Goal: Check status: Check status

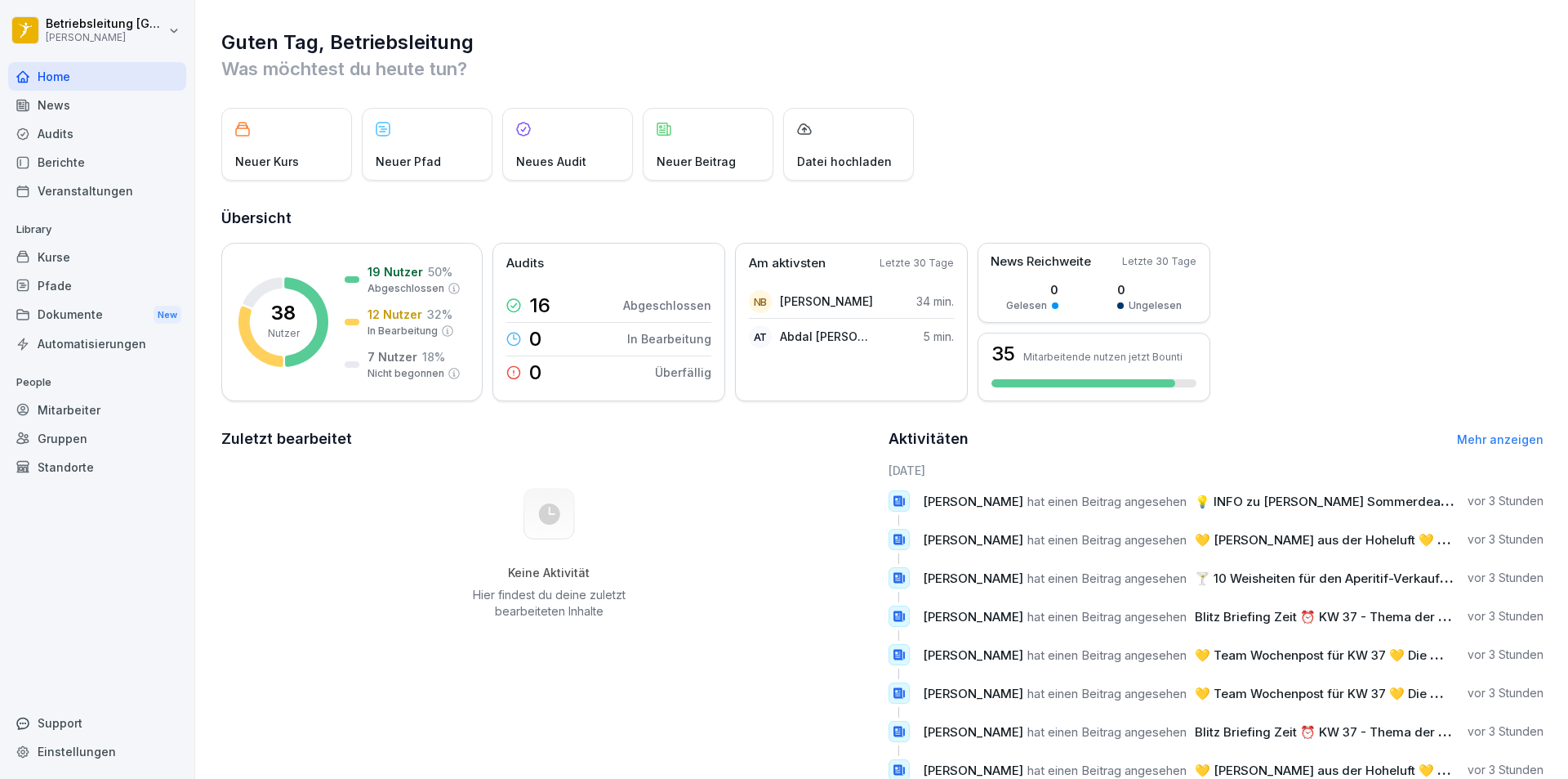
click at [111, 417] on div "Mitarbeiter" at bounding box center [97, 410] width 178 height 29
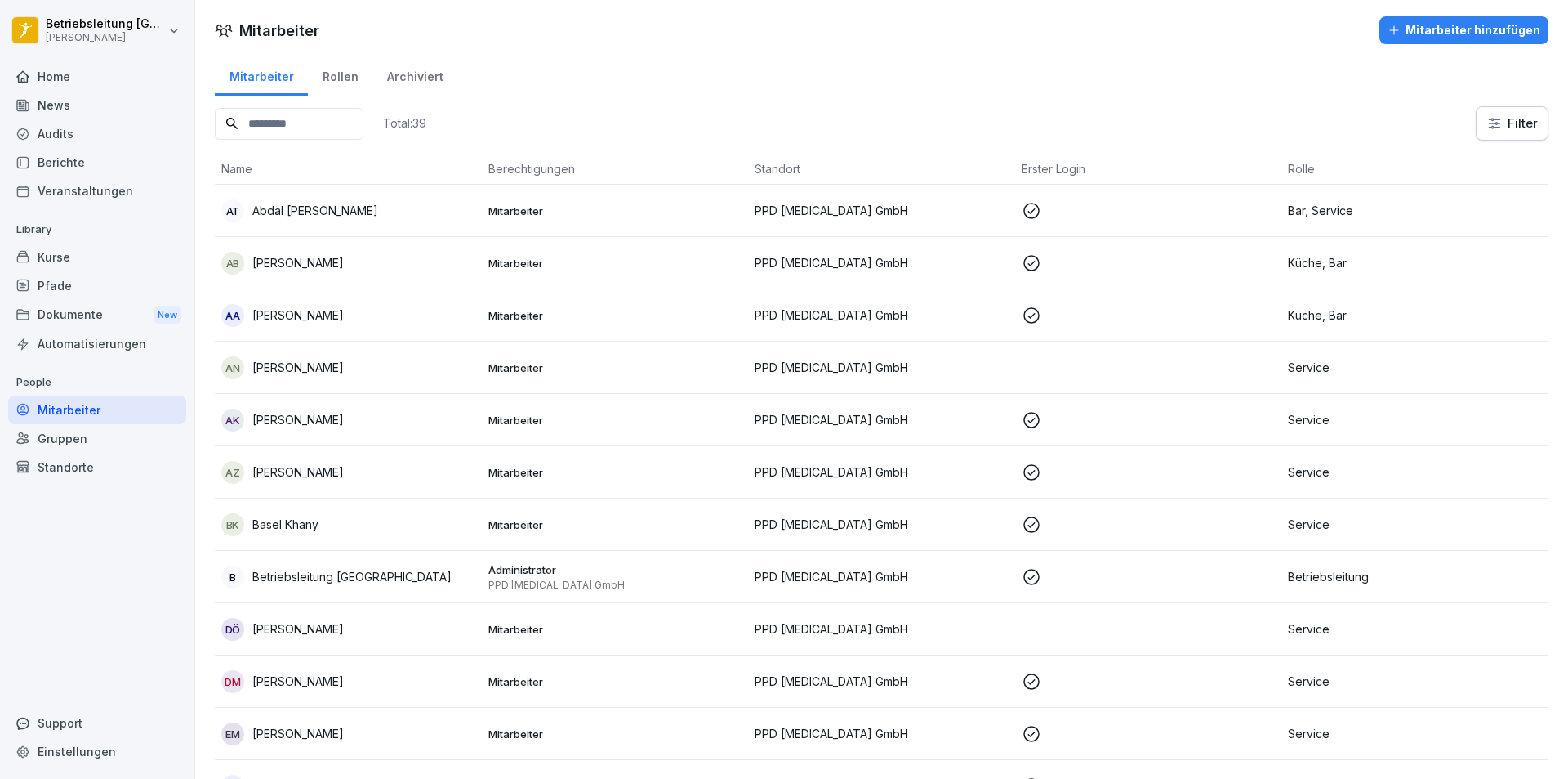
click at [314, 214] on p "Abdal [PERSON_NAME]" at bounding box center [315, 210] width 126 height 17
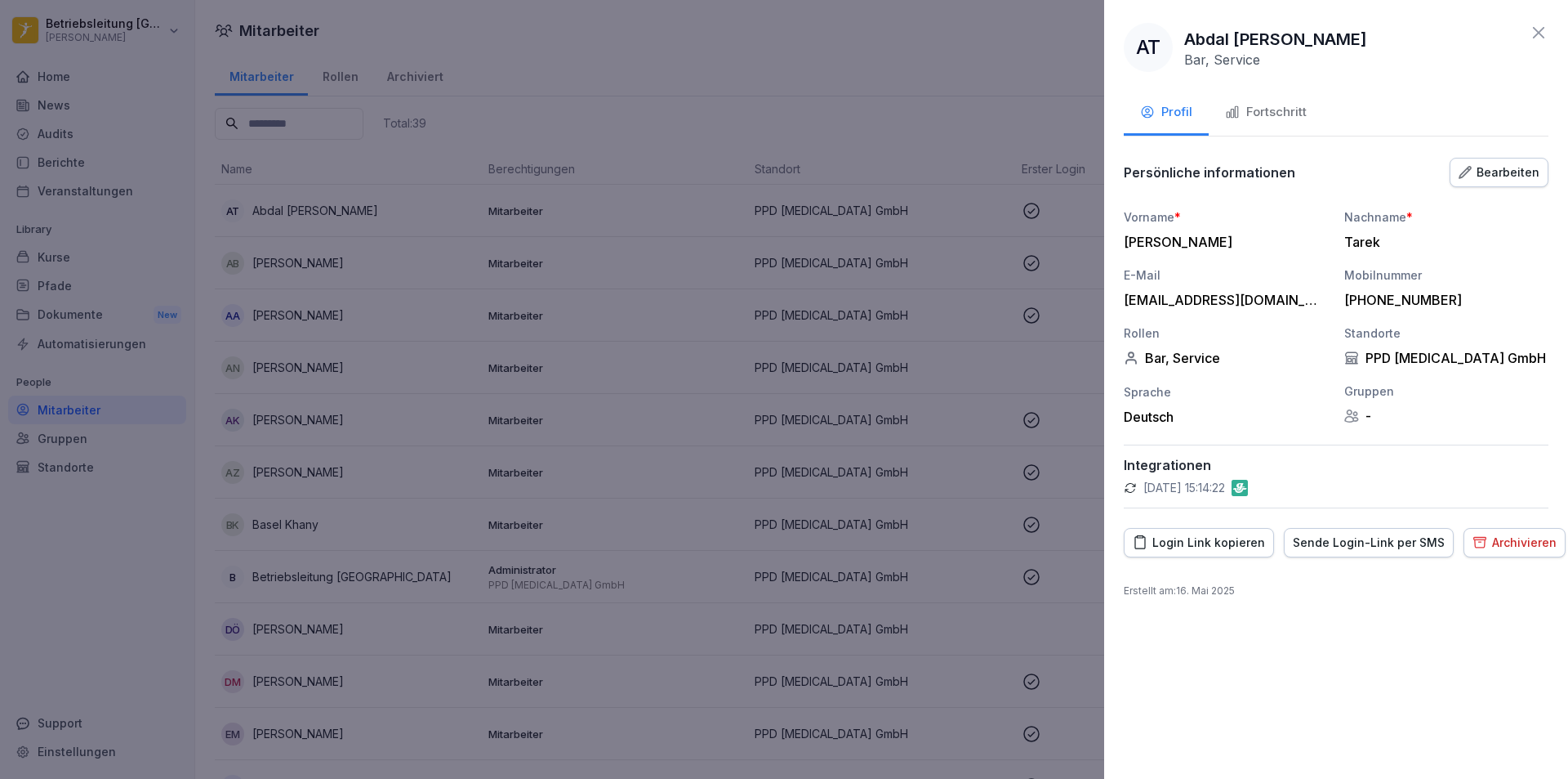
click at [1287, 101] on button "Fortschritt" at bounding box center [1266, 113] width 114 height 44
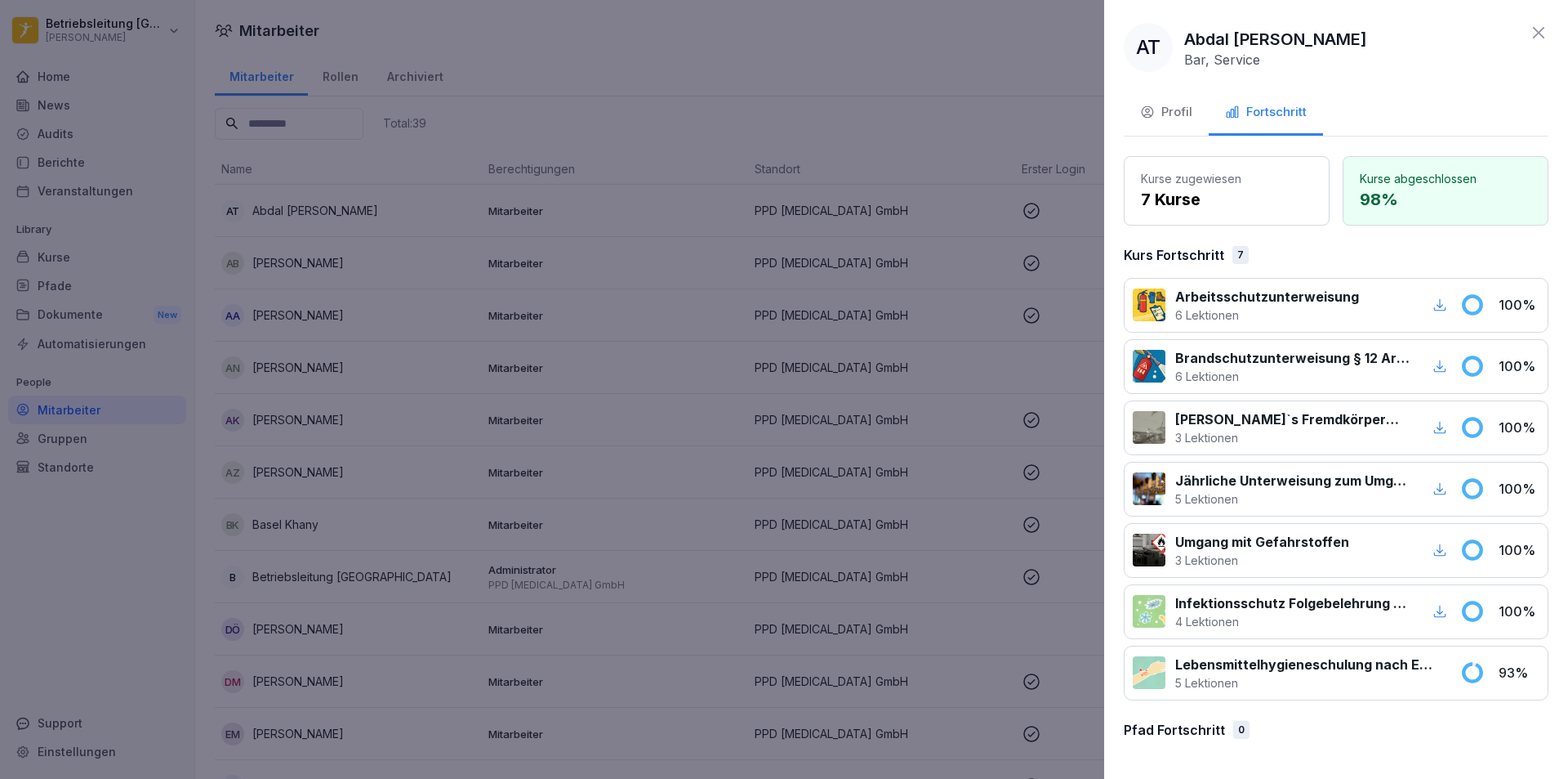
drag, startPoint x: 275, startPoint y: 240, endPoint x: 296, endPoint y: 278, distance: 43.4
click at [277, 238] on div at bounding box center [784, 390] width 1568 height 779
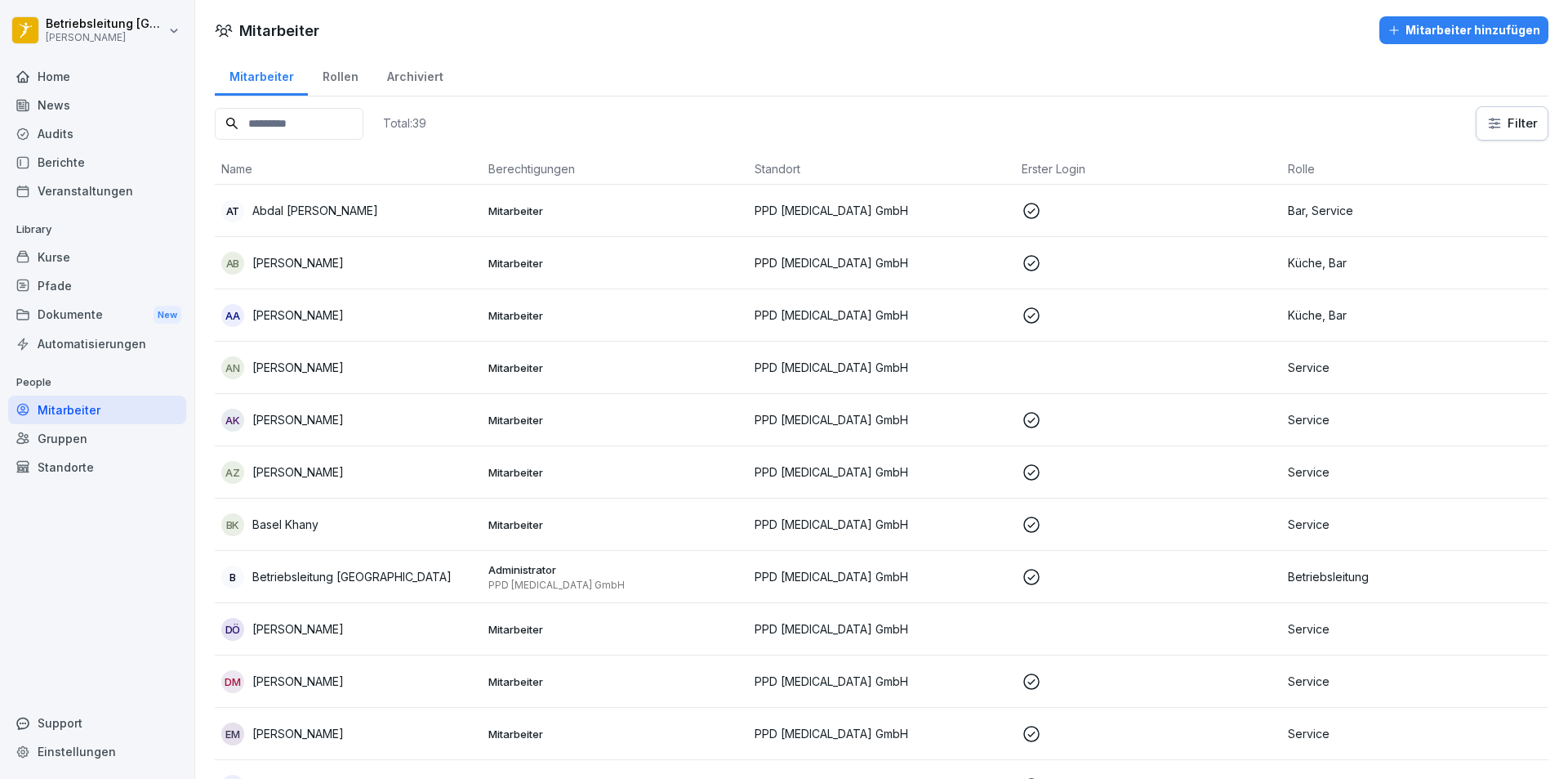
click at [320, 255] on p "[PERSON_NAME]" at bounding box center [298, 263] width 91 height 17
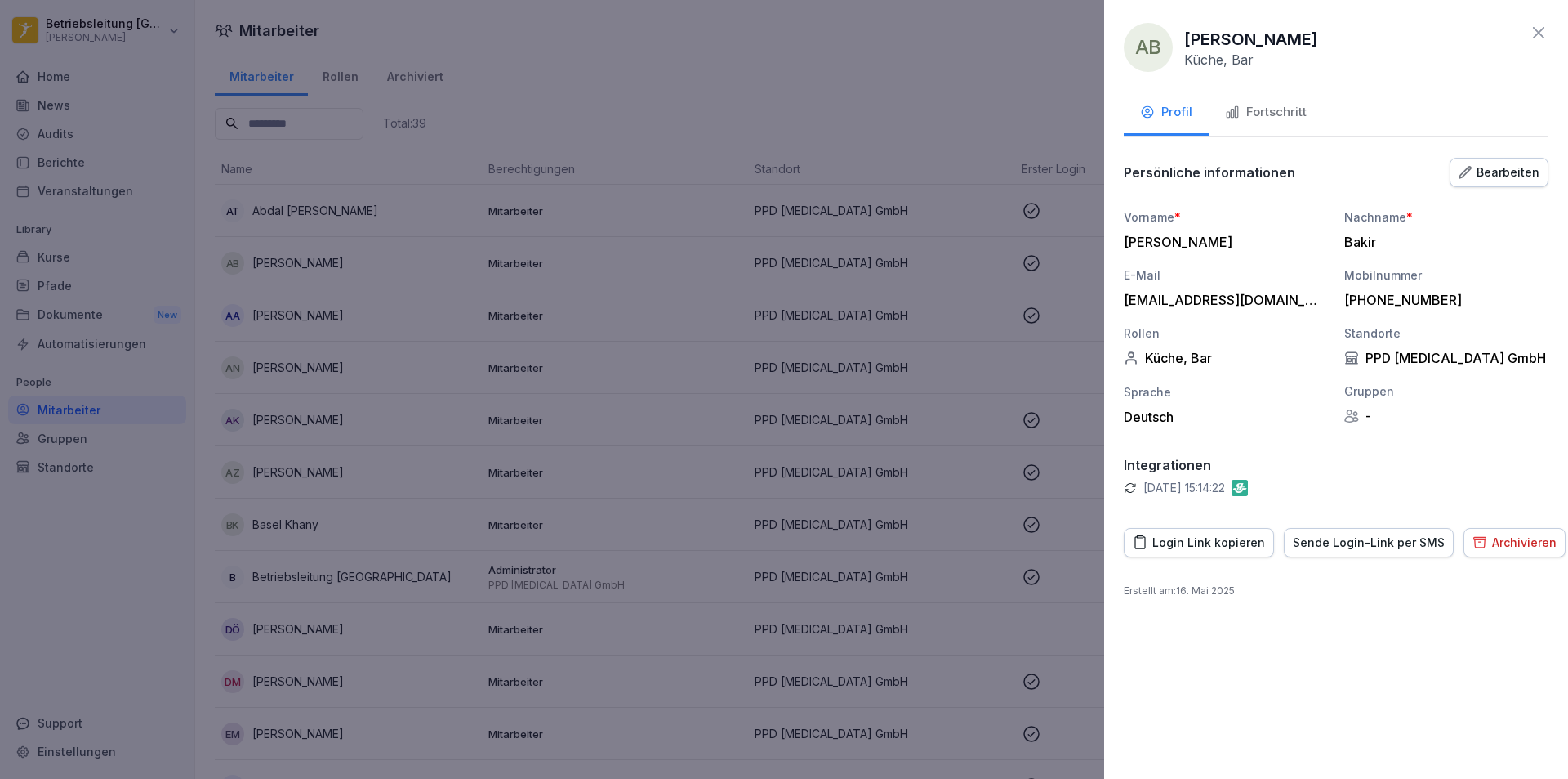
click at [1280, 101] on button "Fortschritt" at bounding box center [1266, 113] width 114 height 44
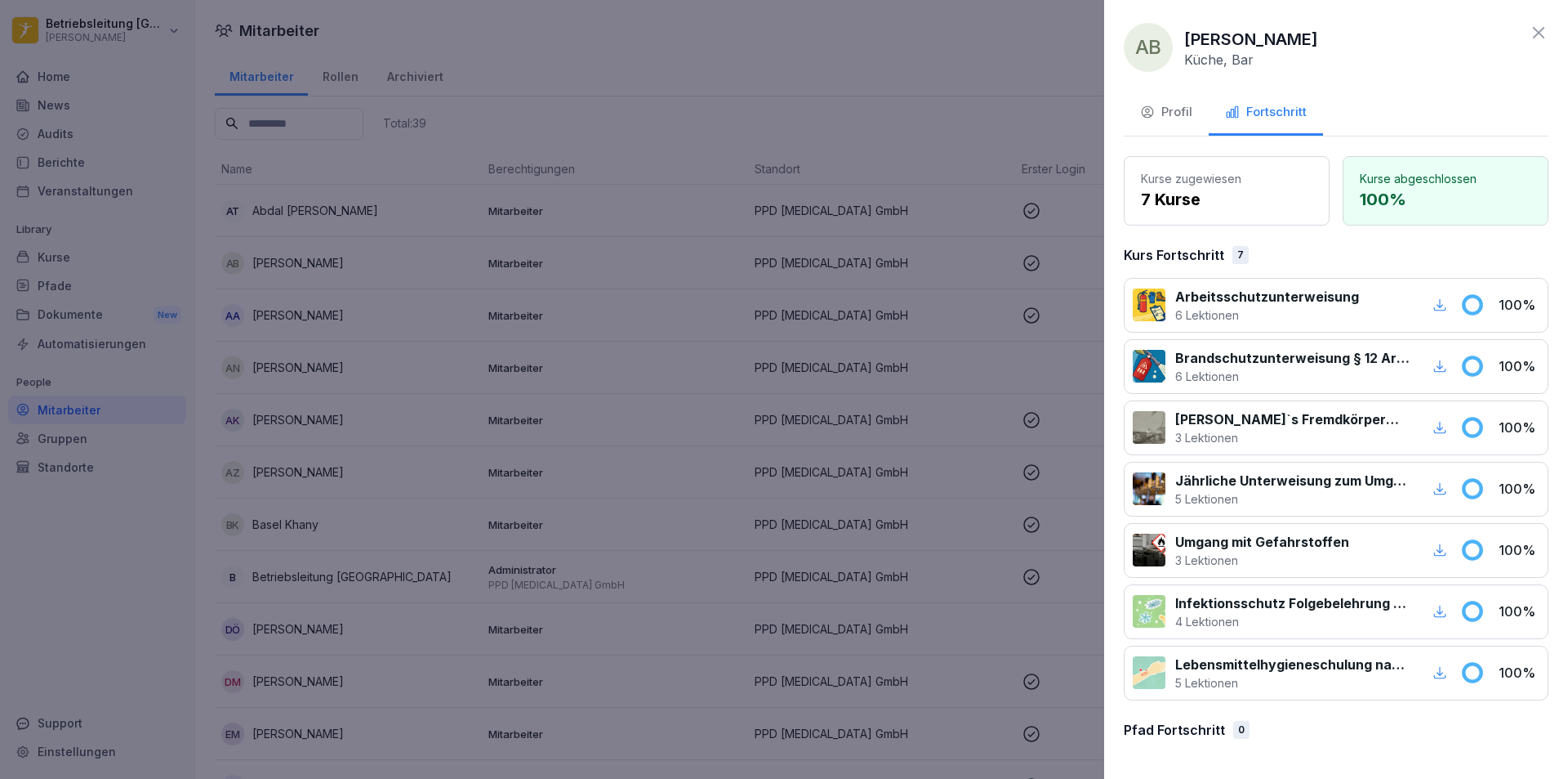
click at [688, 620] on div at bounding box center [784, 390] width 1568 height 779
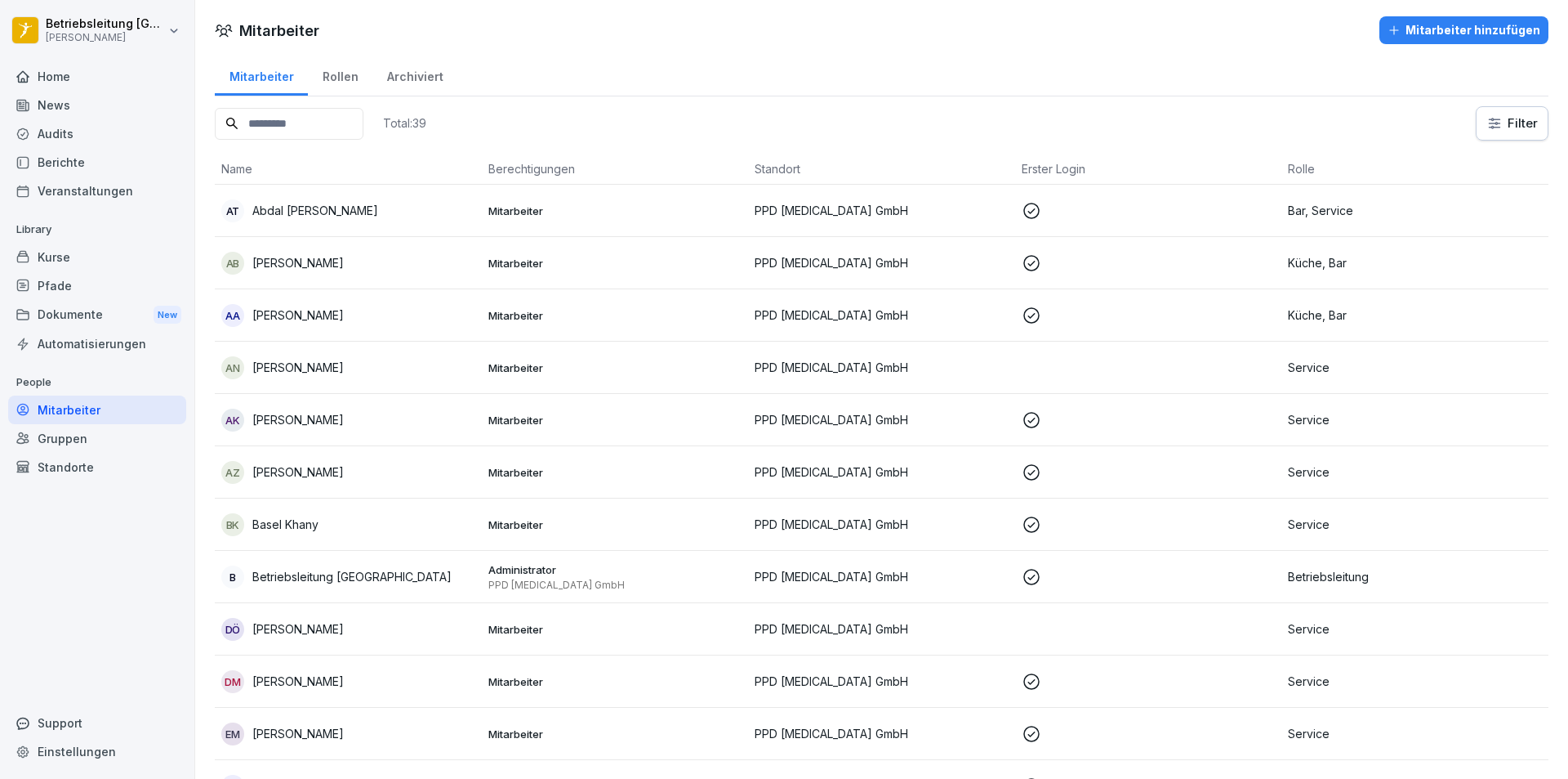
click at [300, 409] on div "AK [PERSON_NAME]" at bounding box center [348, 419] width 254 height 23
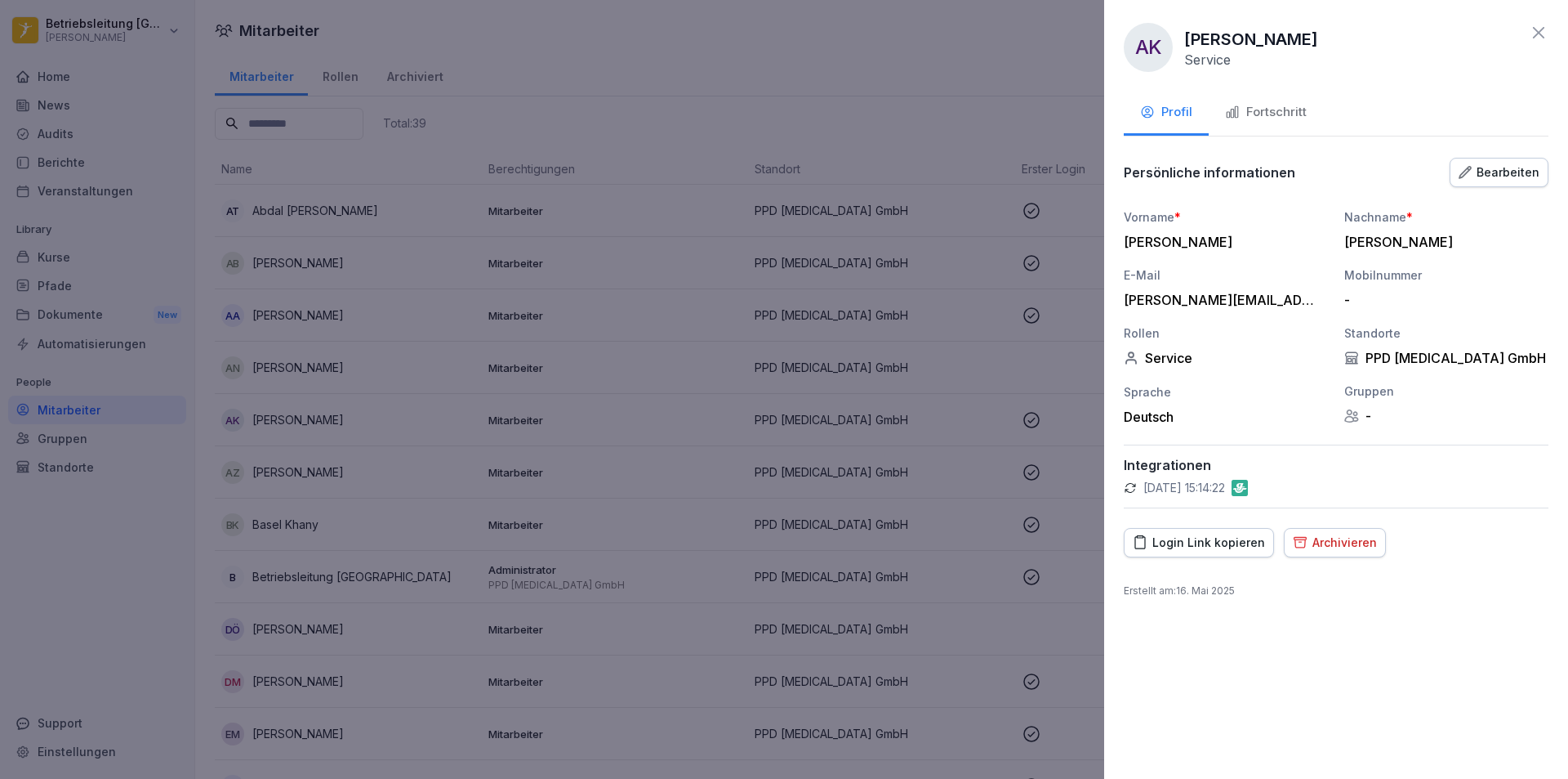
click at [1275, 101] on button "Fortschritt" at bounding box center [1266, 113] width 114 height 44
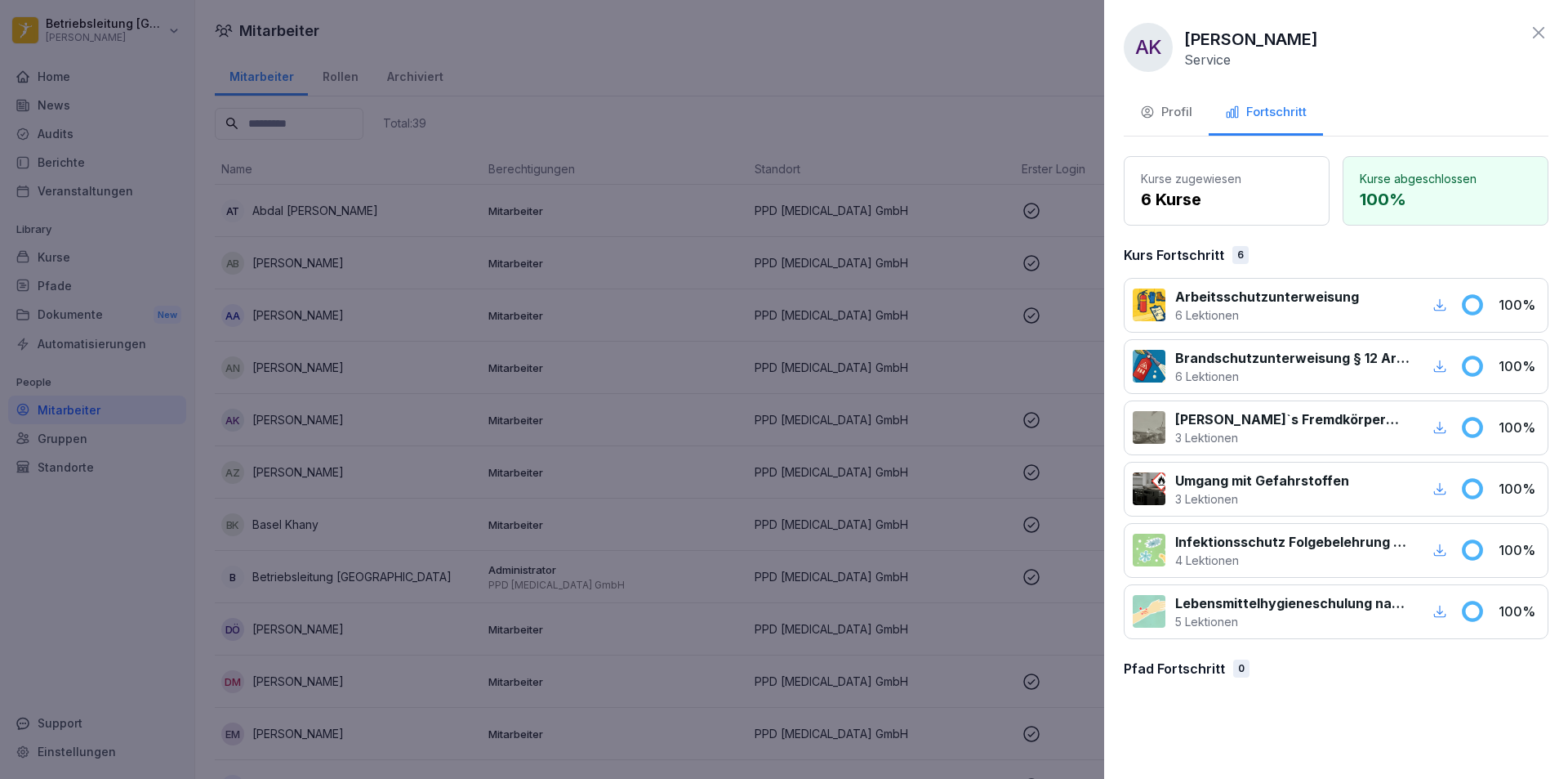
click at [478, 607] on div at bounding box center [784, 390] width 1568 height 779
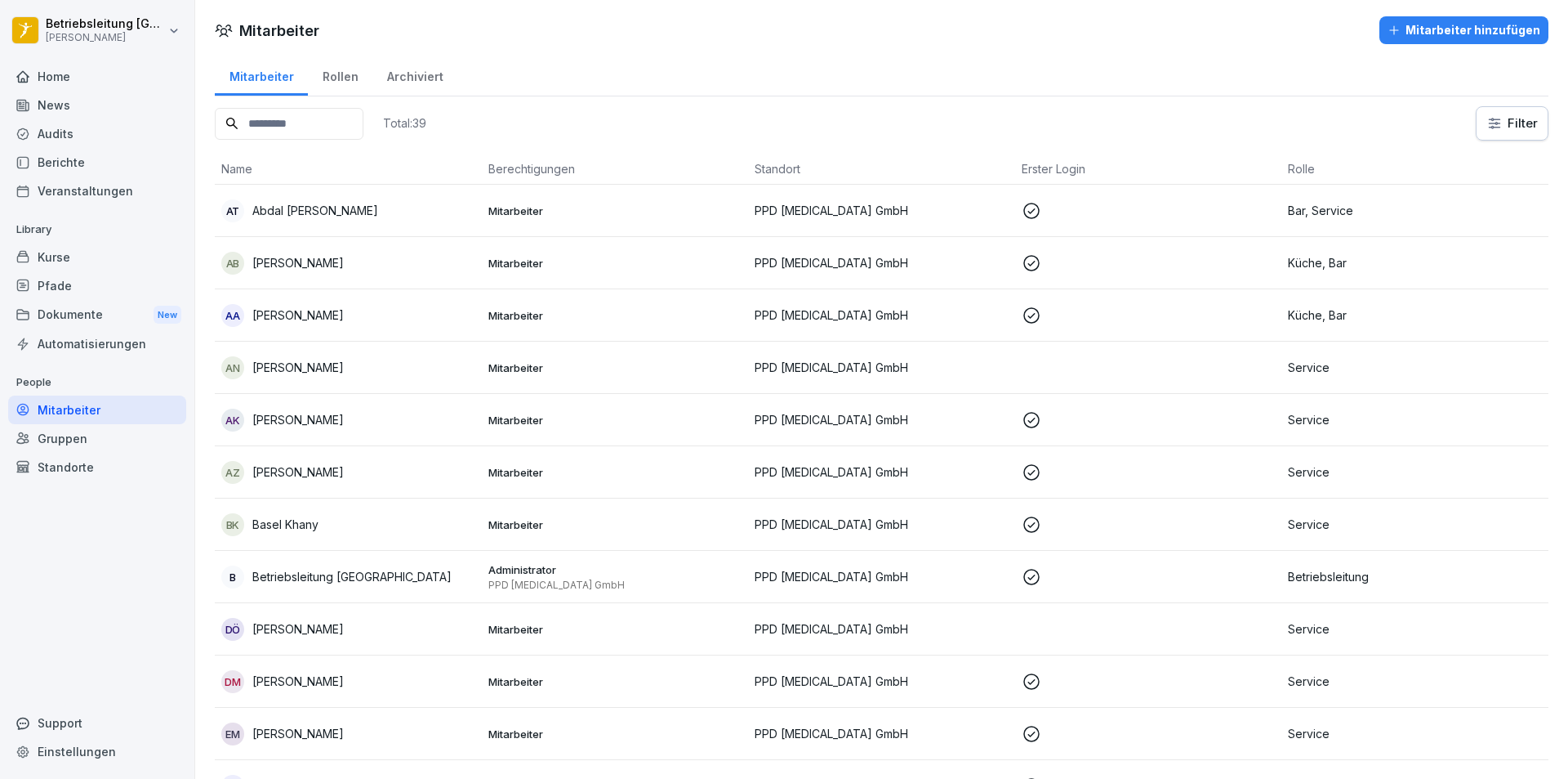
click at [314, 513] on div "BK Basel Khany" at bounding box center [348, 524] width 254 height 23
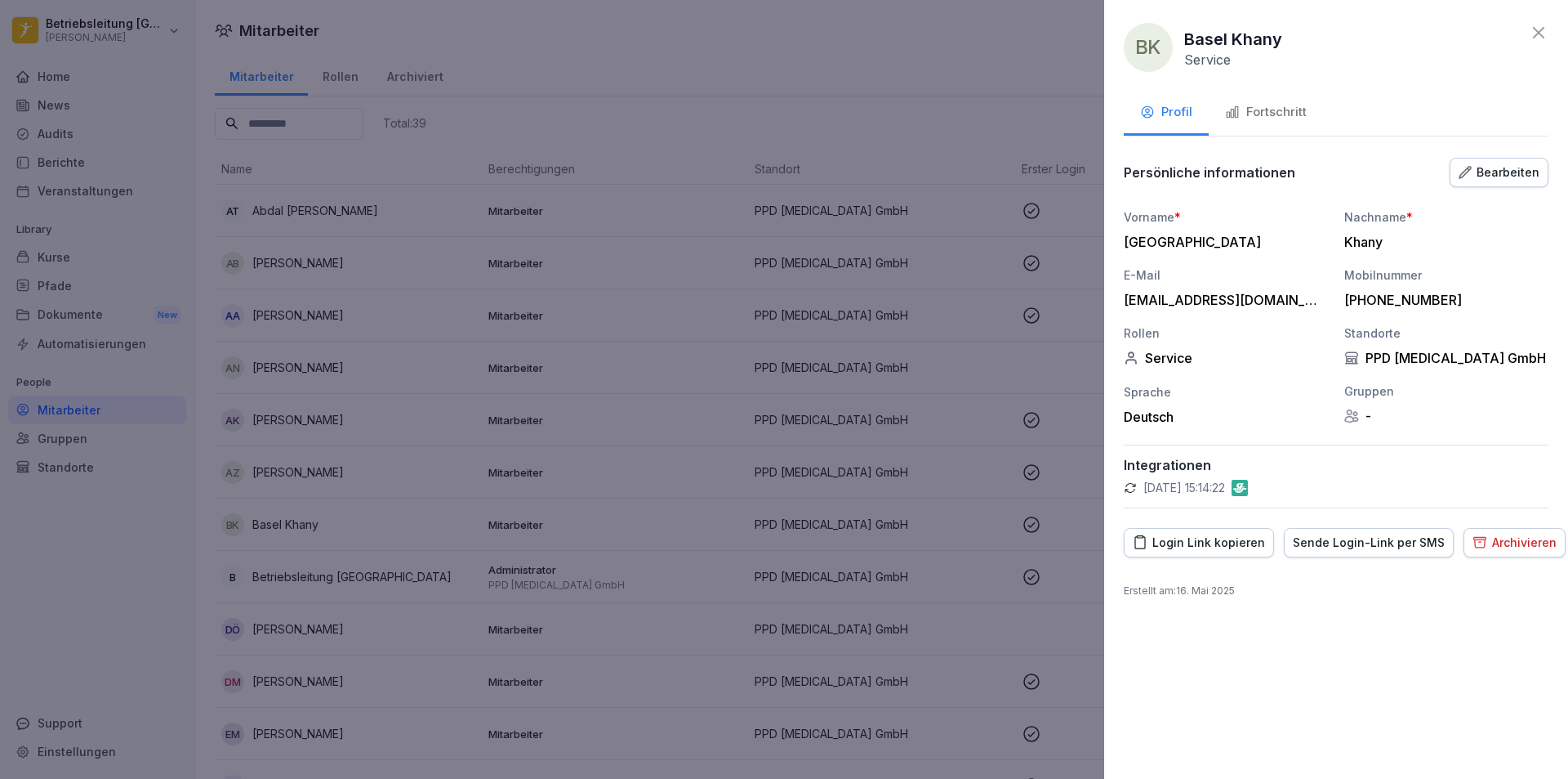
click at [1274, 97] on button "Fortschritt" at bounding box center [1266, 113] width 114 height 44
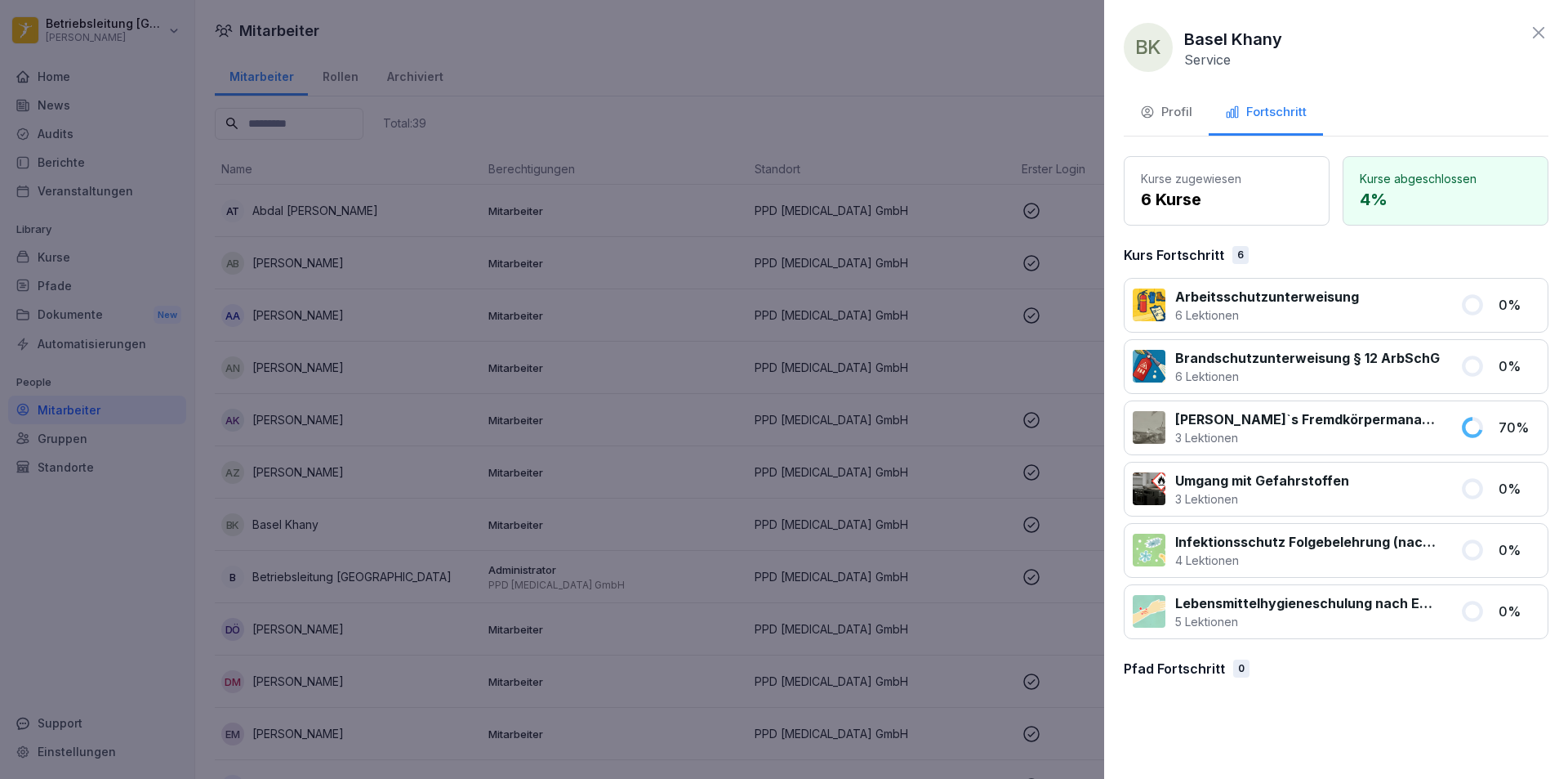
click at [496, 550] on div at bounding box center [784, 390] width 1568 height 779
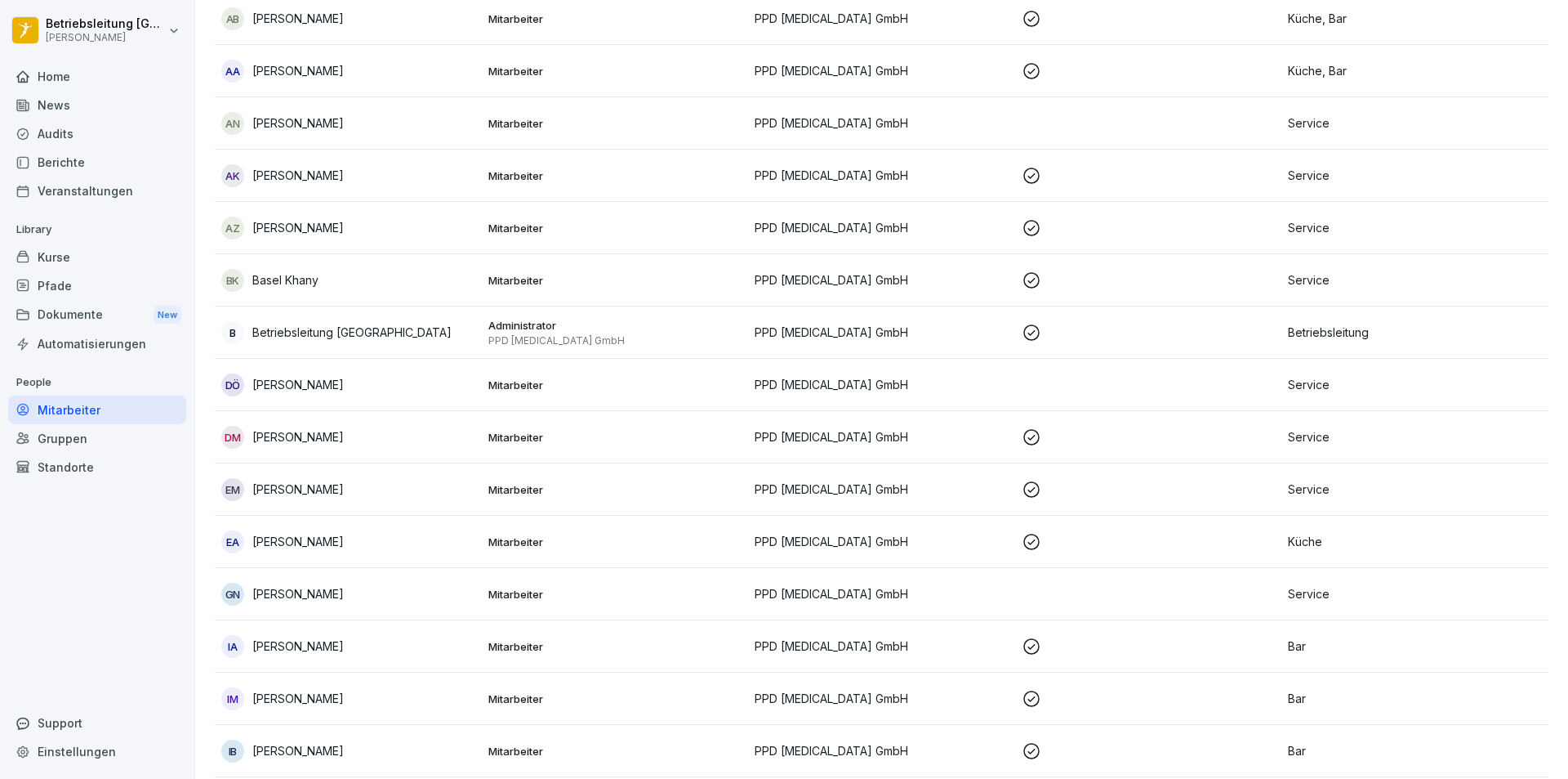
scroll to position [245, 0]
click at [305, 543] on p "[PERSON_NAME]" at bounding box center [298, 540] width 91 height 17
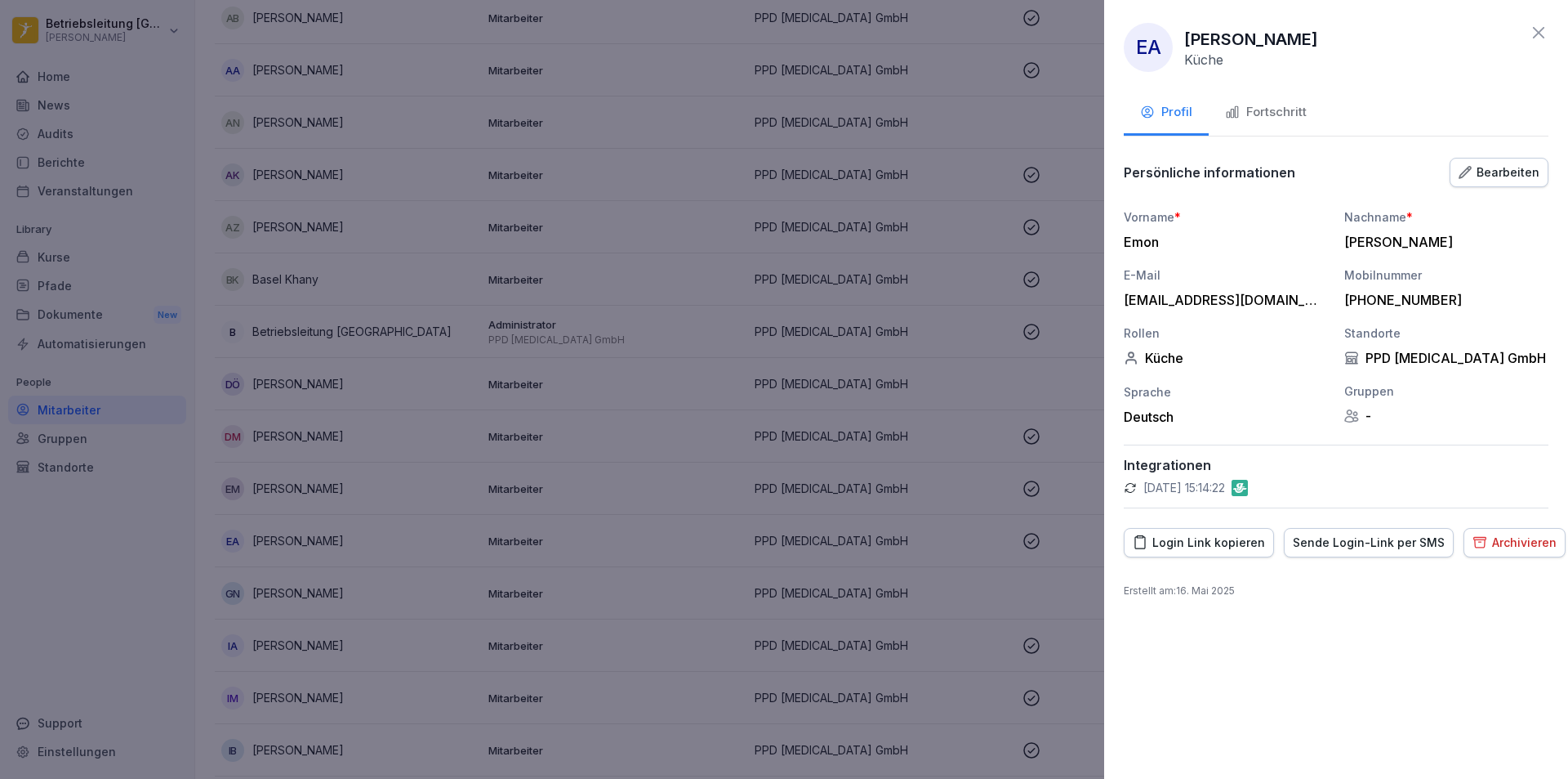
click at [1286, 115] on div "Fortschritt" at bounding box center [1266, 112] width 81 height 19
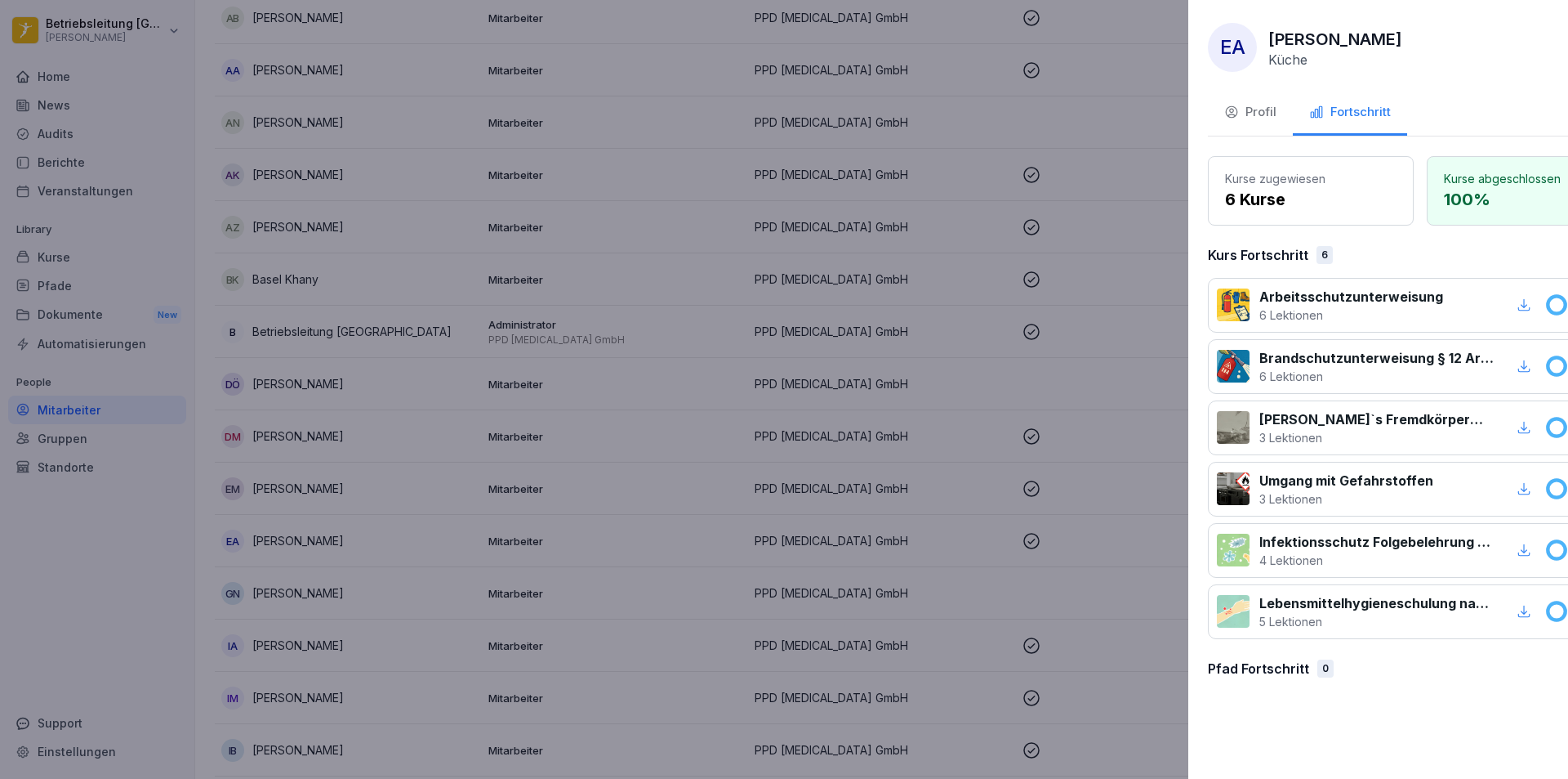
click at [471, 514] on div at bounding box center [784, 390] width 1568 height 779
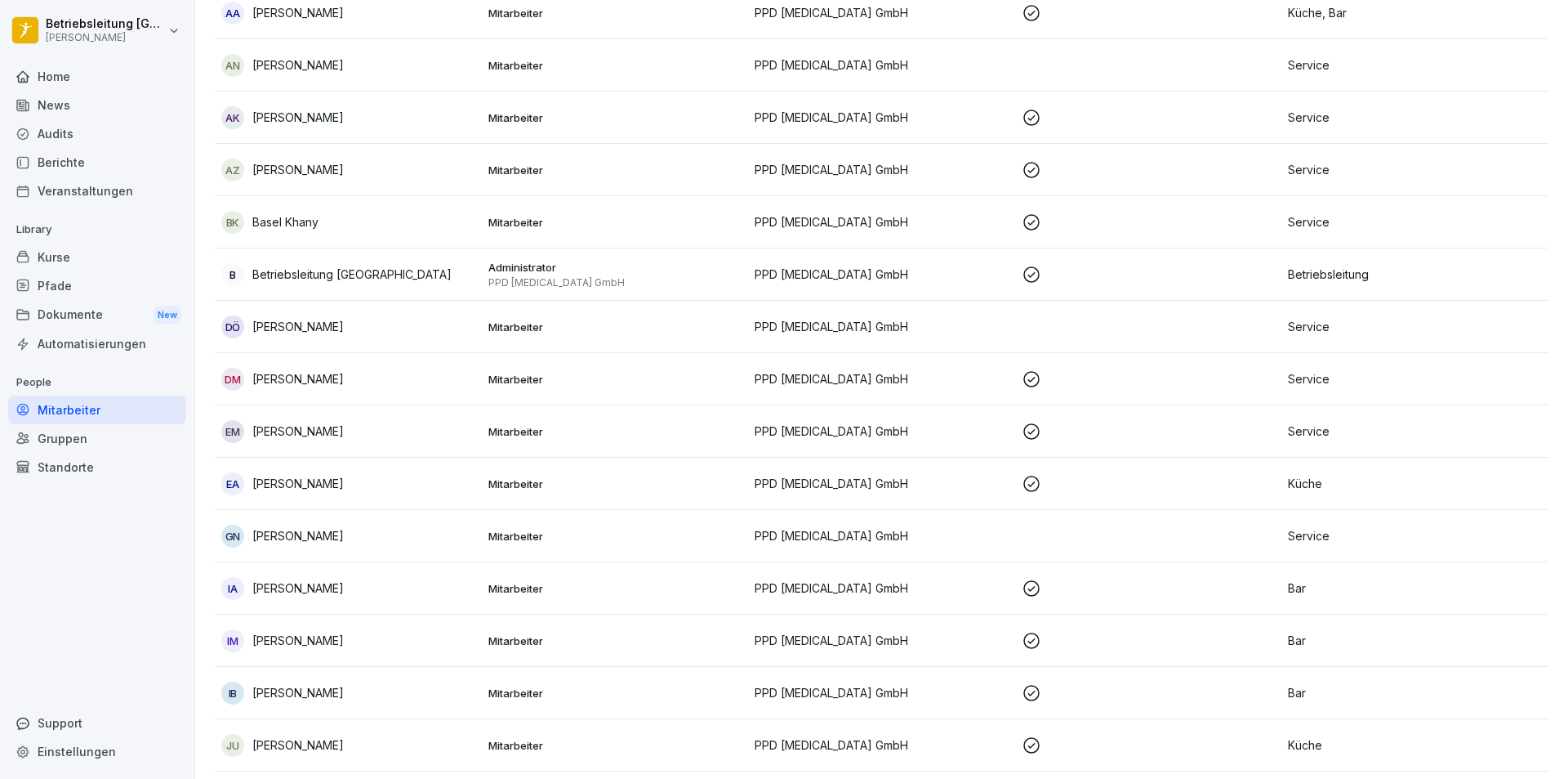
scroll to position [327, 0]
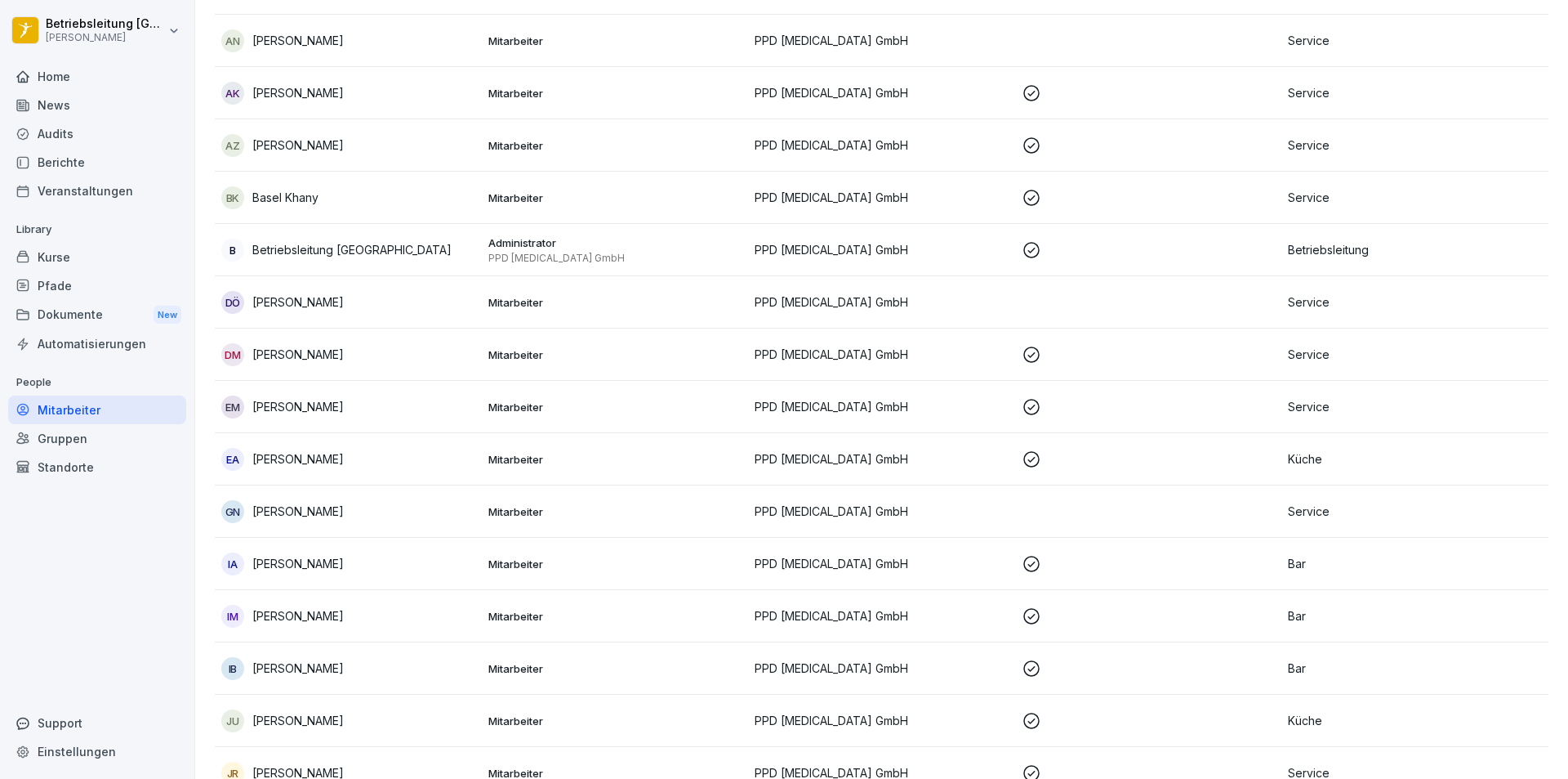
click at [312, 572] on div "IA [PERSON_NAME]" at bounding box center [348, 563] width 254 height 23
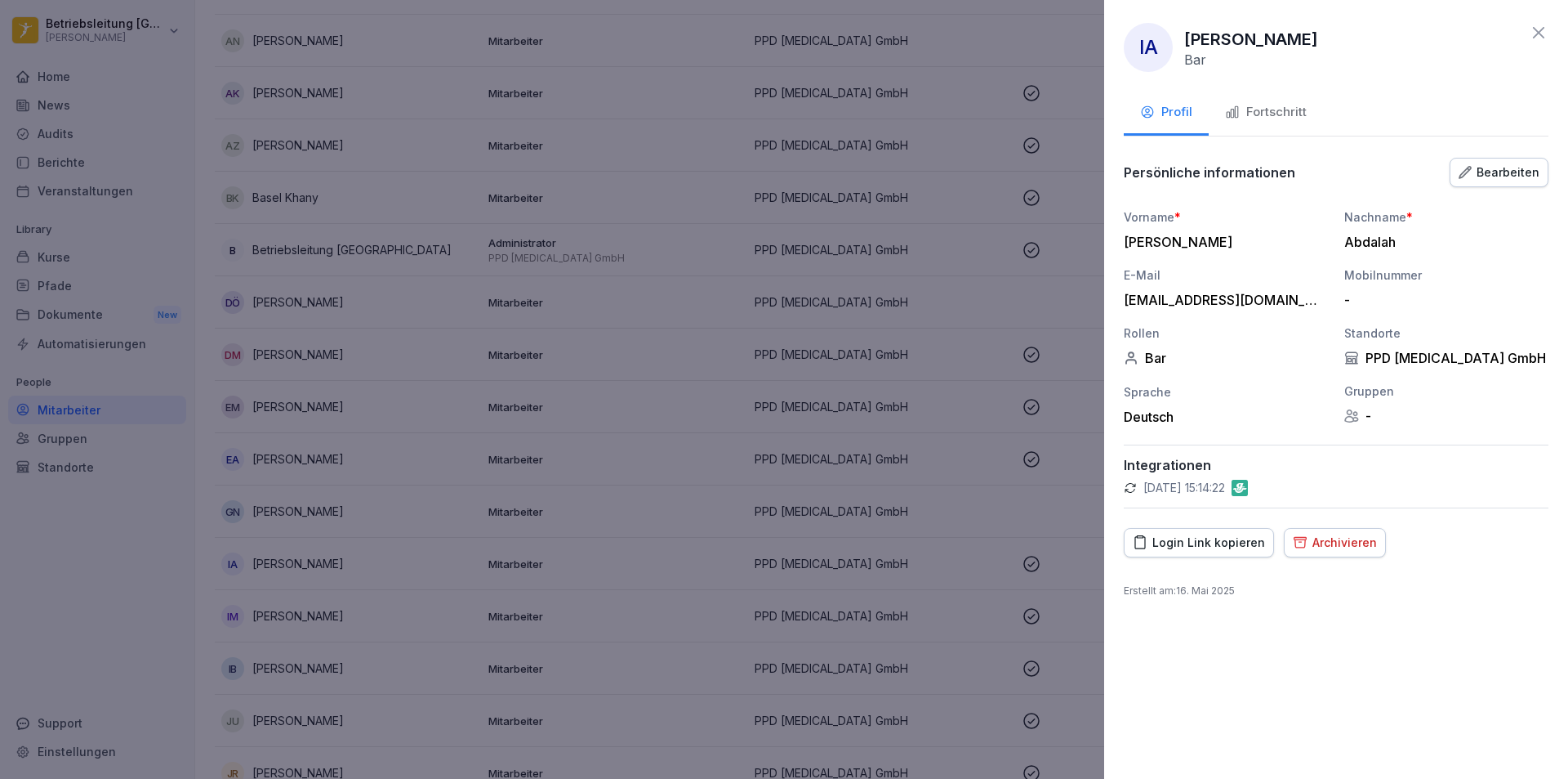
click at [1290, 106] on div "Fortschritt" at bounding box center [1266, 112] width 81 height 19
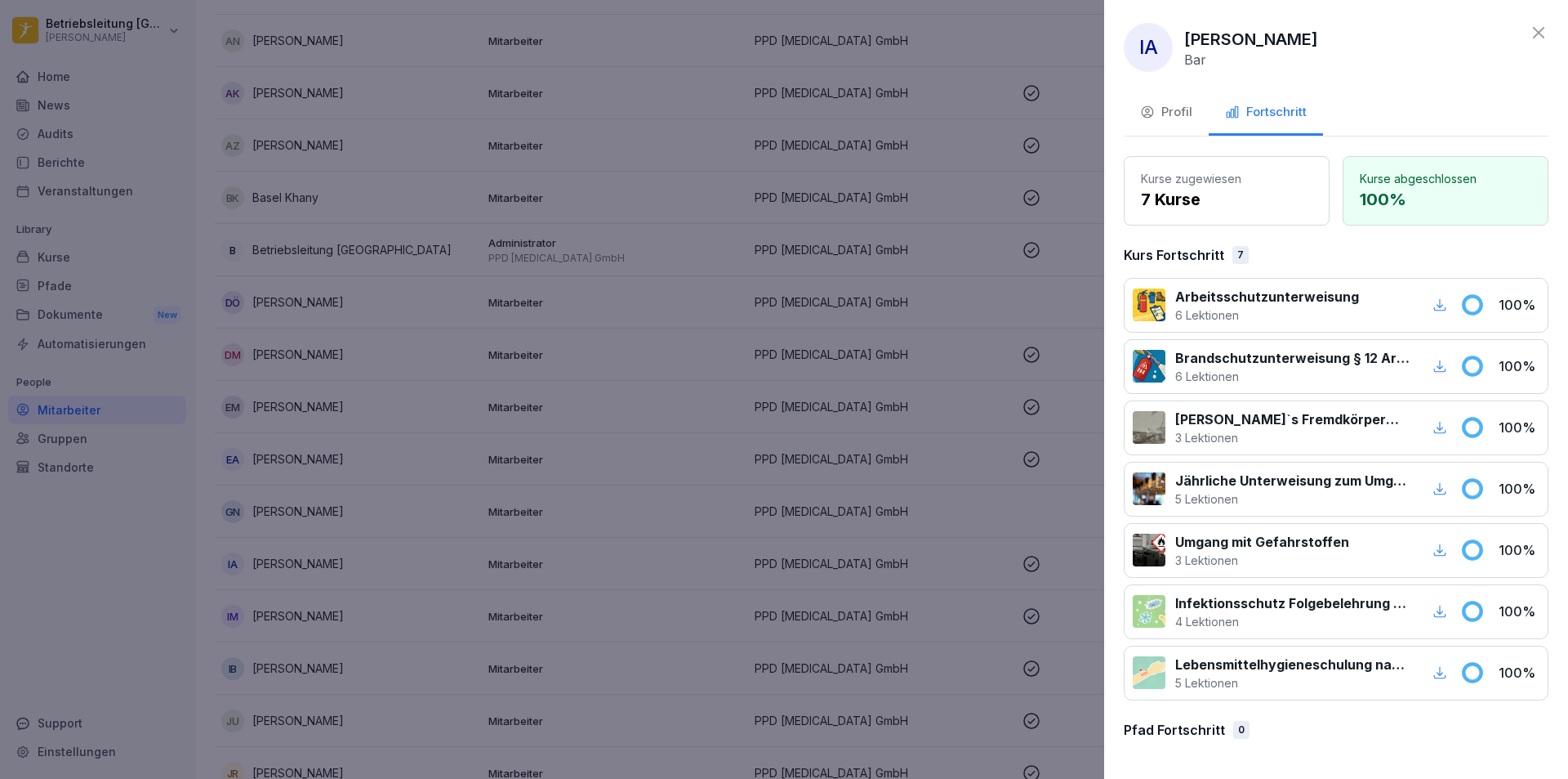
drag, startPoint x: 585, startPoint y: 396, endPoint x: 518, endPoint y: 533, distance: 152.5
click at [588, 396] on div at bounding box center [784, 390] width 1568 height 779
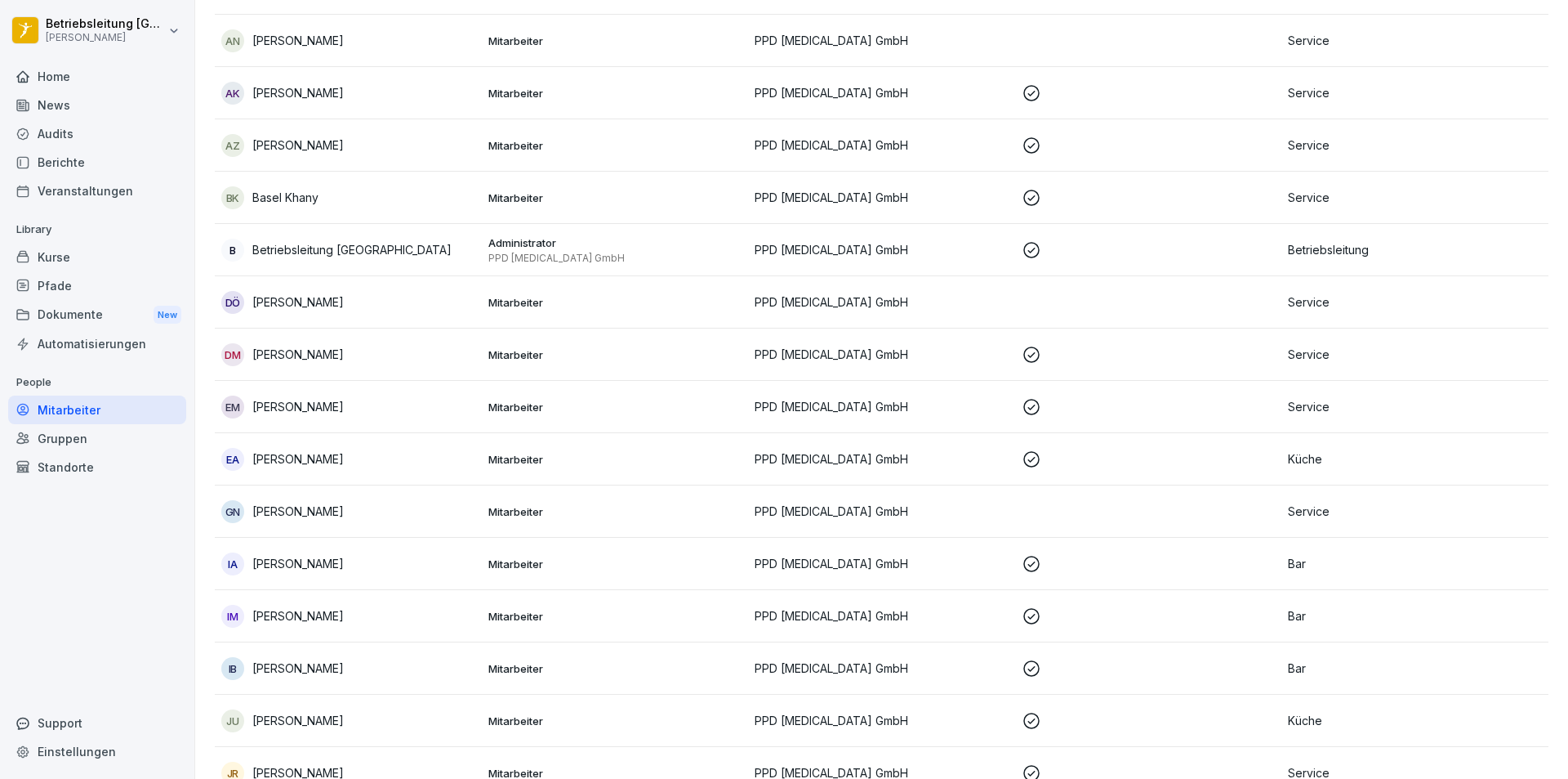
click at [330, 619] on p "[PERSON_NAME]" at bounding box center [298, 615] width 91 height 17
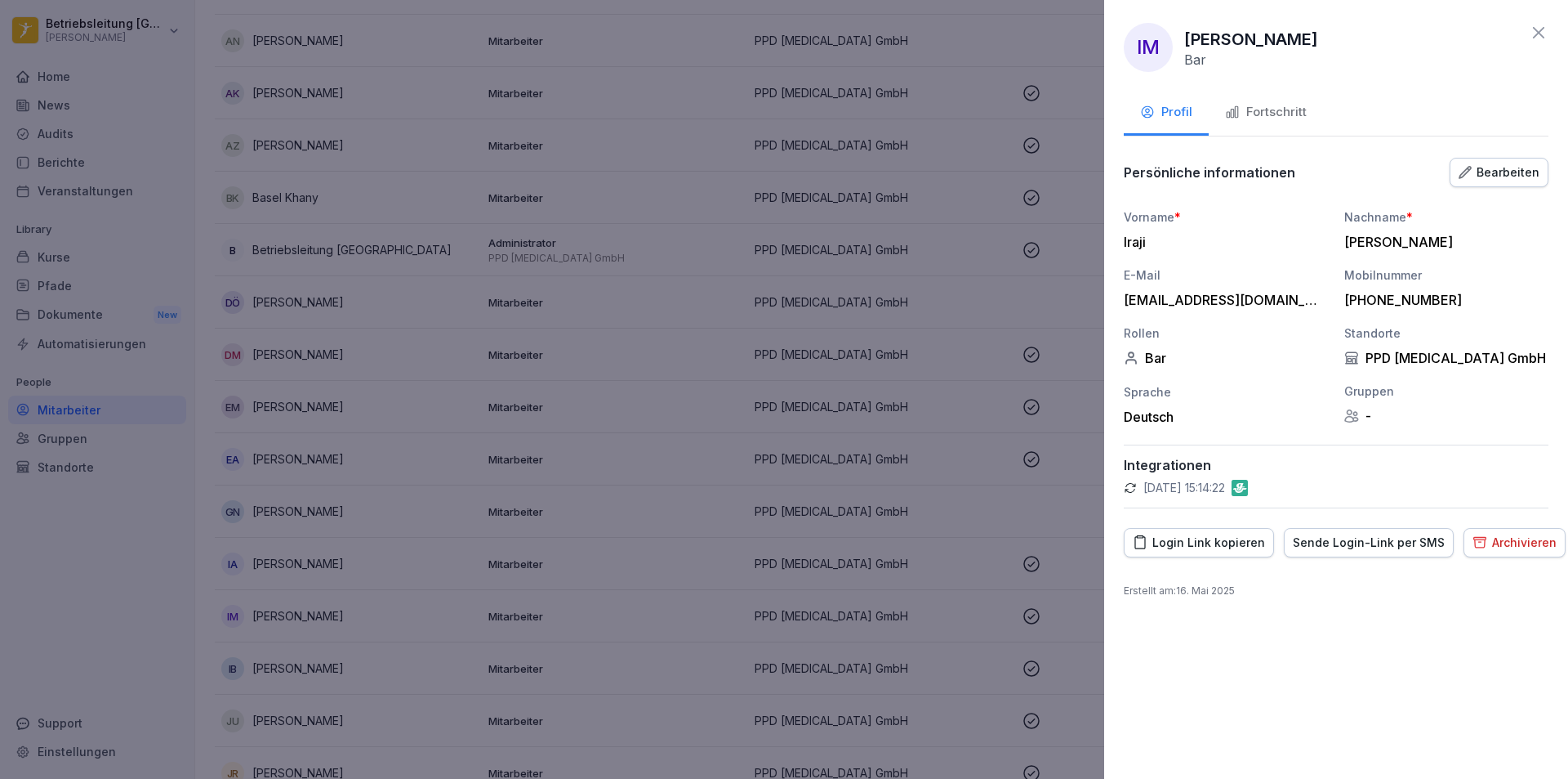
click at [1290, 114] on div "Fortschritt" at bounding box center [1266, 112] width 81 height 19
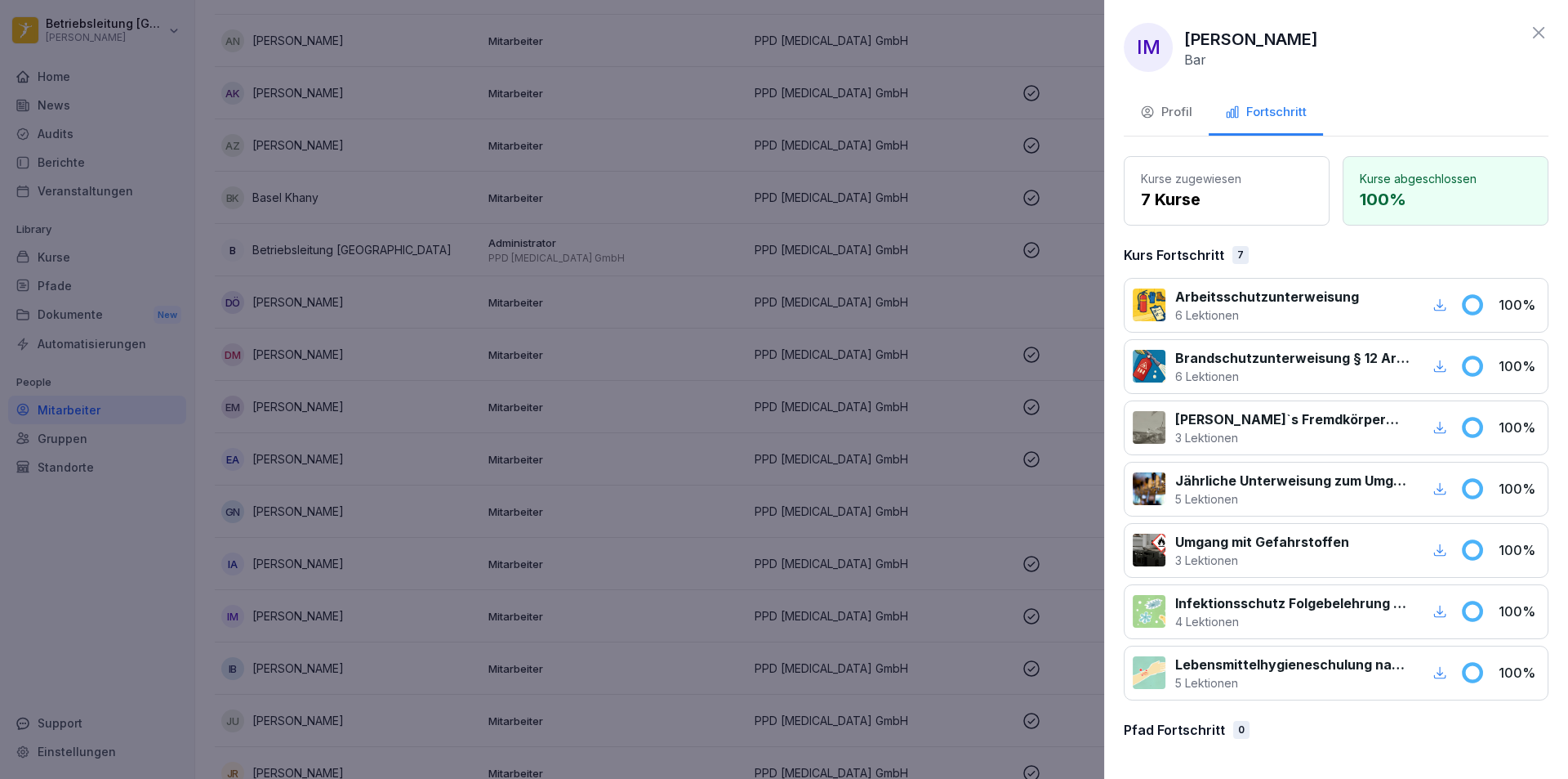
click at [687, 450] on div at bounding box center [784, 390] width 1568 height 779
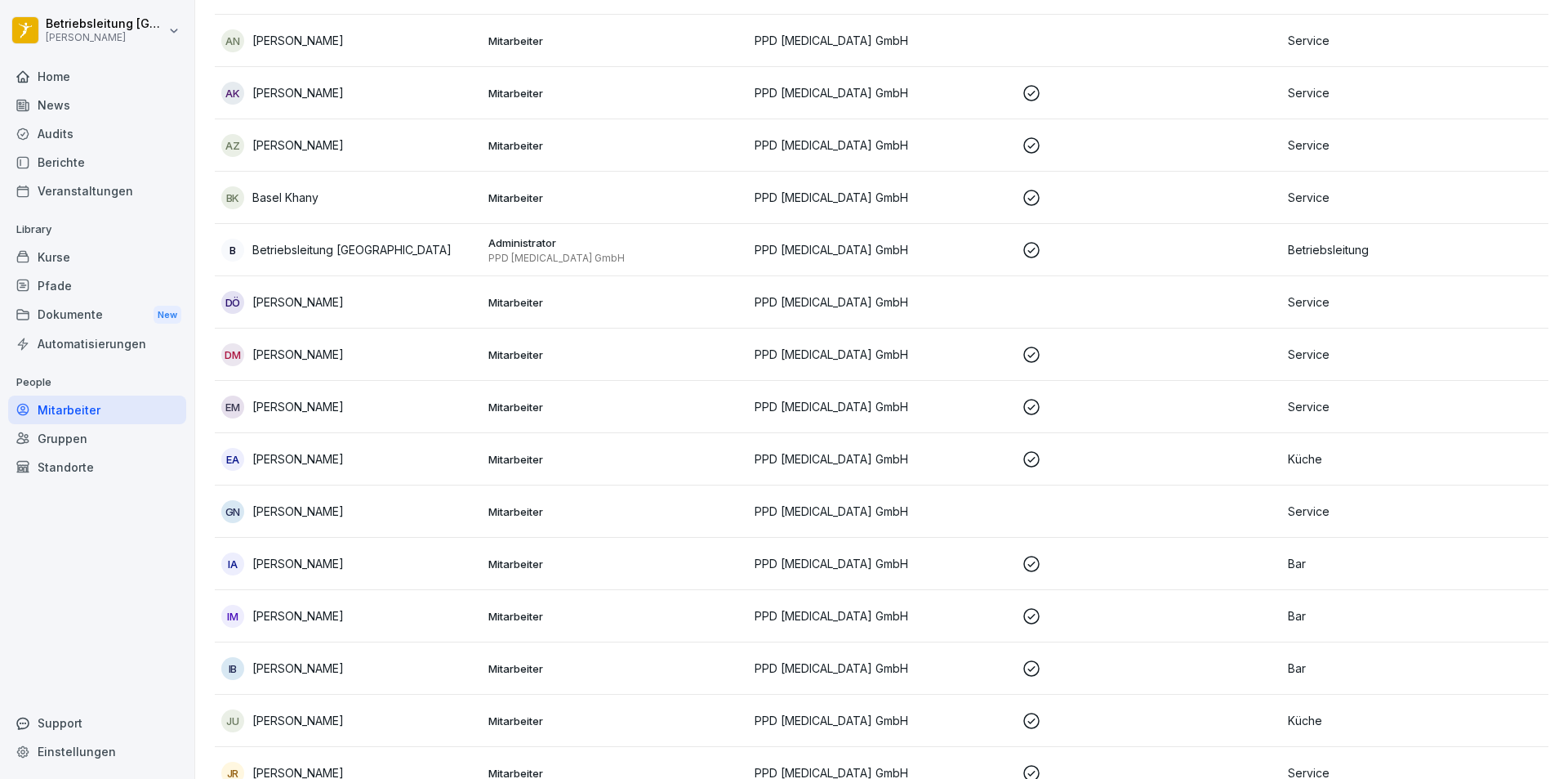
click at [315, 663] on p "[PERSON_NAME]" at bounding box center [298, 668] width 91 height 17
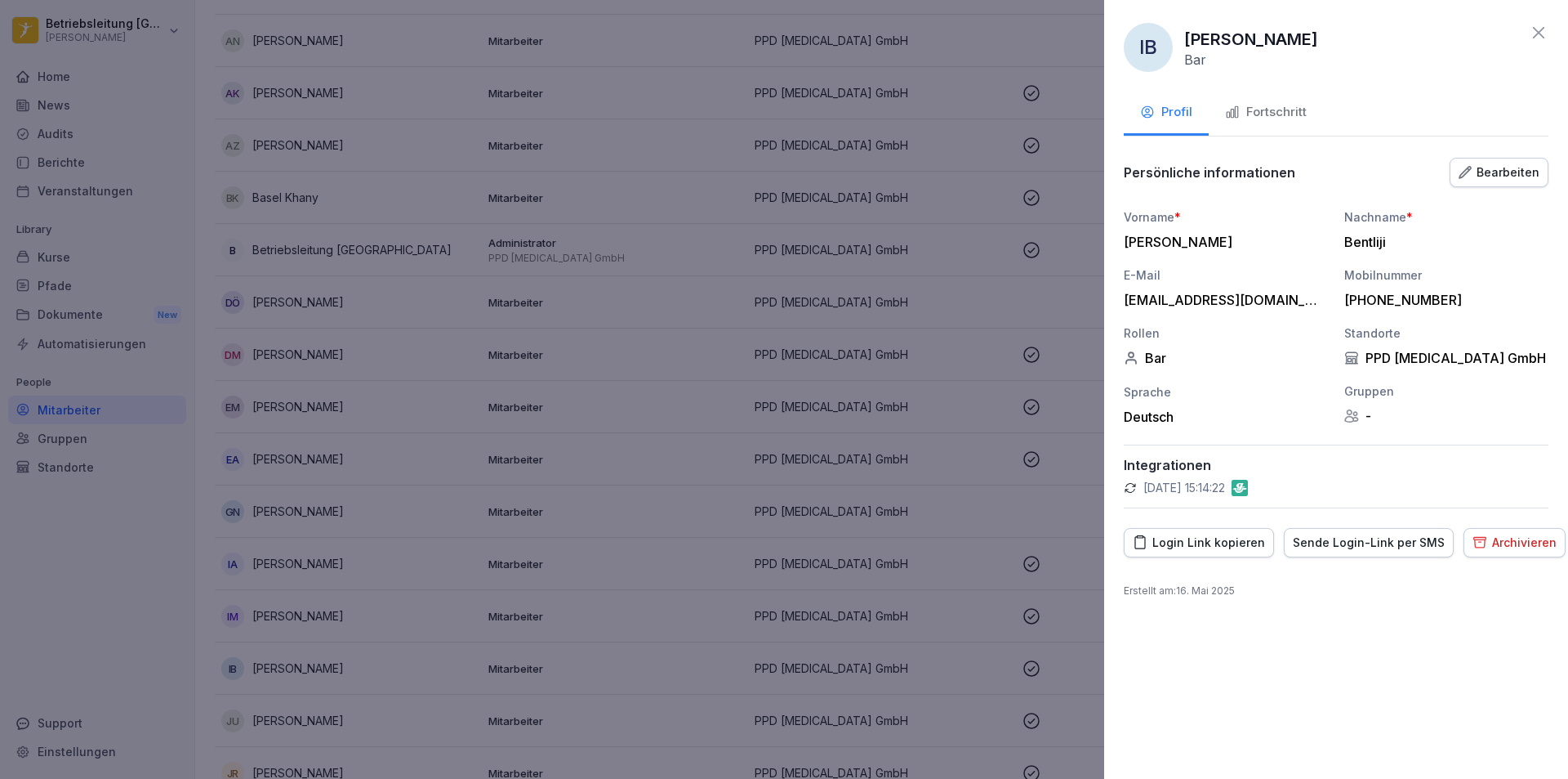
click at [1276, 109] on div "Fortschritt" at bounding box center [1266, 112] width 81 height 19
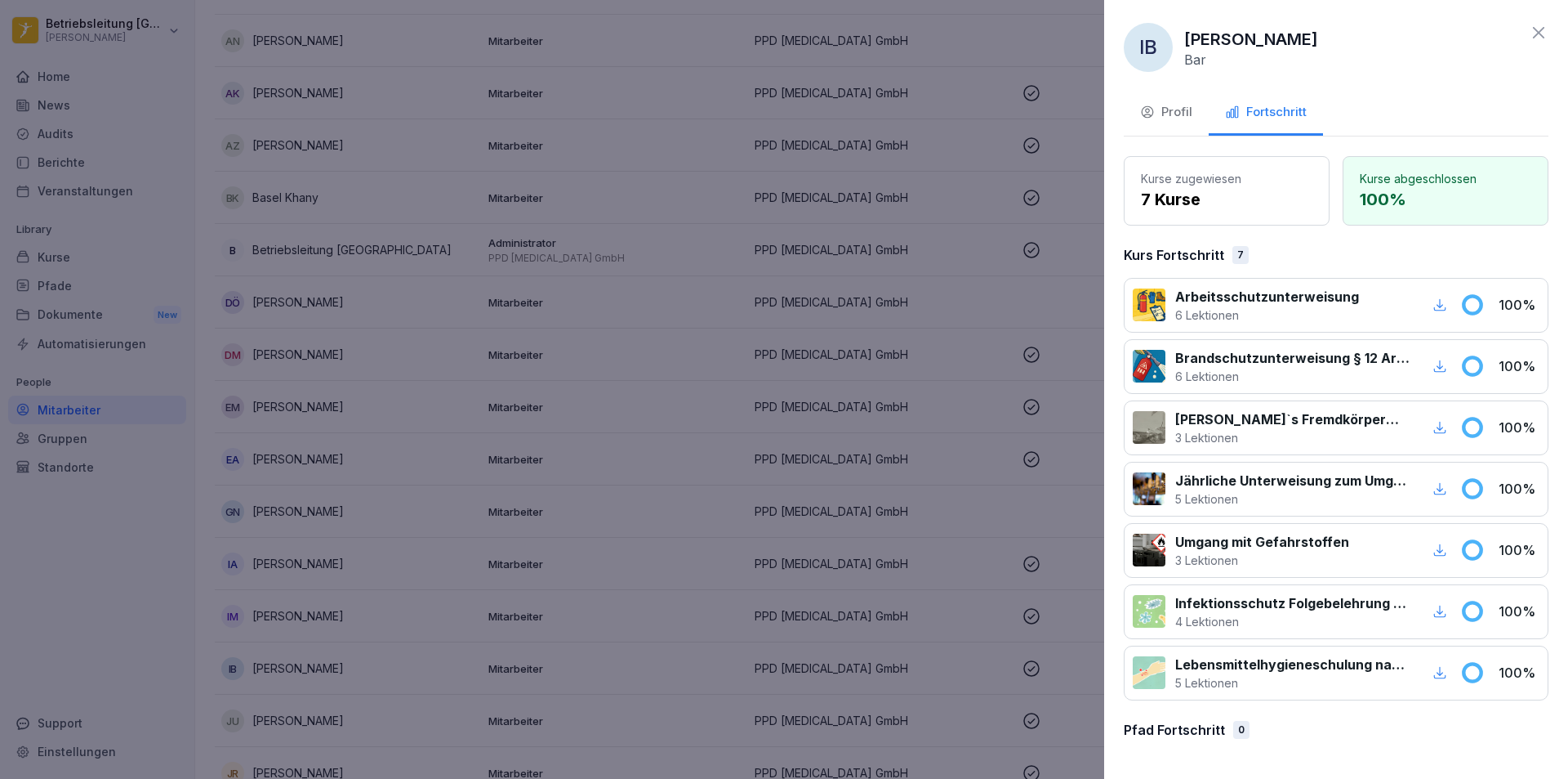
click at [644, 355] on div at bounding box center [784, 390] width 1568 height 779
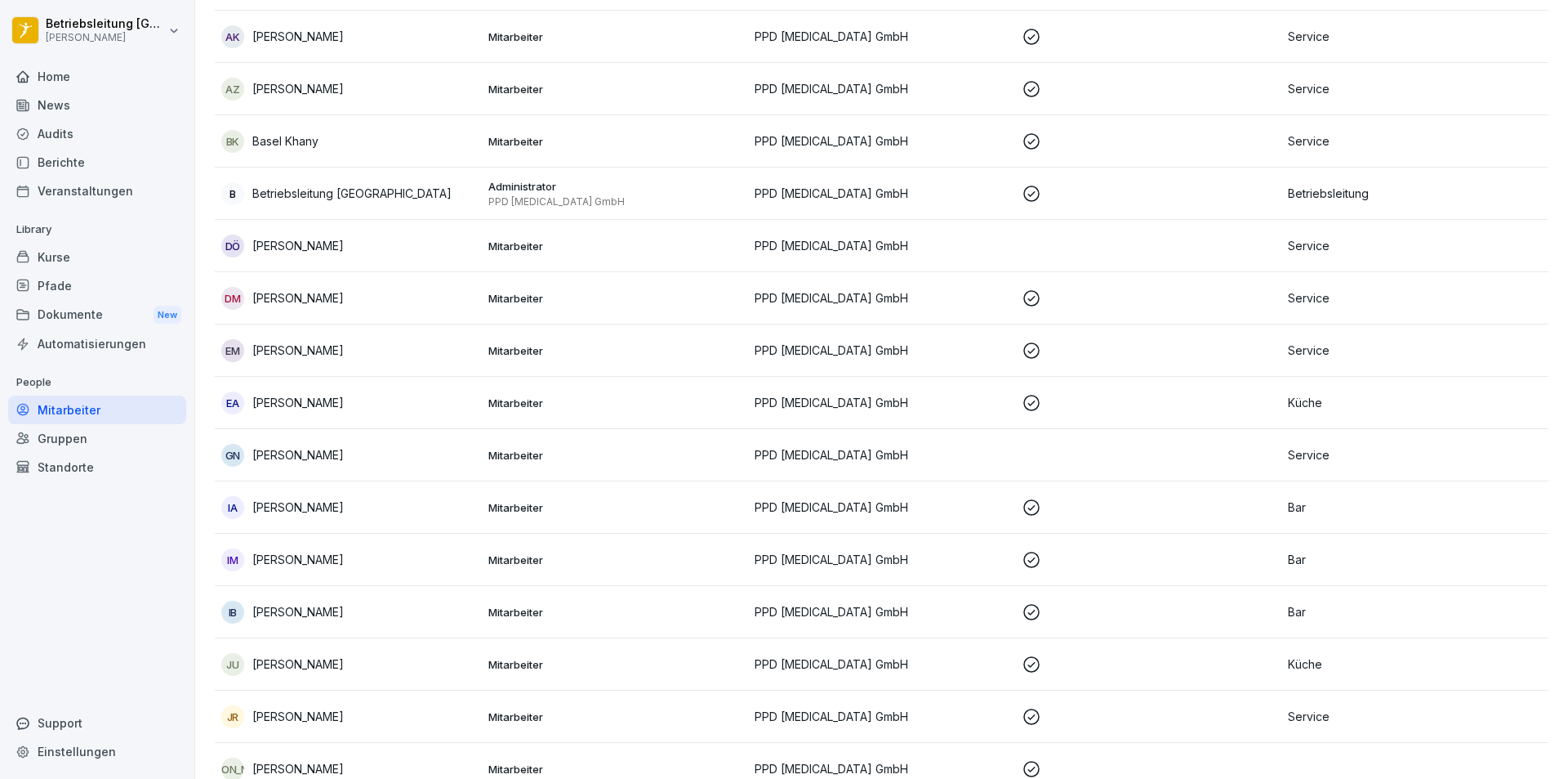
scroll to position [409, 0]
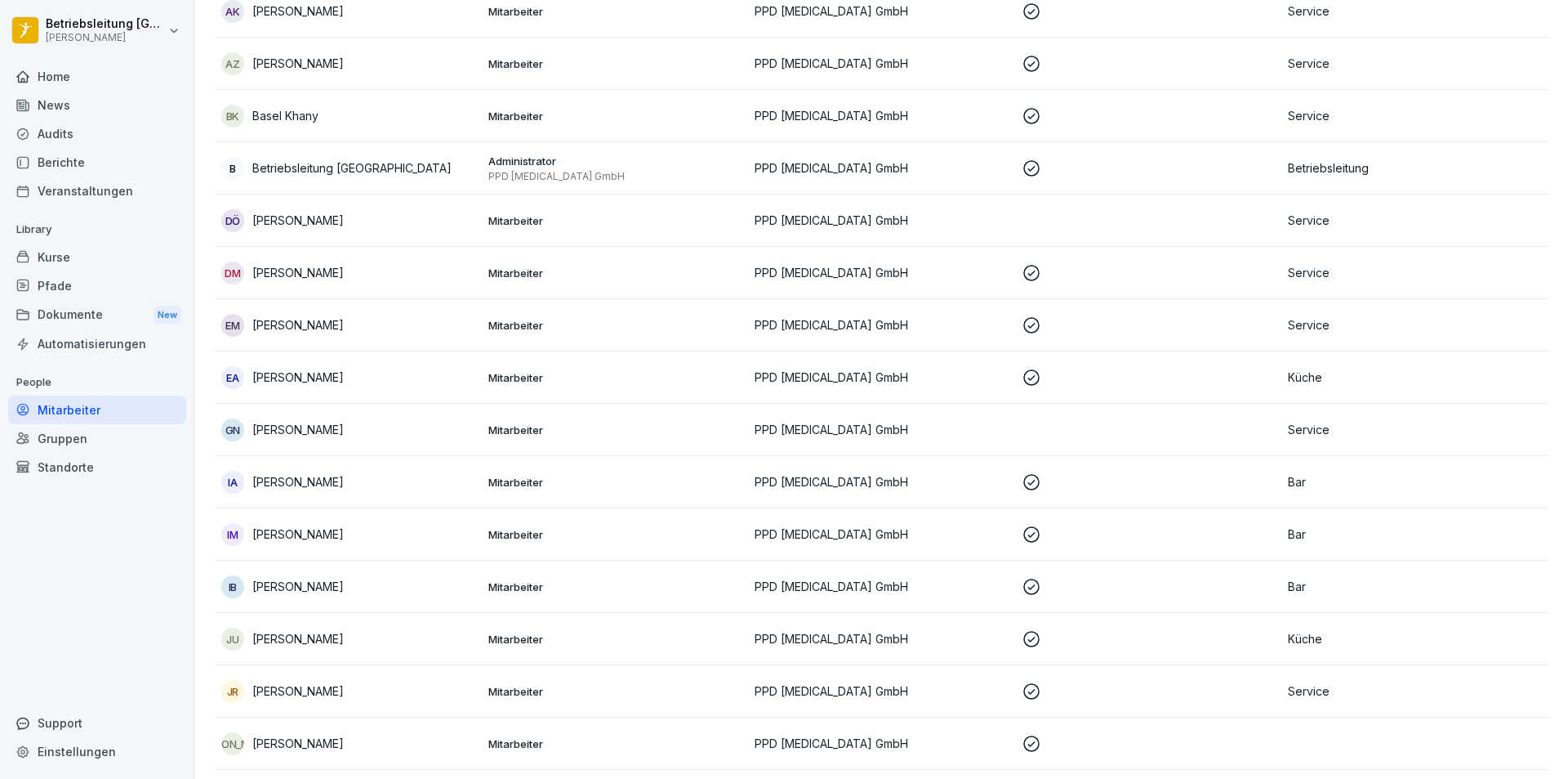
click at [279, 644] on p "[PERSON_NAME]" at bounding box center [298, 638] width 91 height 17
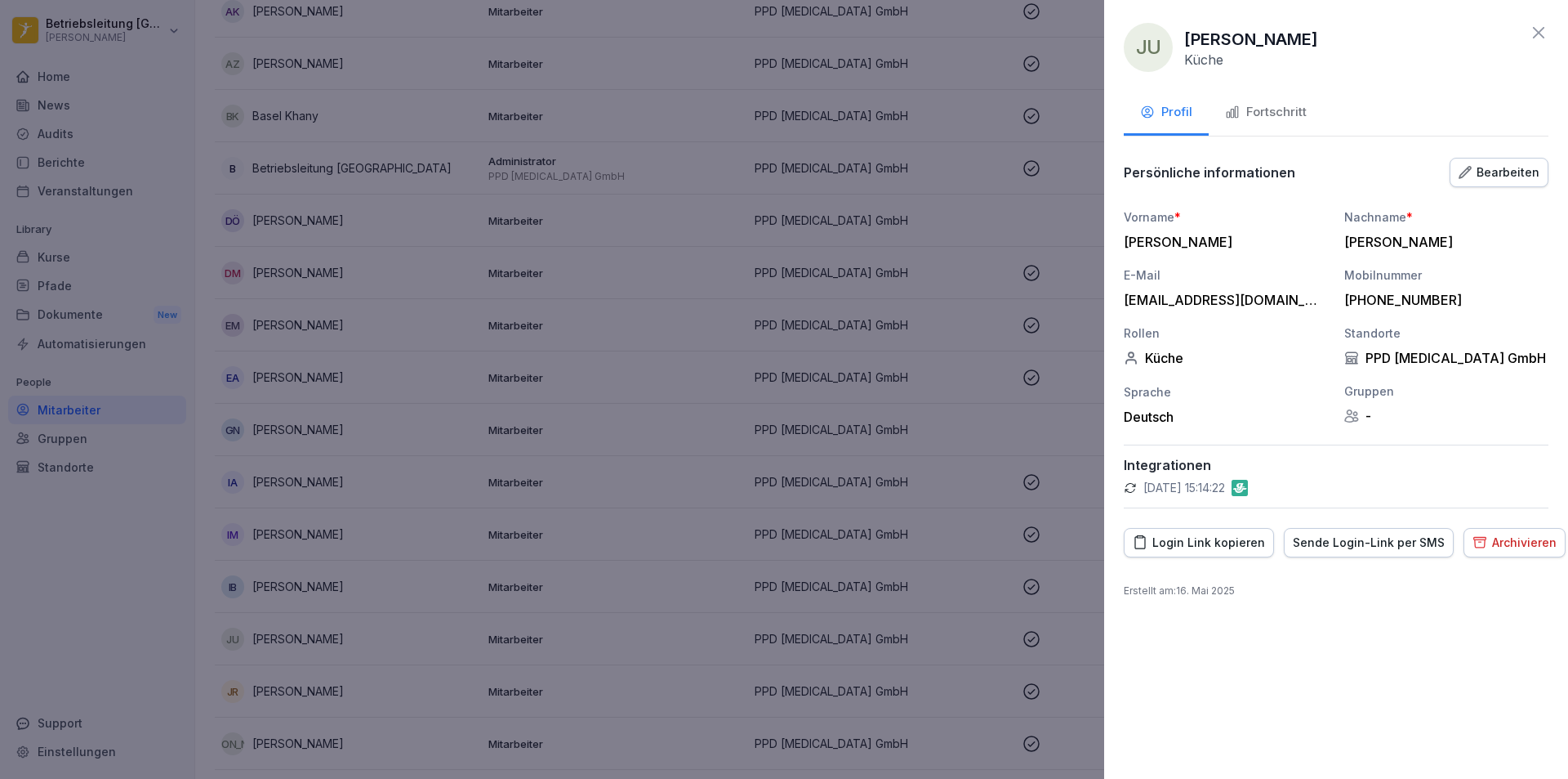
click at [1270, 115] on div "Fortschritt" at bounding box center [1266, 112] width 81 height 19
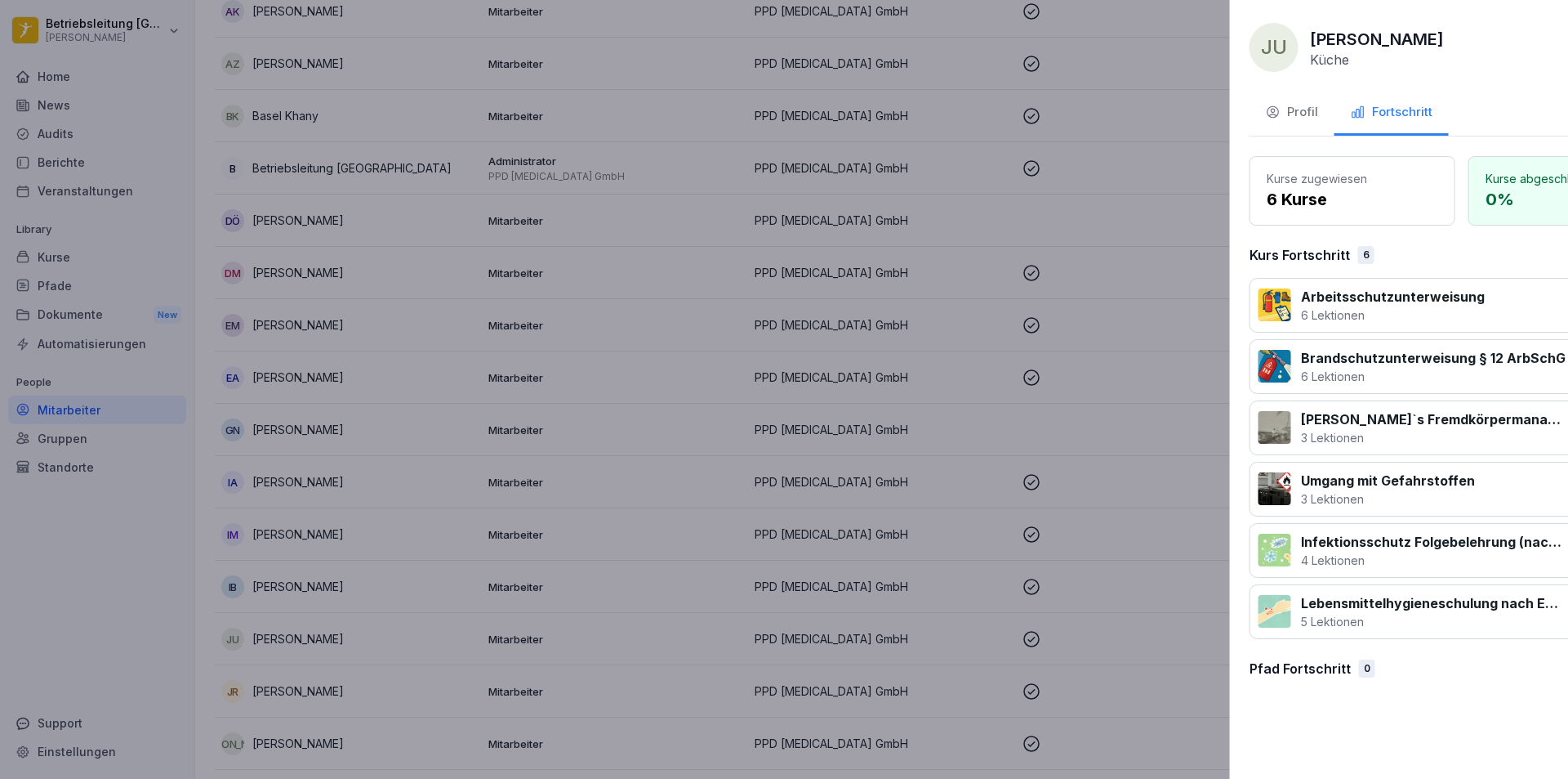
drag, startPoint x: 496, startPoint y: 531, endPoint x: 406, endPoint y: 612, distance: 121.1
click at [495, 530] on div at bounding box center [784, 390] width 1568 height 779
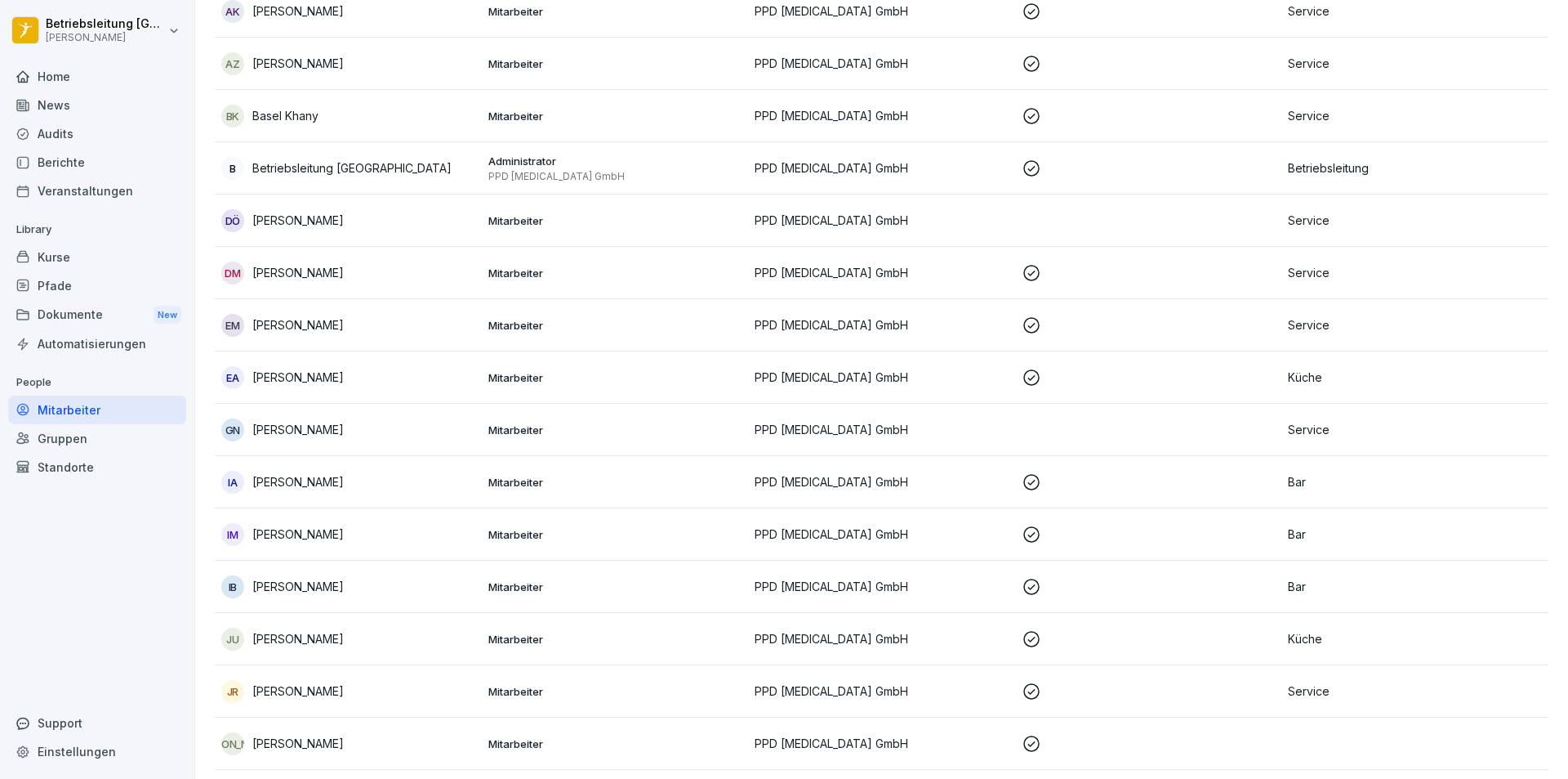
click at [297, 638] on p "[PERSON_NAME]" at bounding box center [298, 638] width 91 height 17
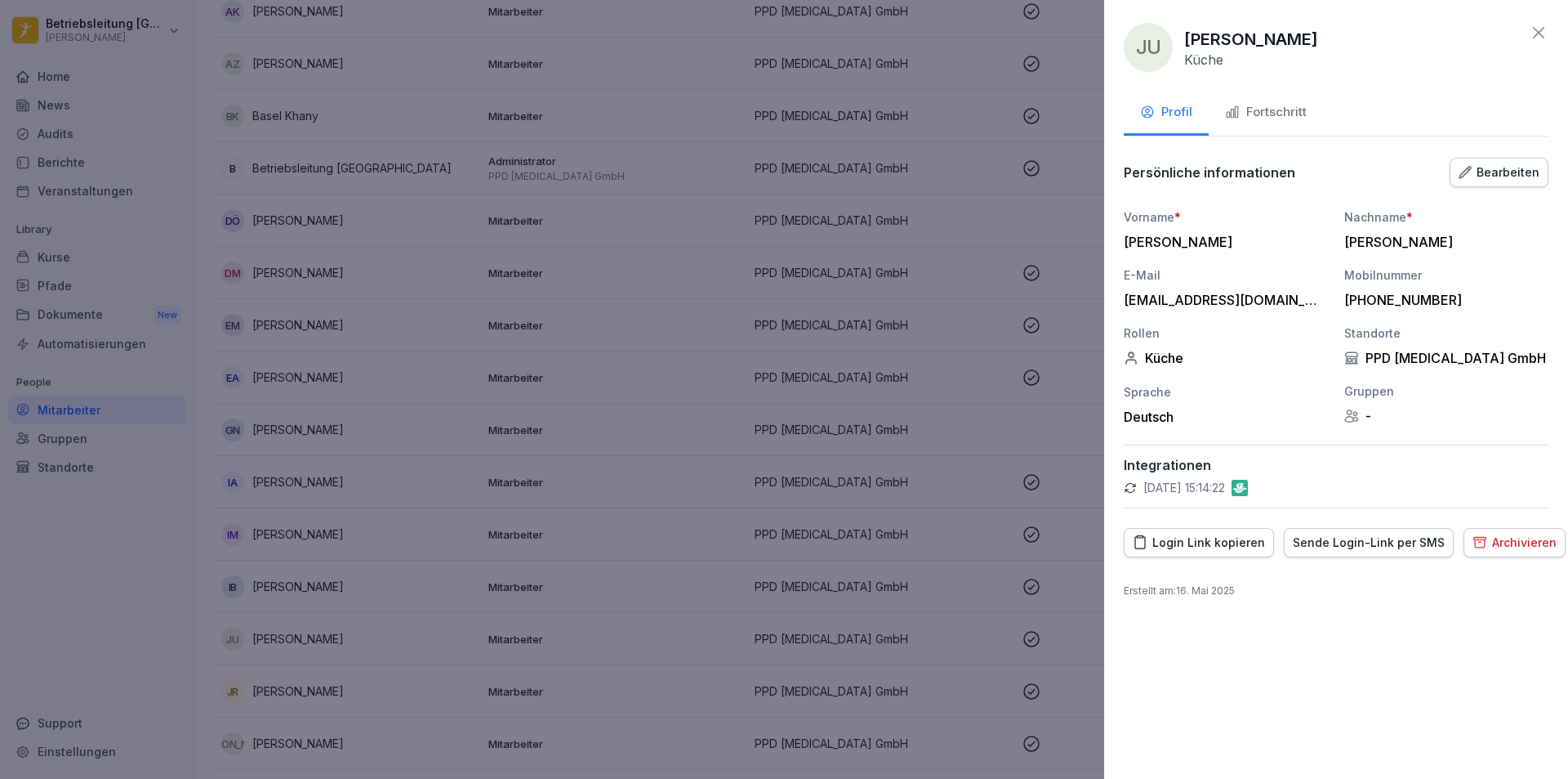
click at [1242, 114] on div "Fortschritt" at bounding box center [1266, 112] width 81 height 19
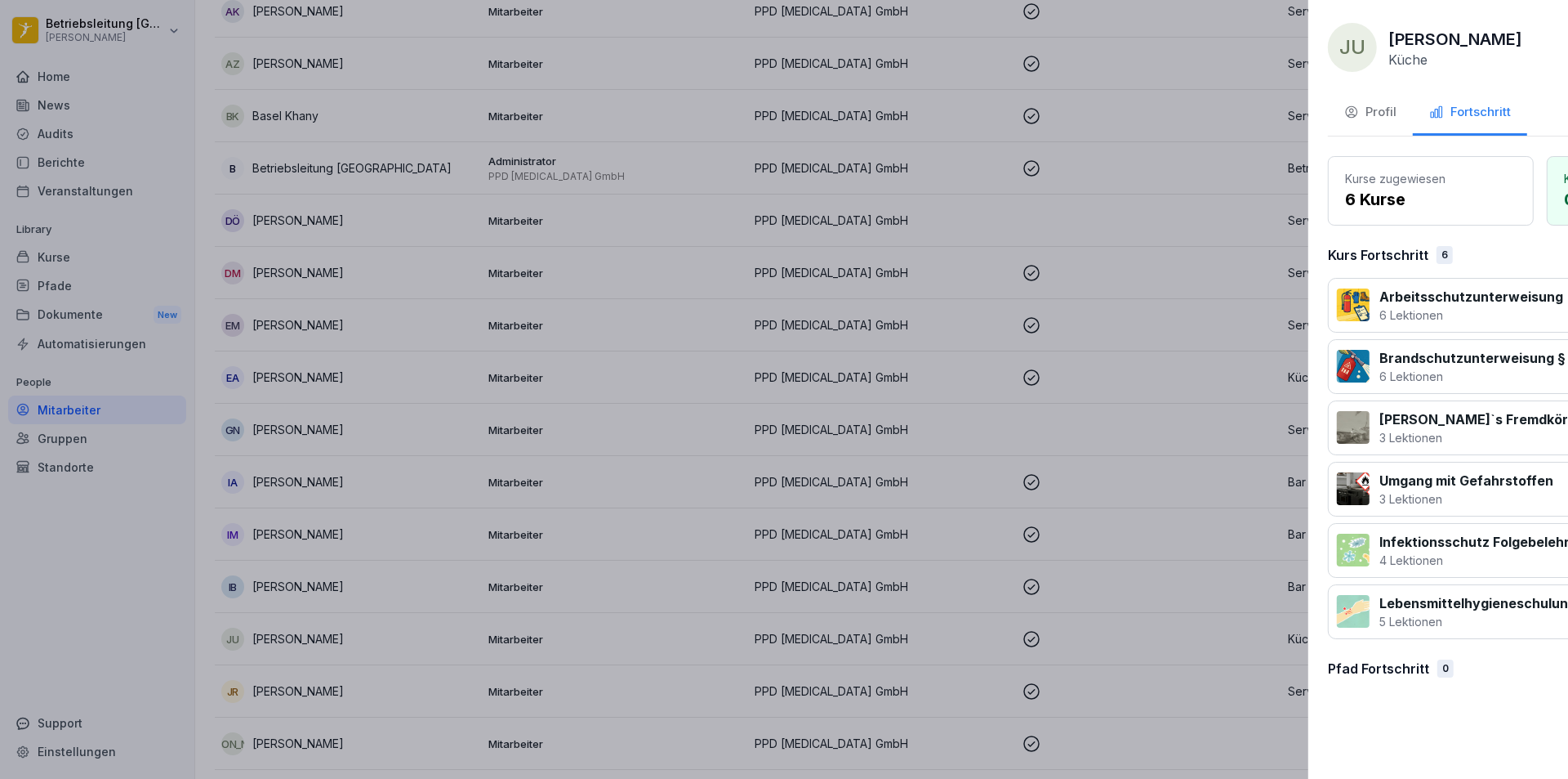
click at [495, 606] on div at bounding box center [784, 390] width 1568 height 779
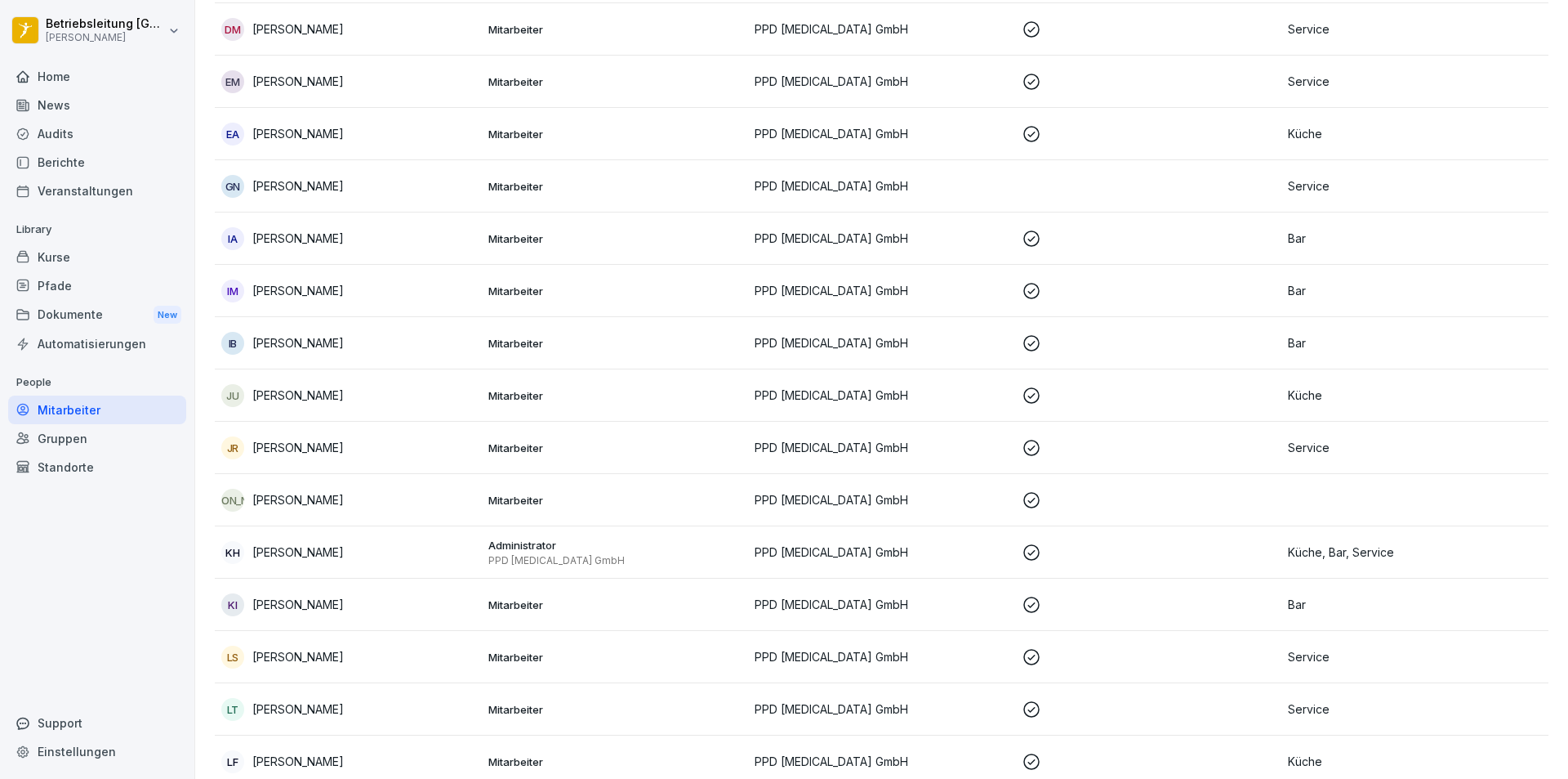
scroll to position [654, 0]
click at [288, 600] on p "[PERSON_NAME]" at bounding box center [298, 602] width 91 height 17
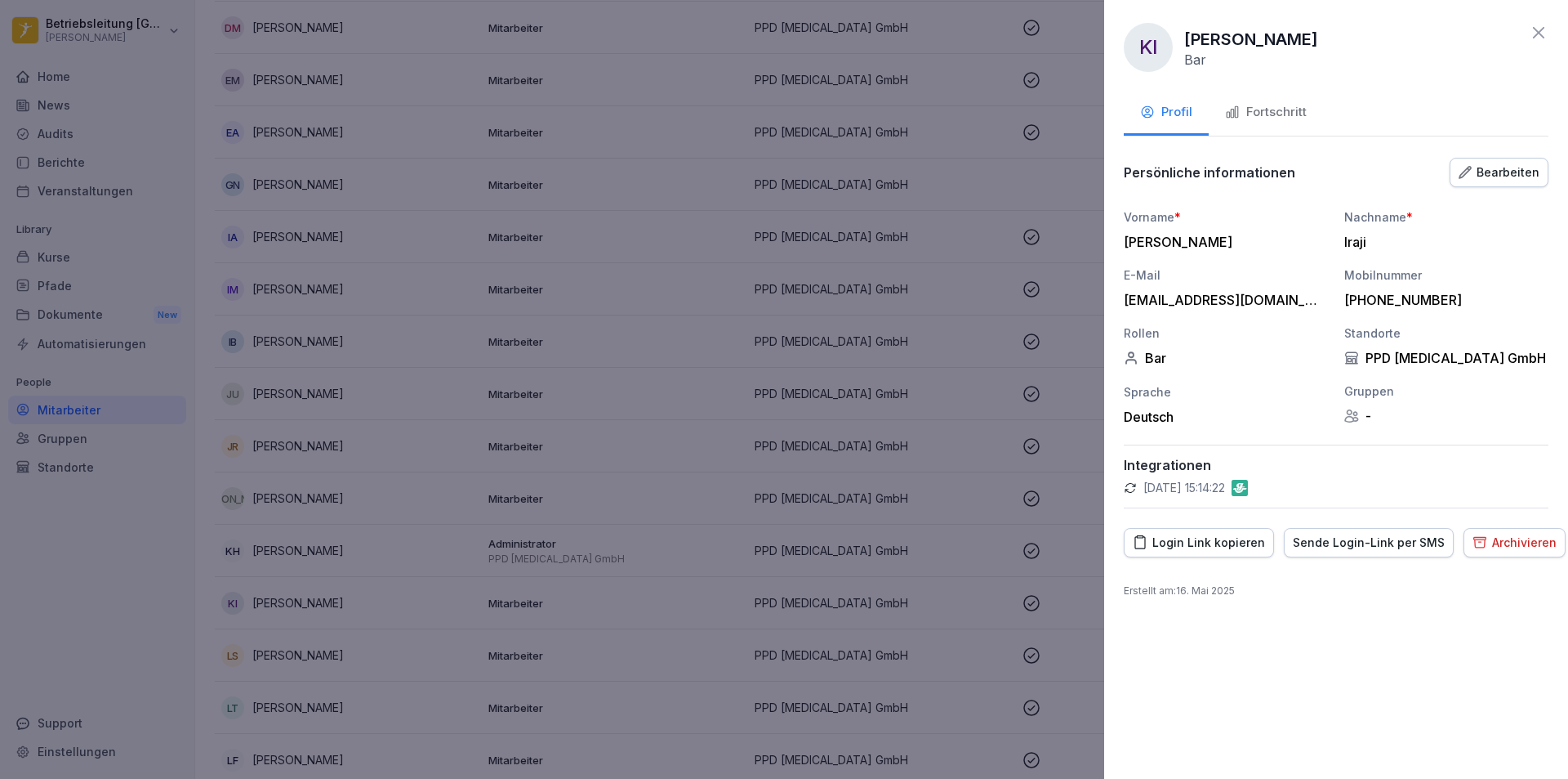
click at [1279, 110] on div "Fortschritt" at bounding box center [1266, 112] width 81 height 19
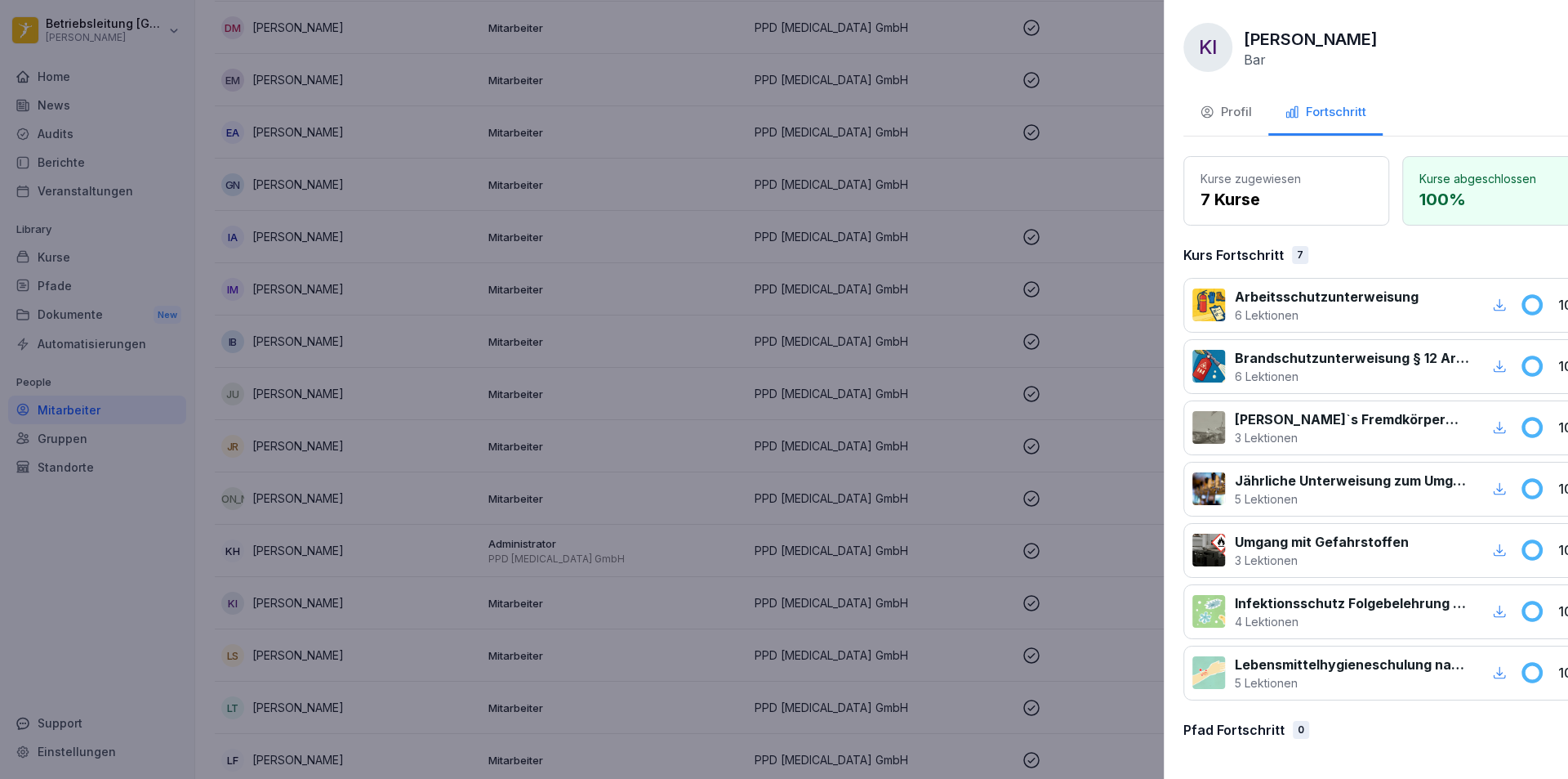
click at [599, 578] on div at bounding box center [784, 390] width 1568 height 779
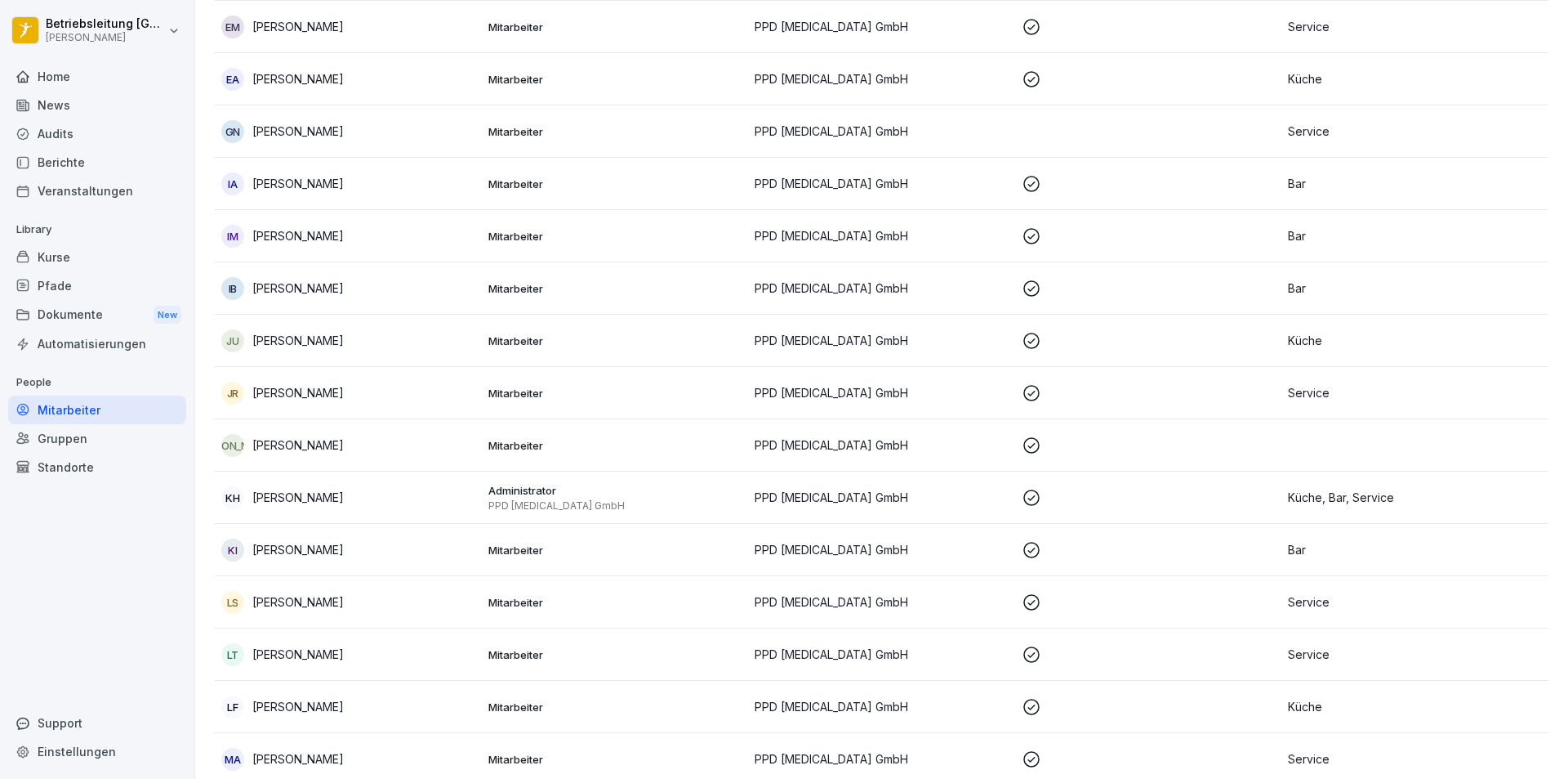
scroll to position [736, 0]
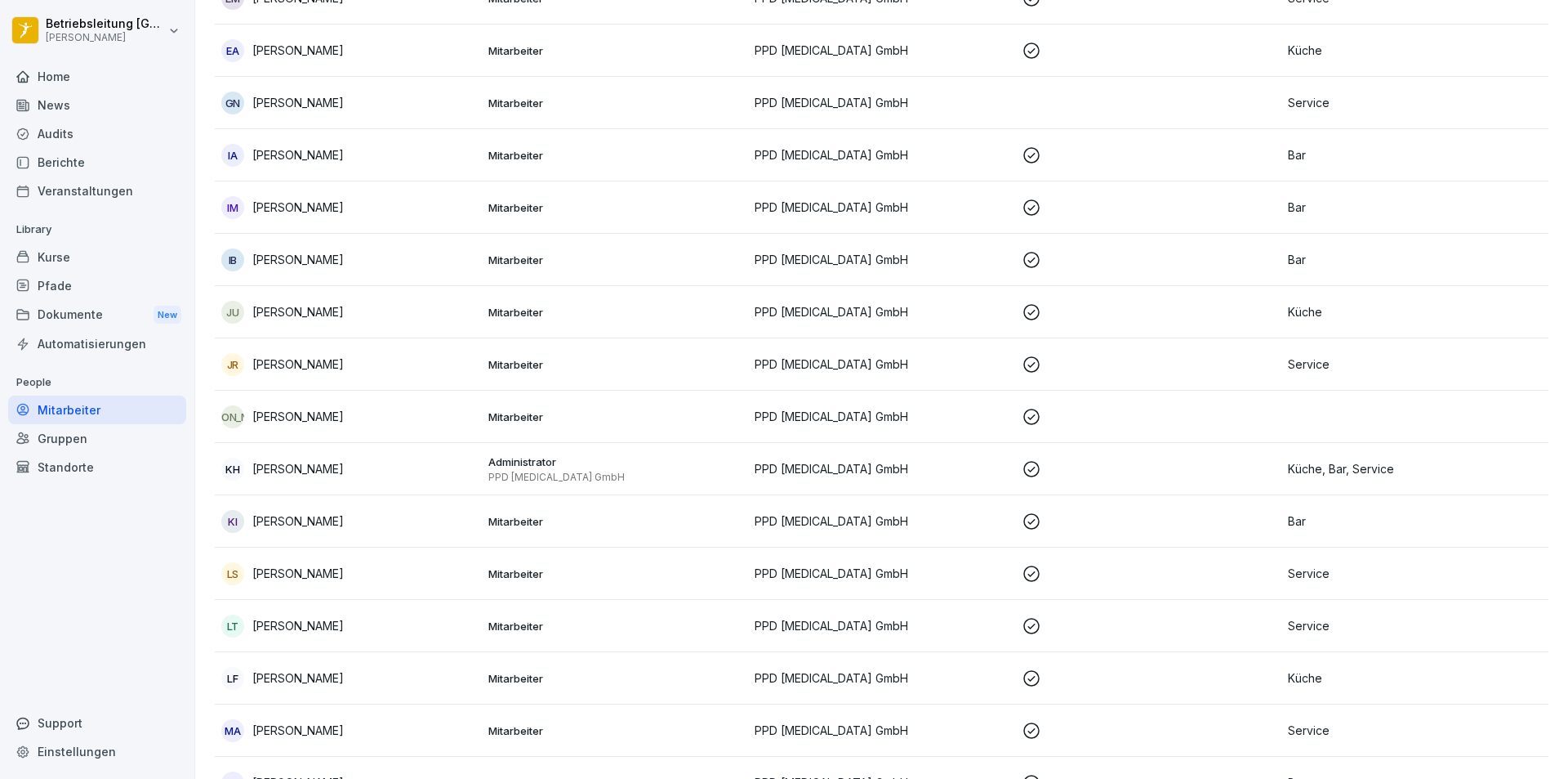
click at [331, 631] on p "[PERSON_NAME]" at bounding box center [298, 625] width 91 height 17
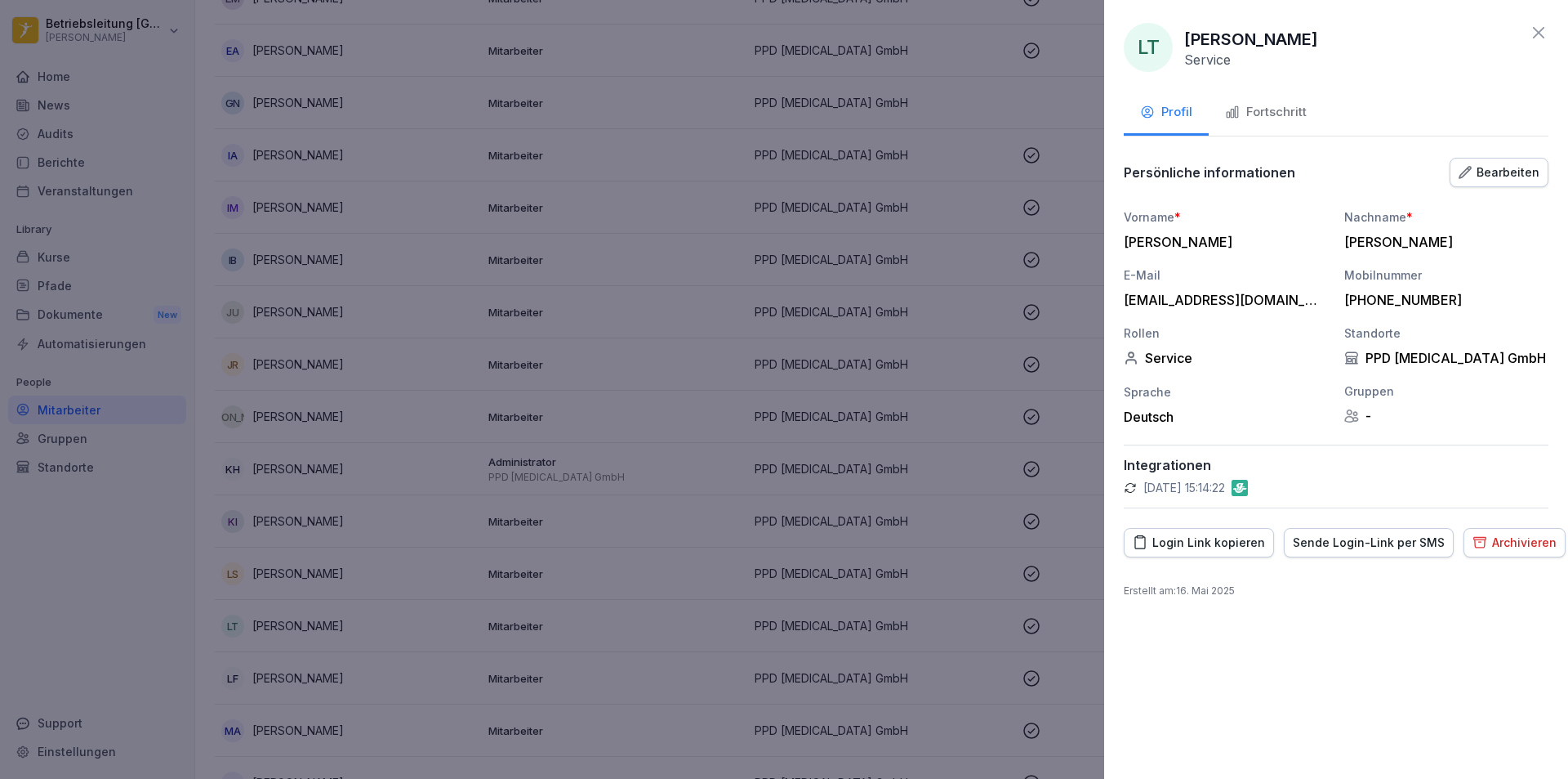
click at [1294, 105] on div "Fortschritt" at bounding box center [1266, 112] width 81 height 19
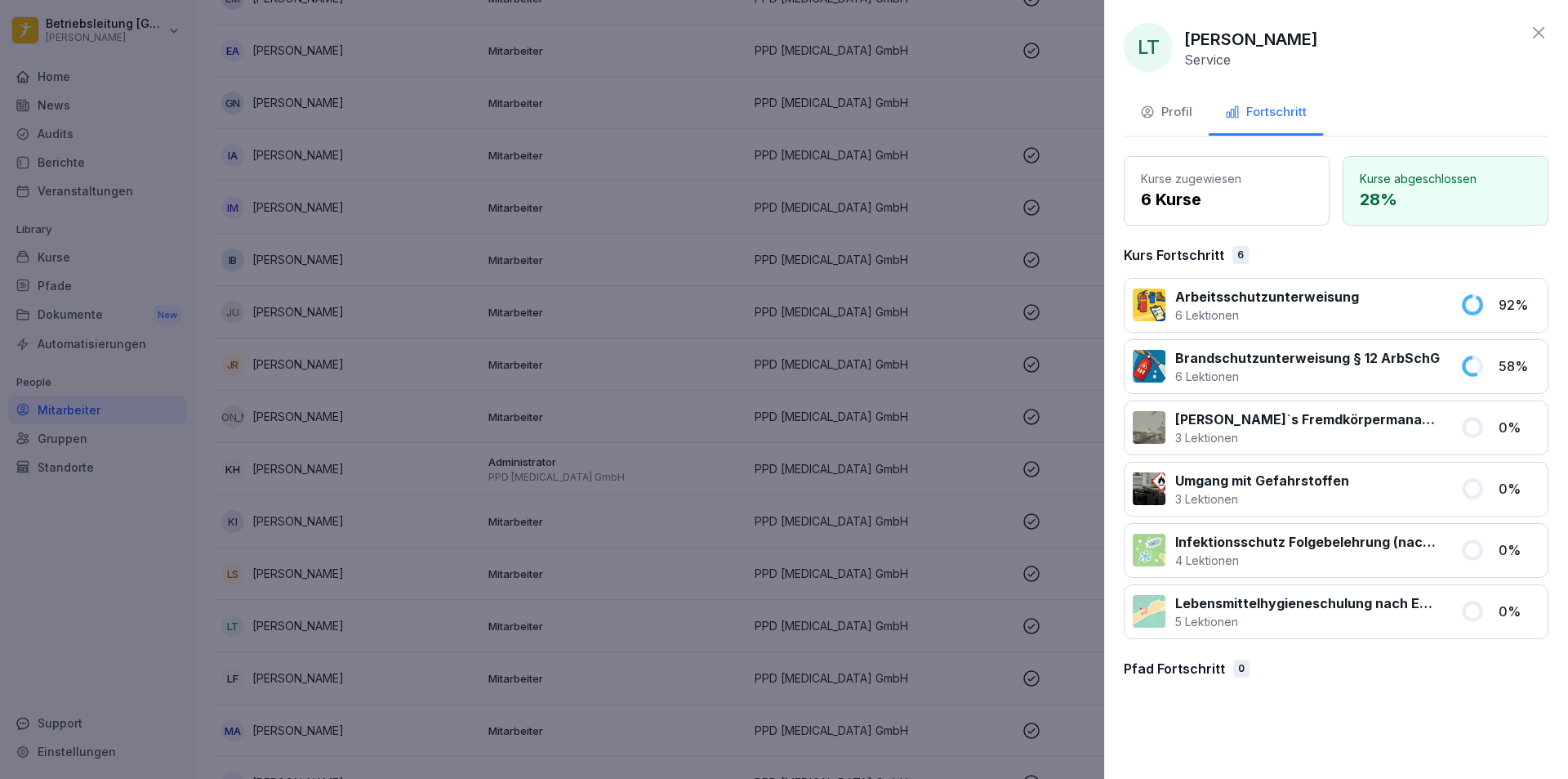
click at [606, 359] on div at bounding box center [784, 390] width 1568 height 779
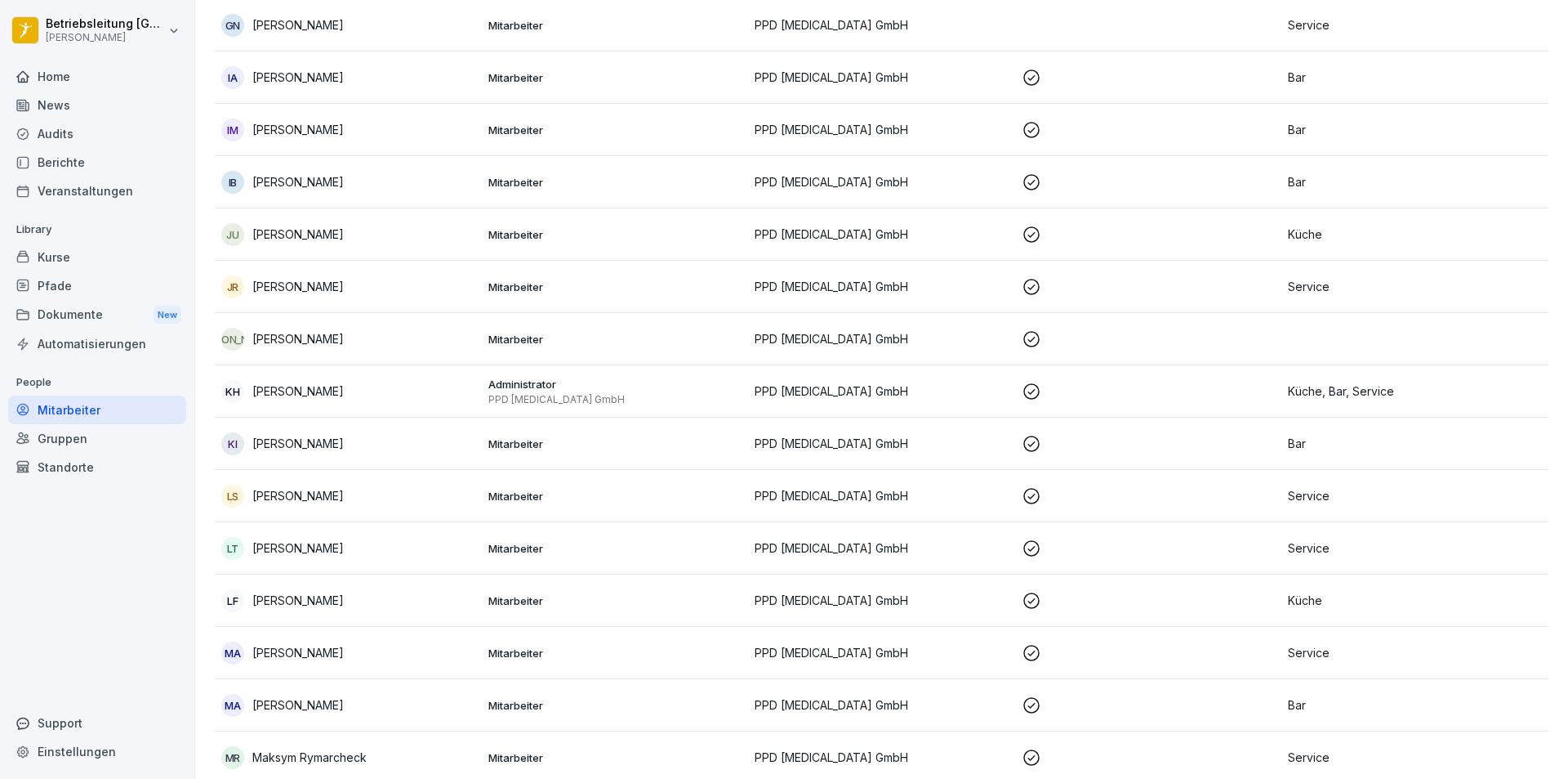
scroll to position [899, 0]
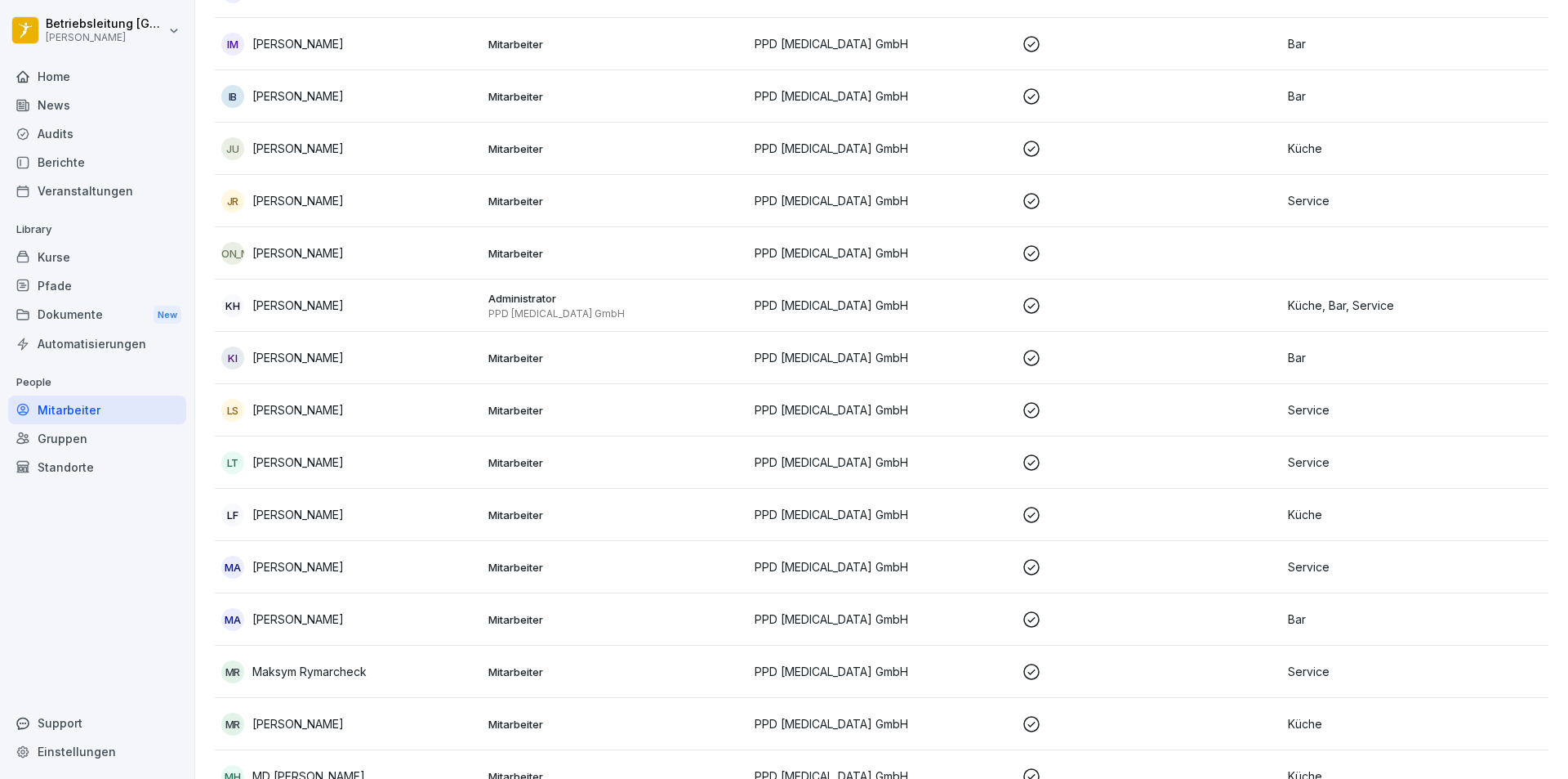
click at [313, 413] on p "[PERSON_NAME]" at bounding box center [298, 409] width 91 height 17
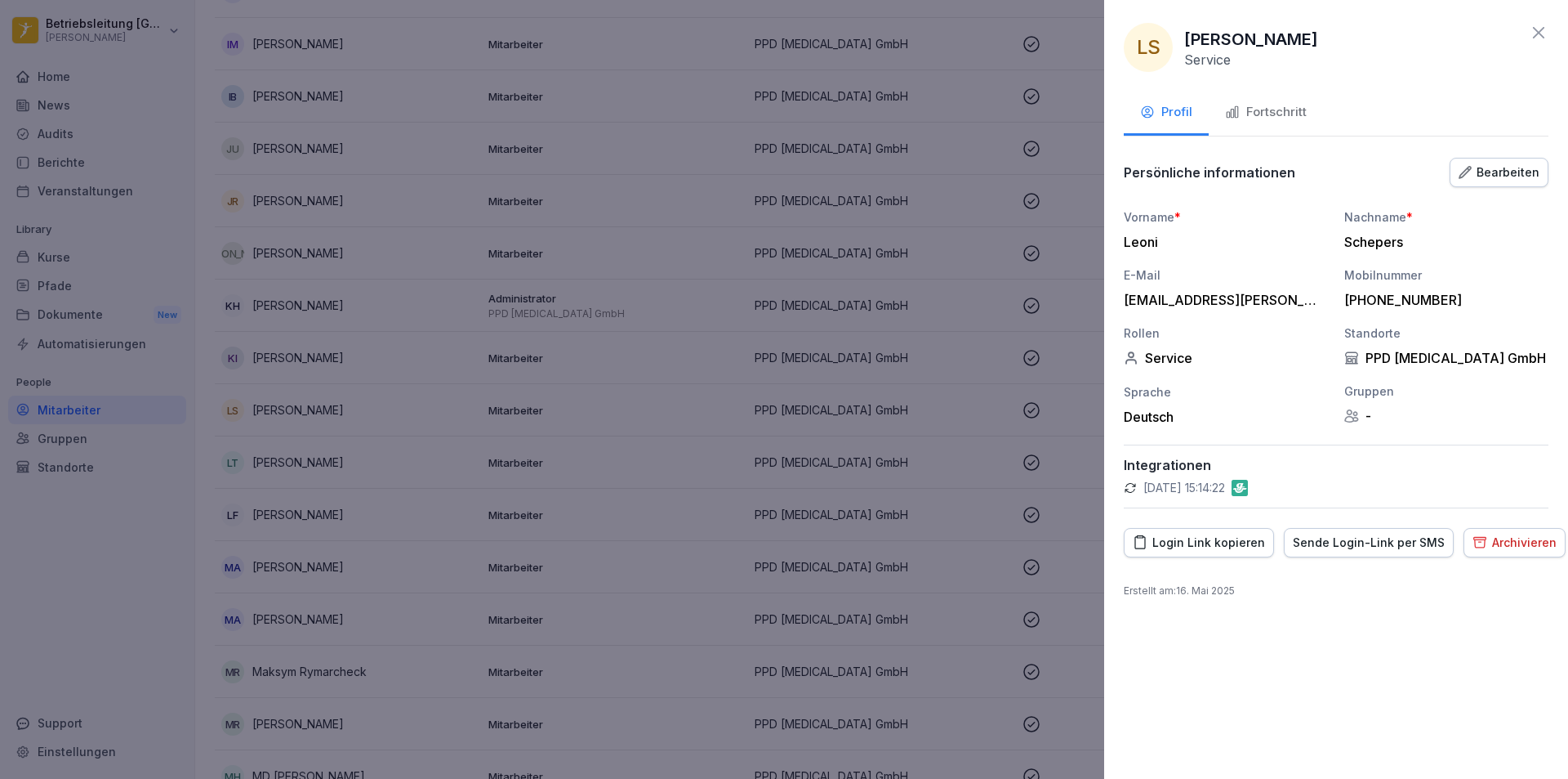
click at [1247, 112] on div "Fortschritt" at bounding box center [1266, 112] width 81 height 19
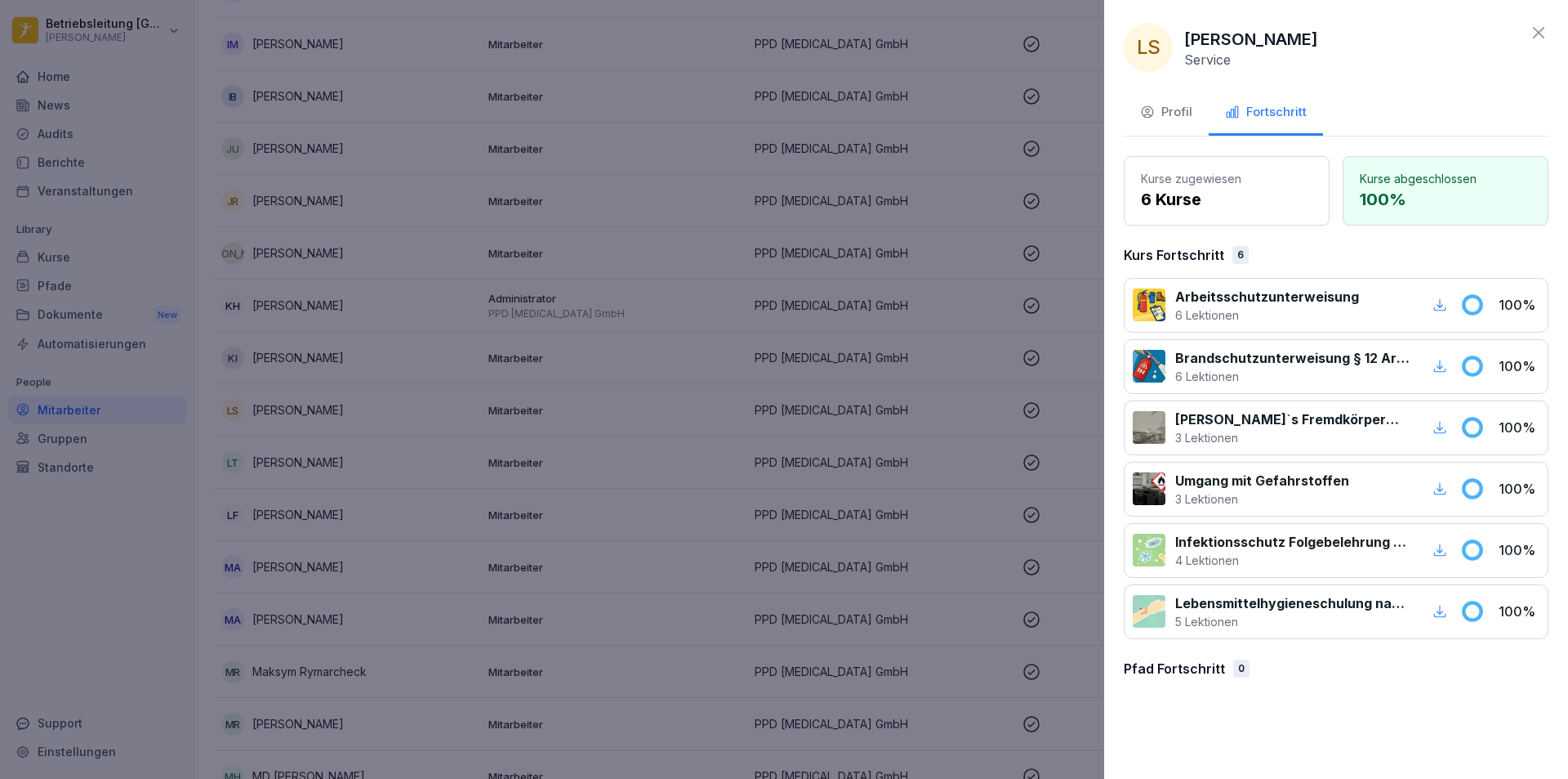
click at [803, 476] on div at bounding box center [784, 390] width 1568 height 779
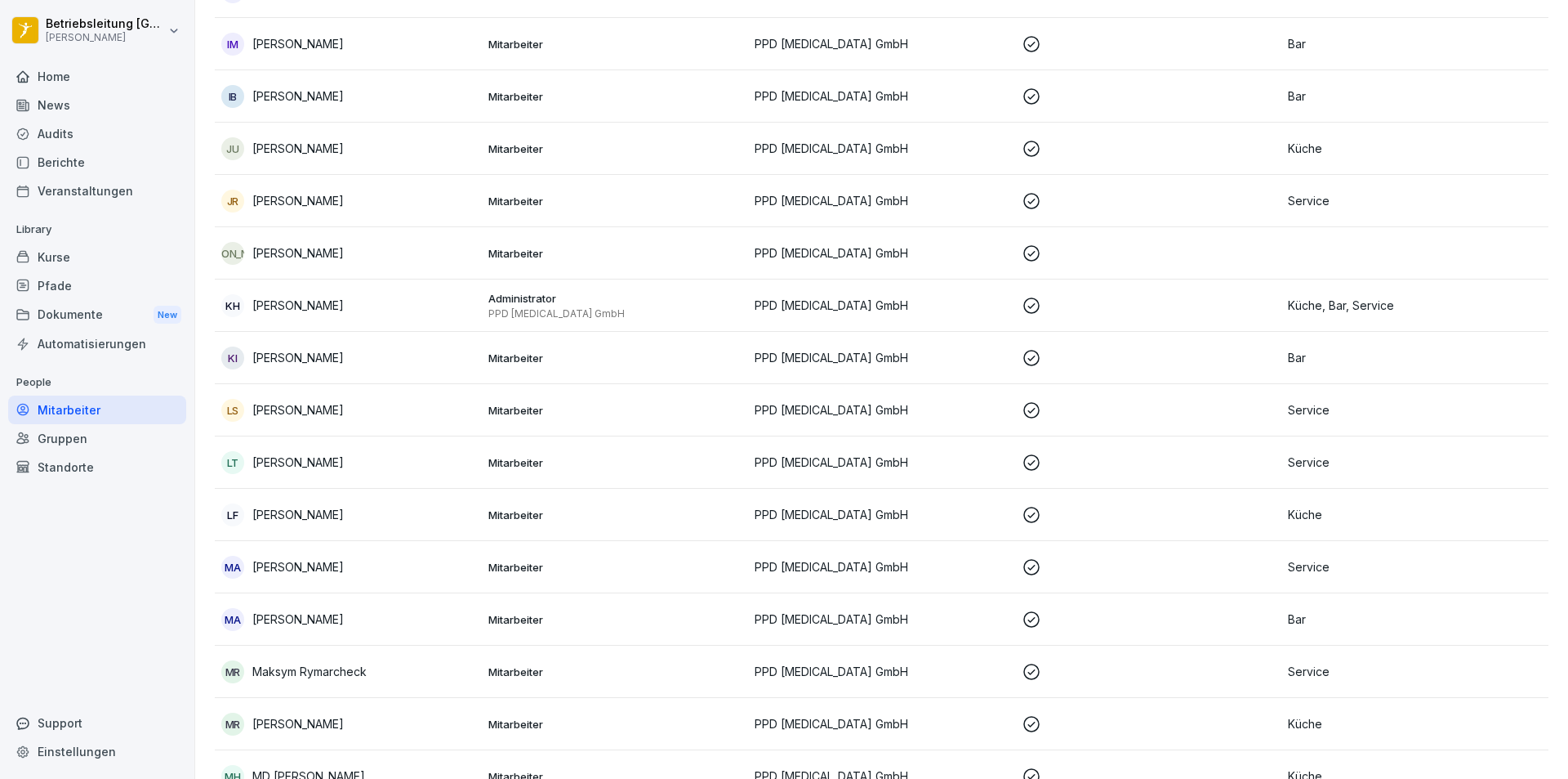
click at [289, 571] on p "[PERSON_NAME]" at bounding box center [298, 566] width 91 height 17
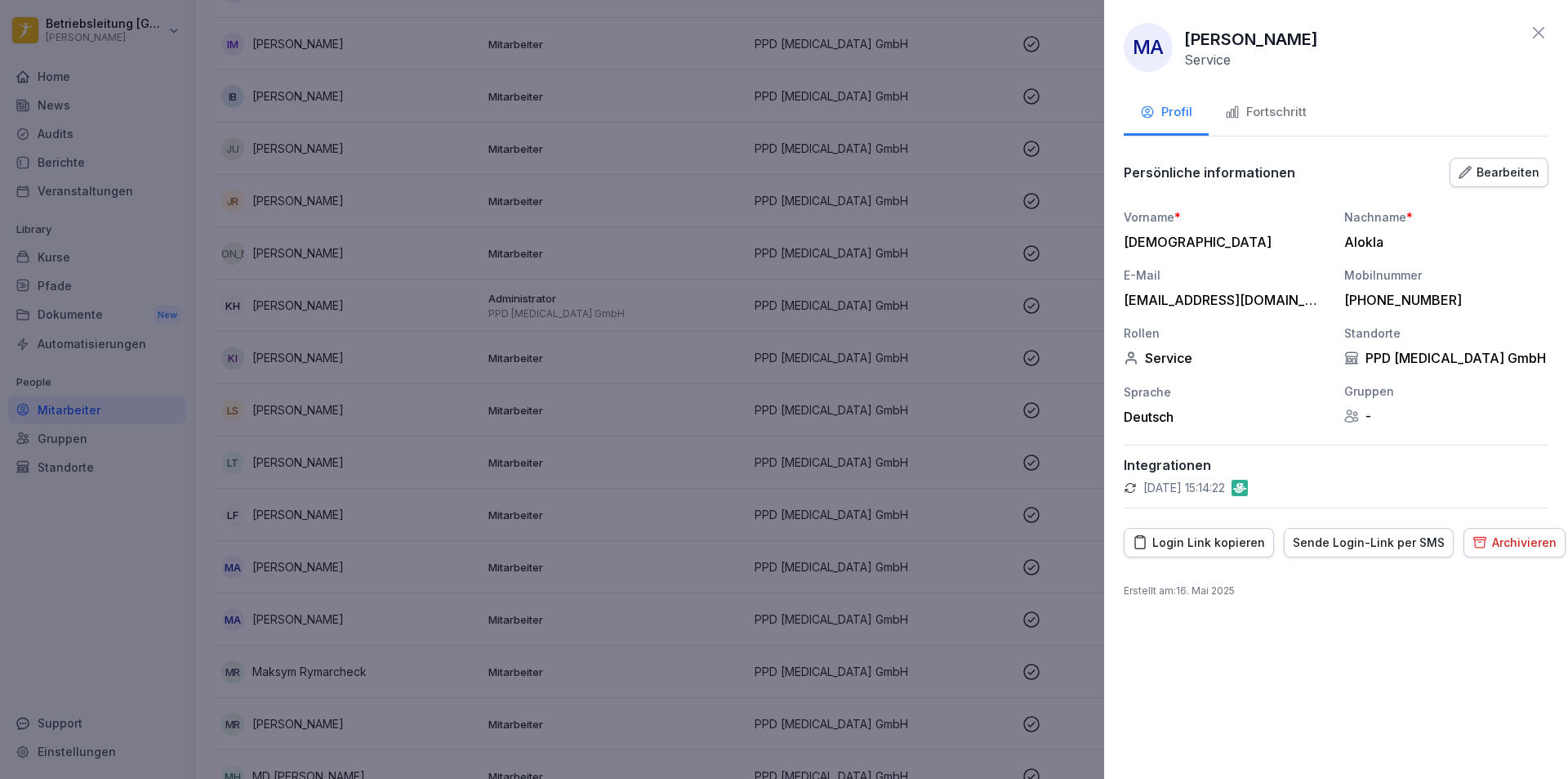
click at [1271, 110] on div "Fortschritt" at bounding box center [1266, 112] width 81 height 19
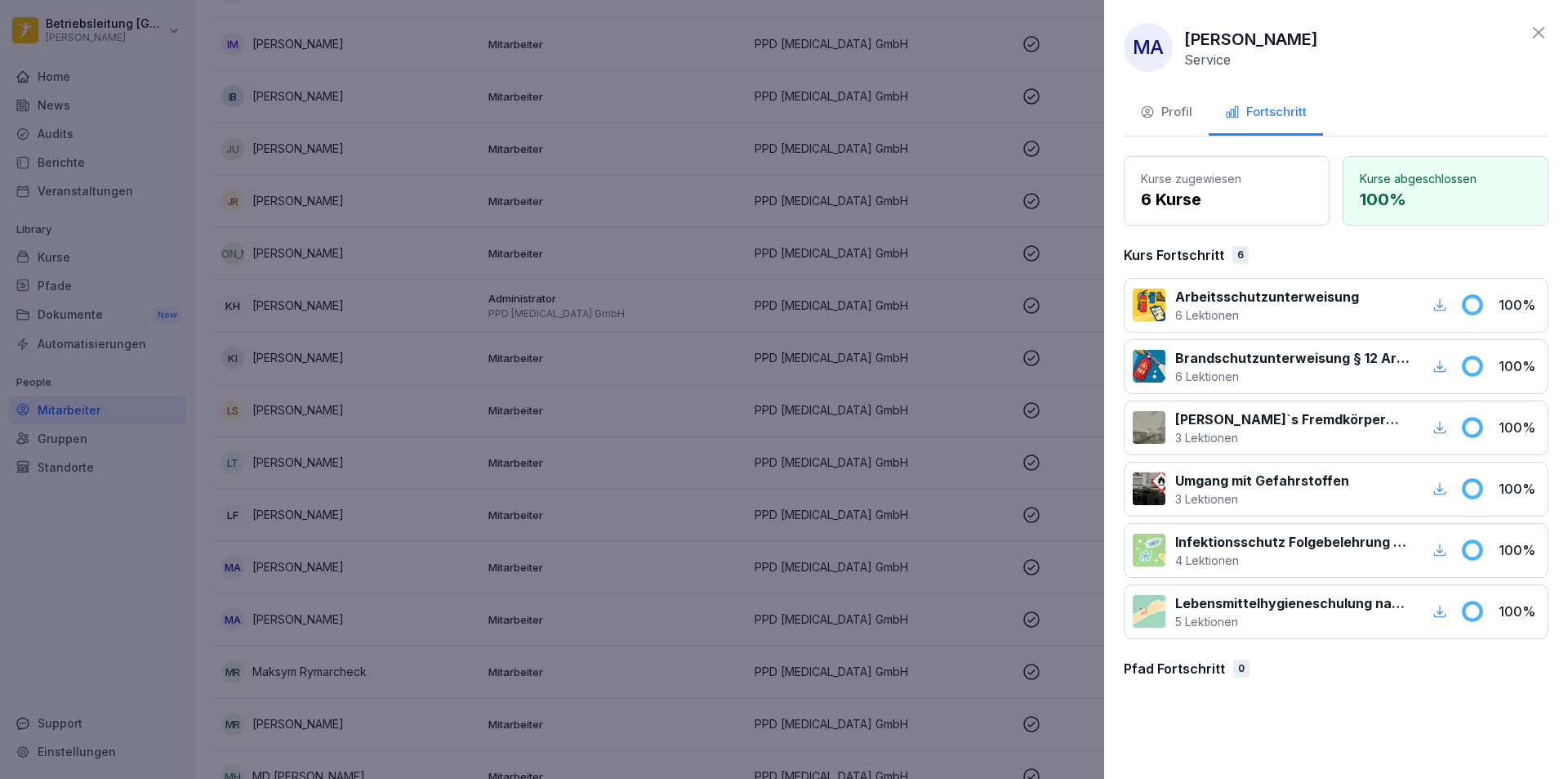
click at [518, 583] on div at bounding box center [784, 390] width 1568 height 779
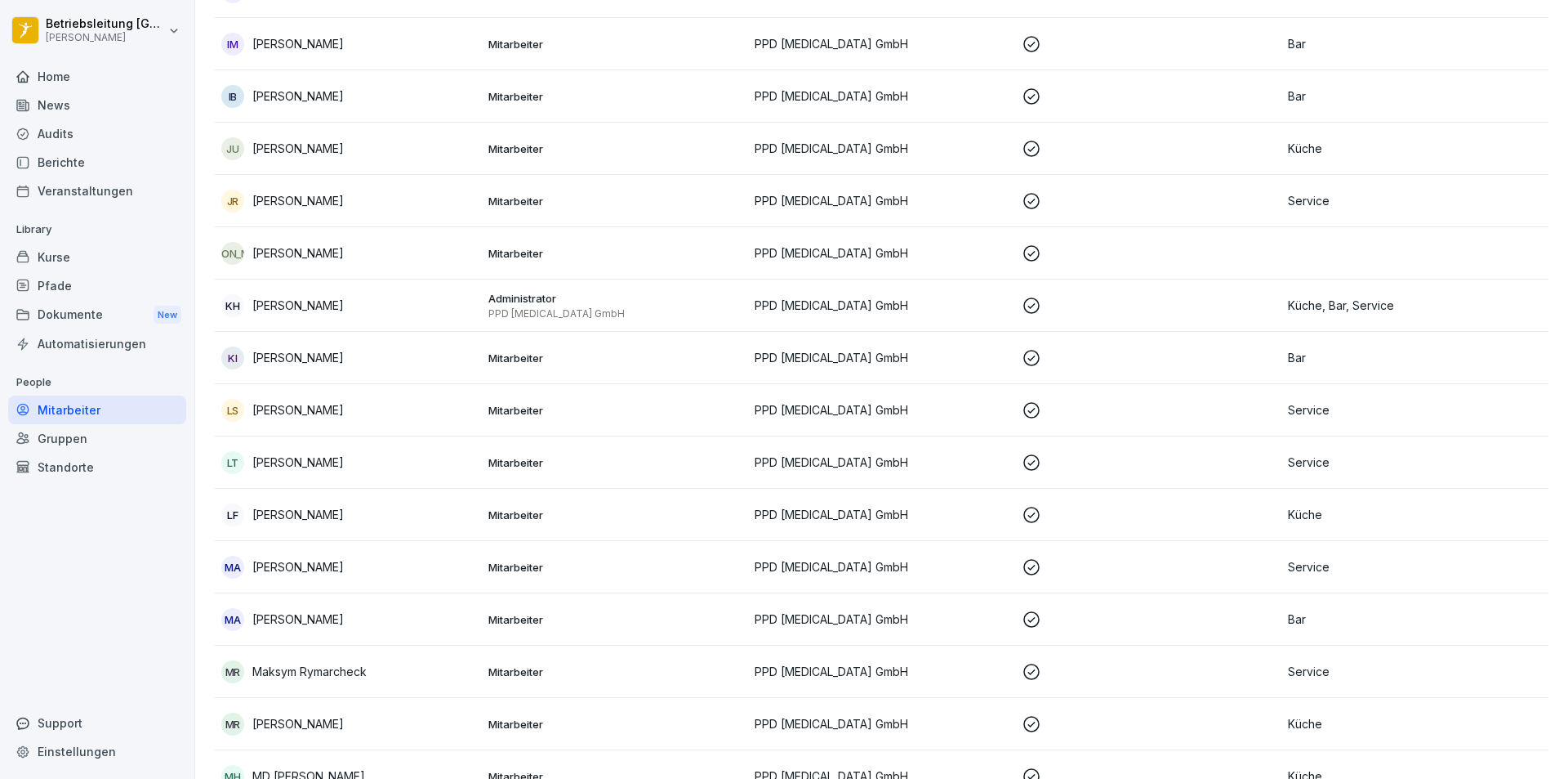
click at [307, 688] on td "[PERSON_NAME]" at bounding box center [348, 672] width 267 height 53
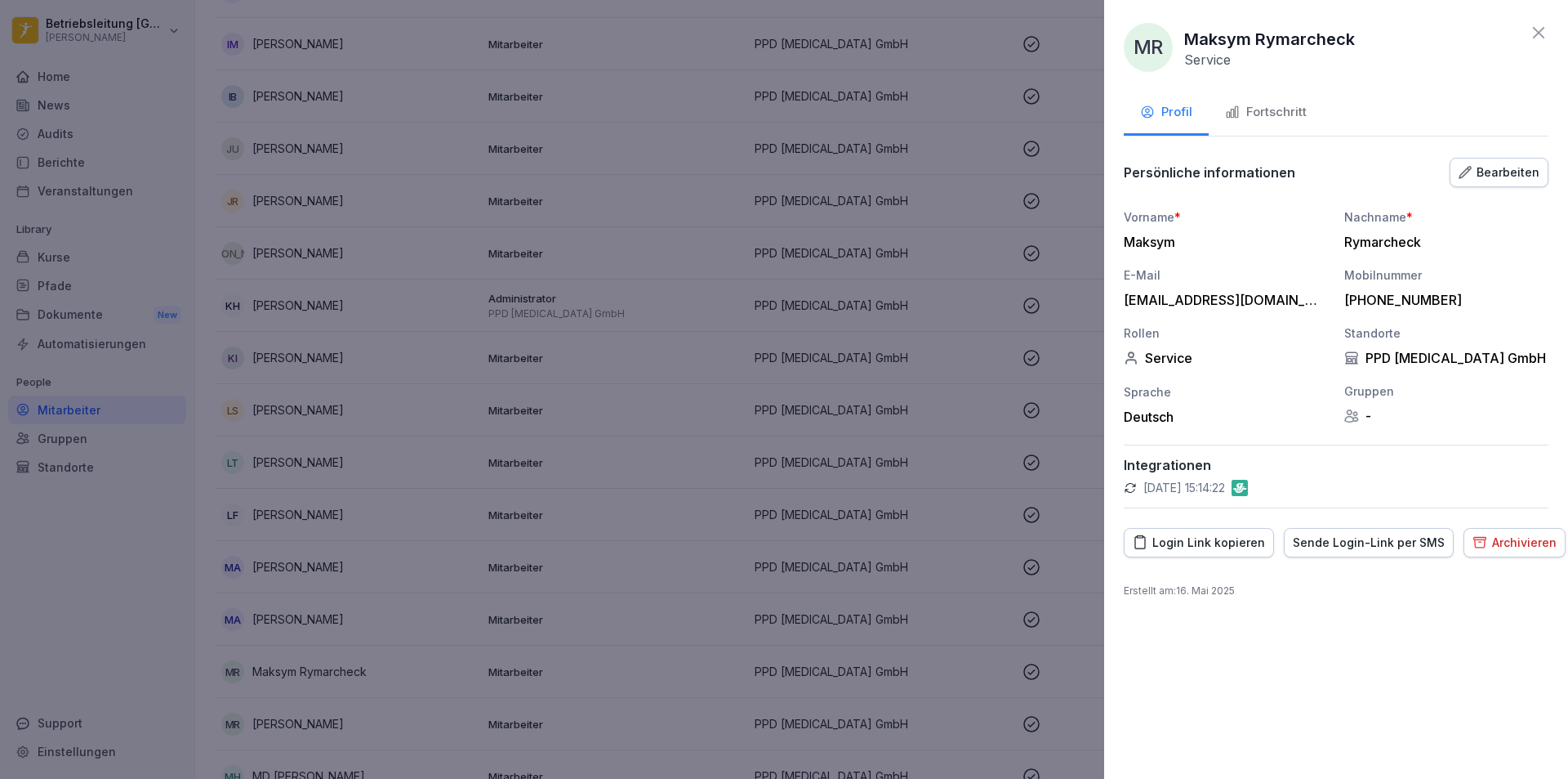
click at [1264, 105] on div "Fortschritt" at bounding box center [1266, 112] width 81 height 19
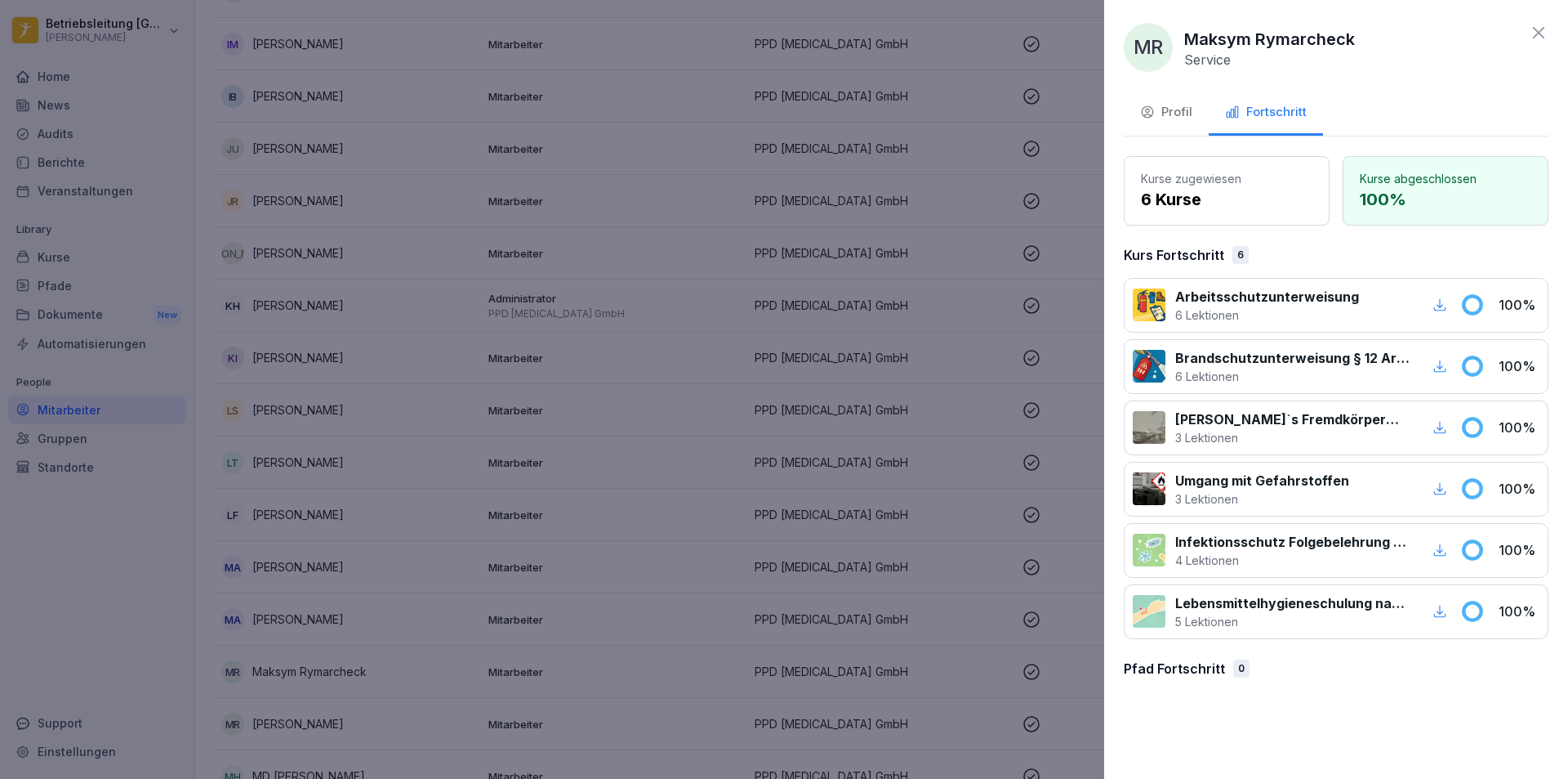
click at [527, 532] on div at bounding box center [784, 390] width 1568 height 779
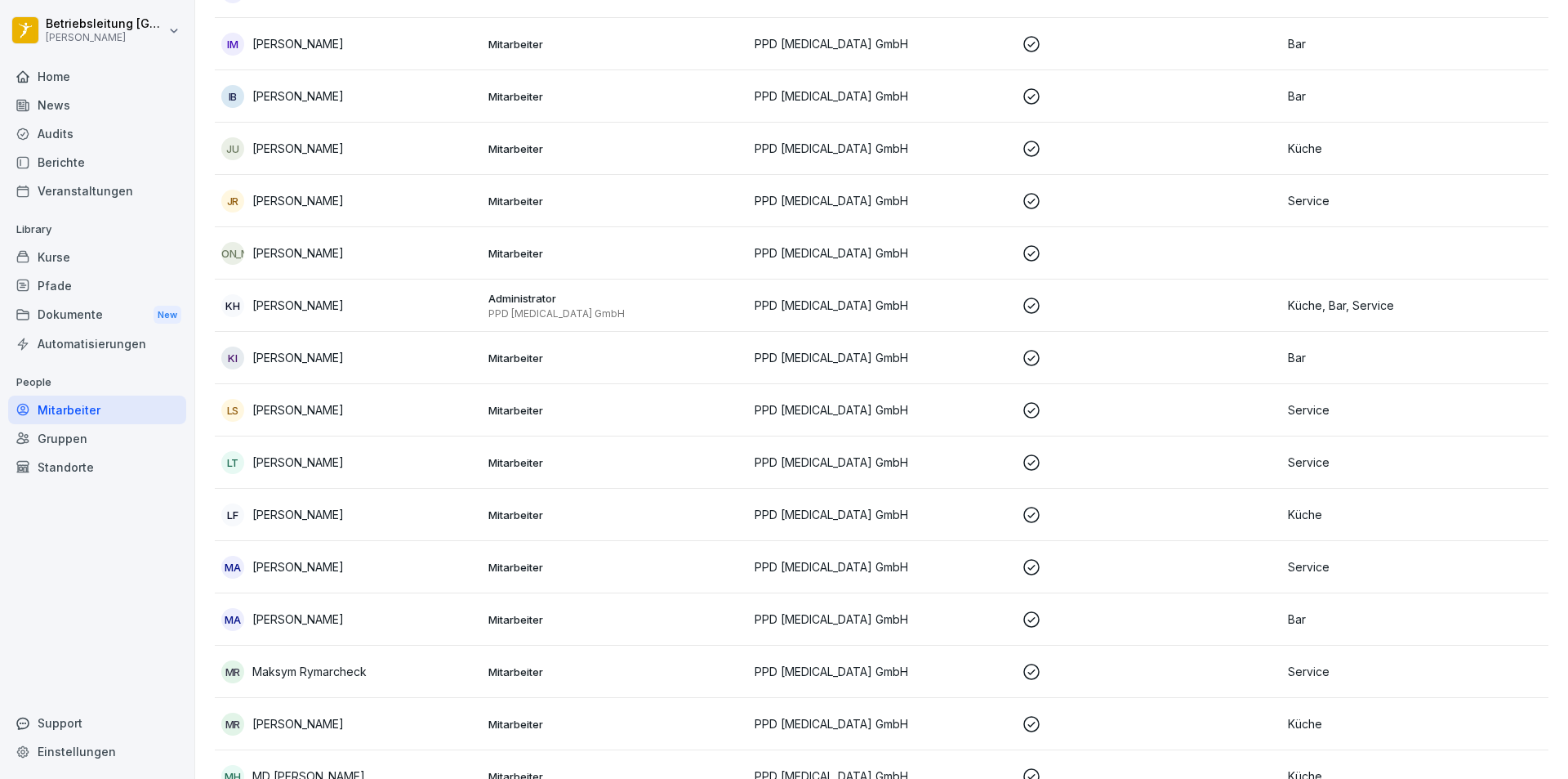
scroll to position [1144, 0]
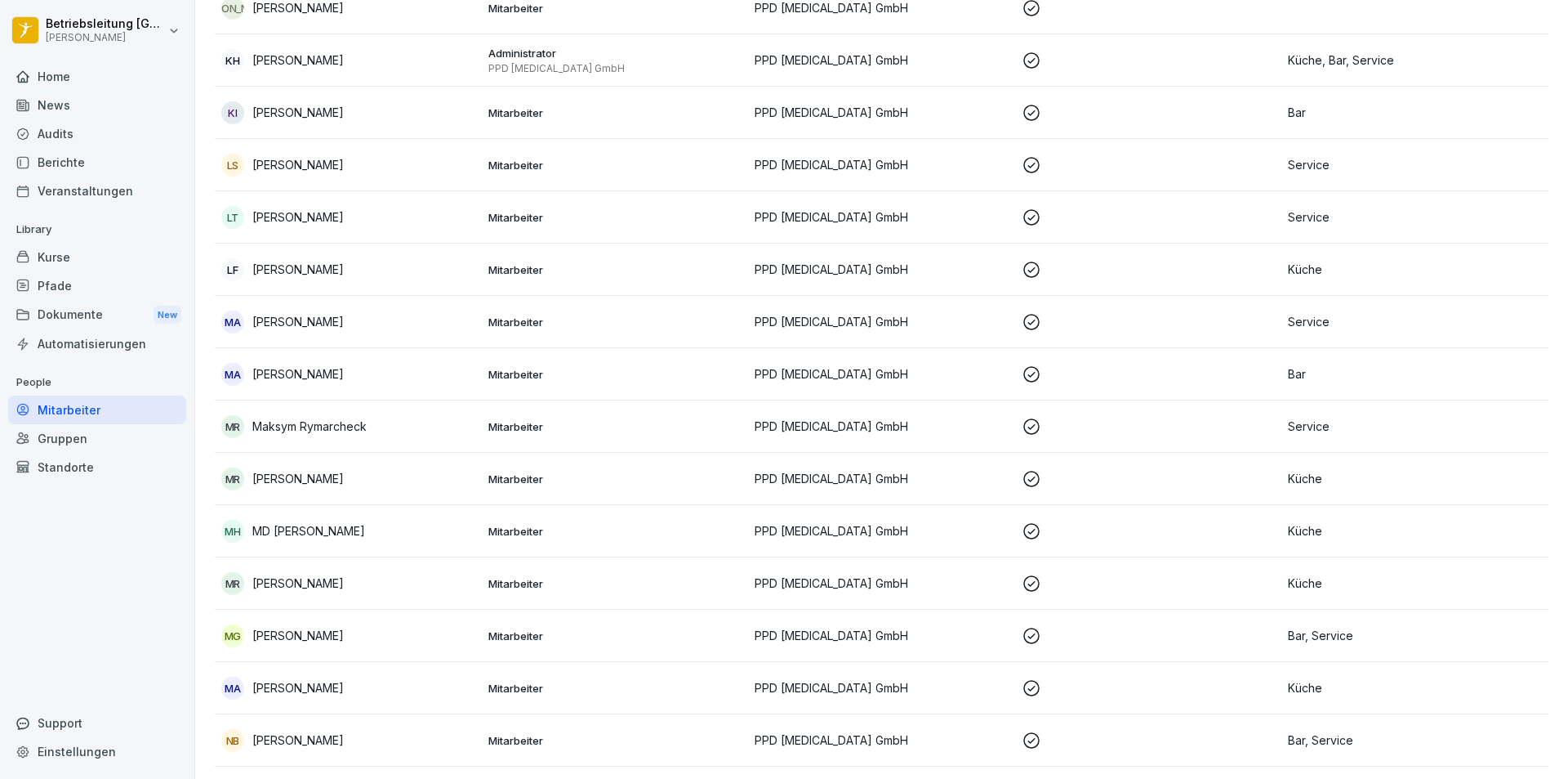
click at [278, 638] on p "[PERSON_NAME]" at bounding box center [298, 635] width 91 height 17
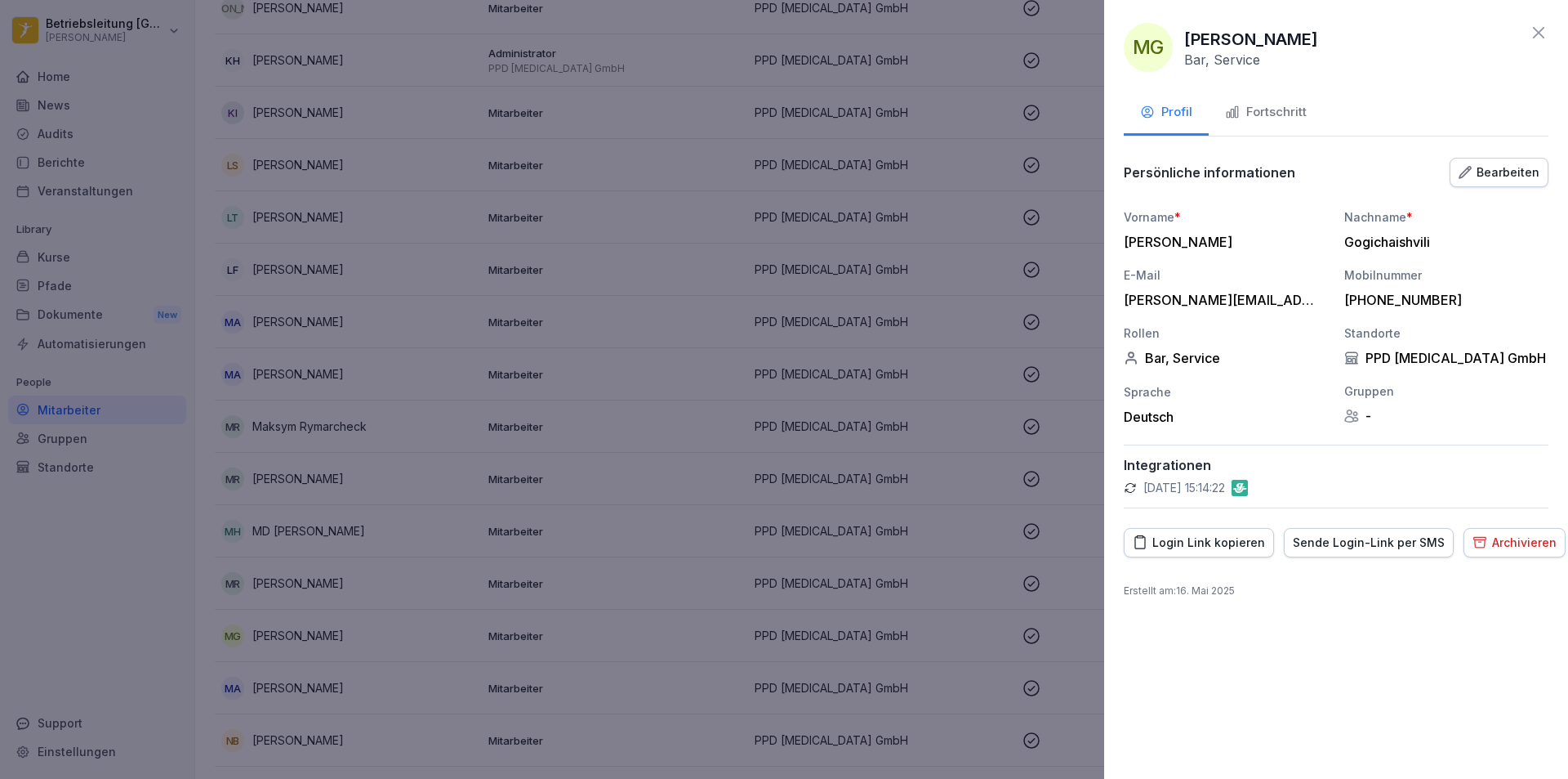
click at [1282, 105] on div "Fortschritt" at bounding box center [1266, 112] width 81 height 19
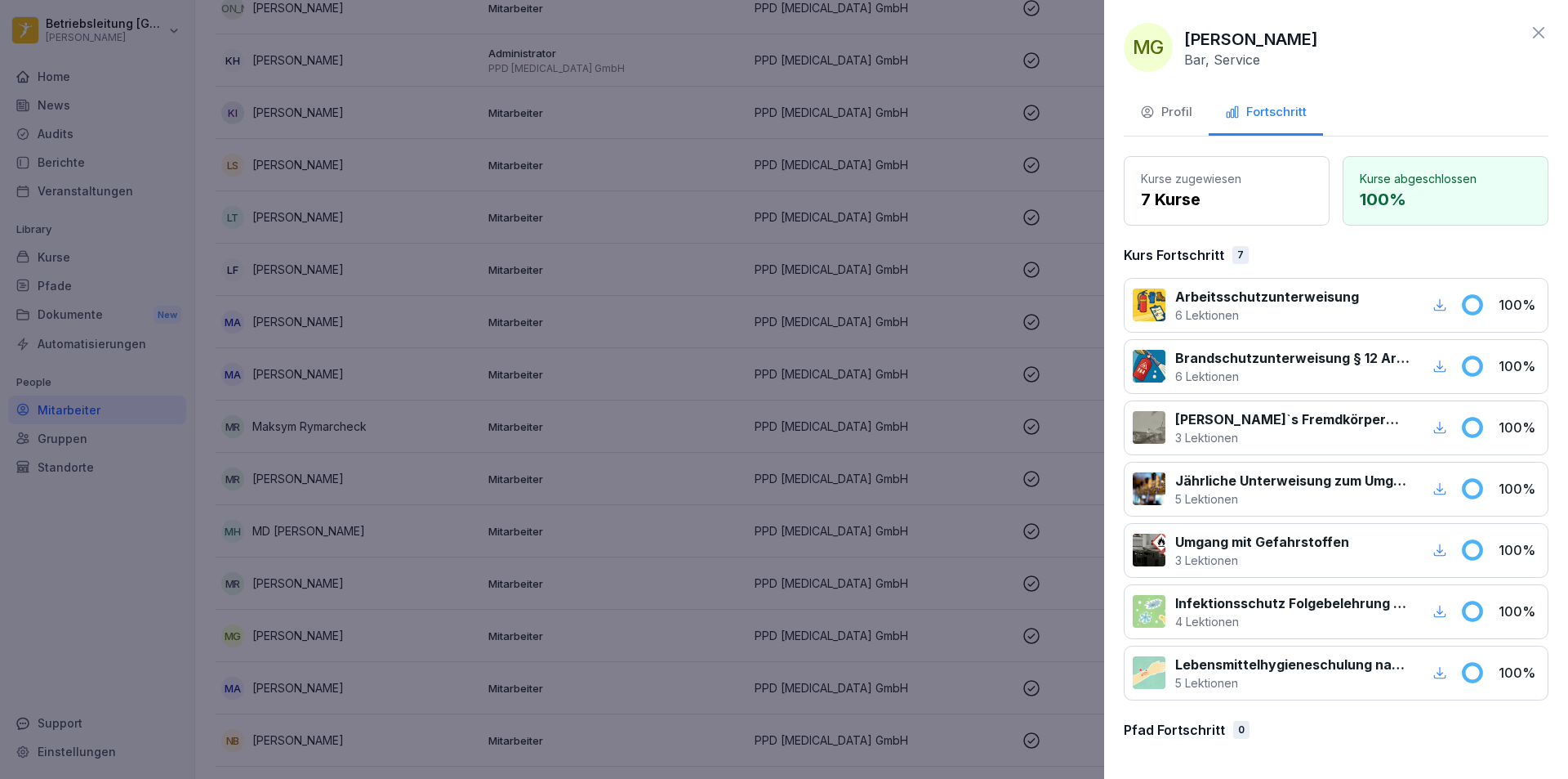
click at [787, 446] on div at bounding box center [784, 390] width 1568 height 779
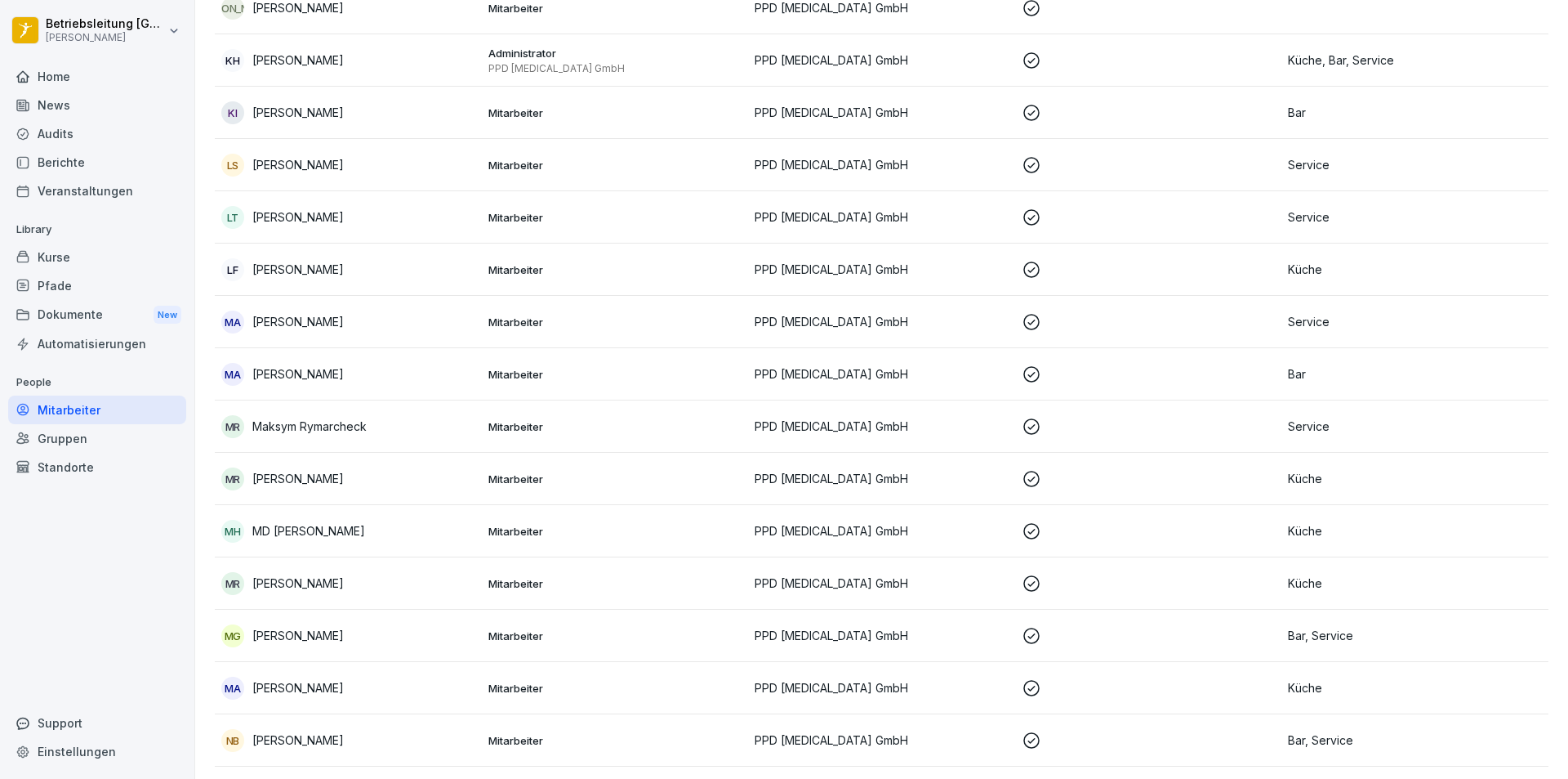
click at [311, 682] on p "[PERSON_NAME]" at bounding box center [298, 688] width 91 height 17
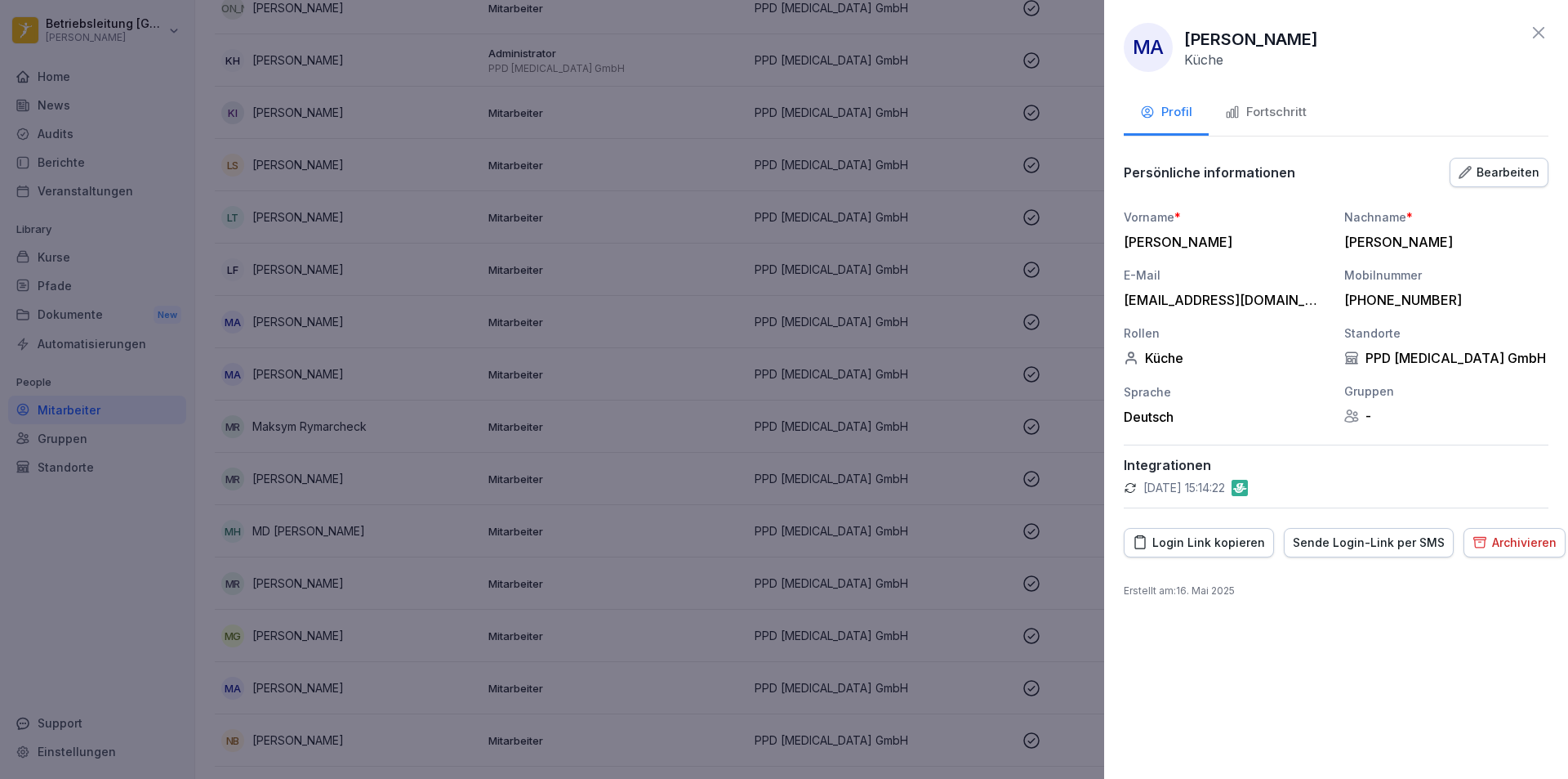
click at [1272, 122] on button "Fortschritt" at bounding box center [1266, 113] width 114 height 44
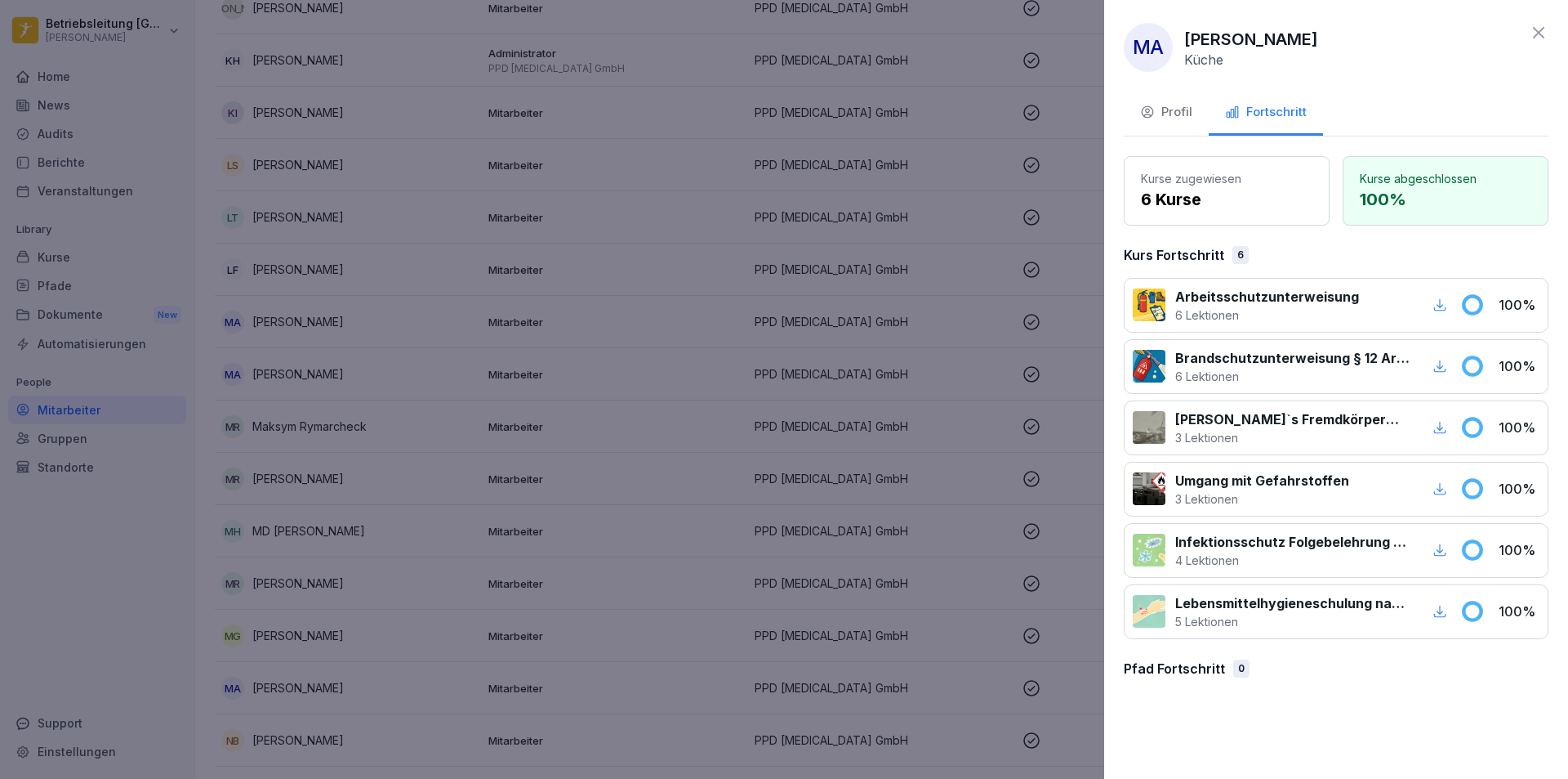
click at [895, 534] on div at bounding box center [784, 390] width 1568 height 779
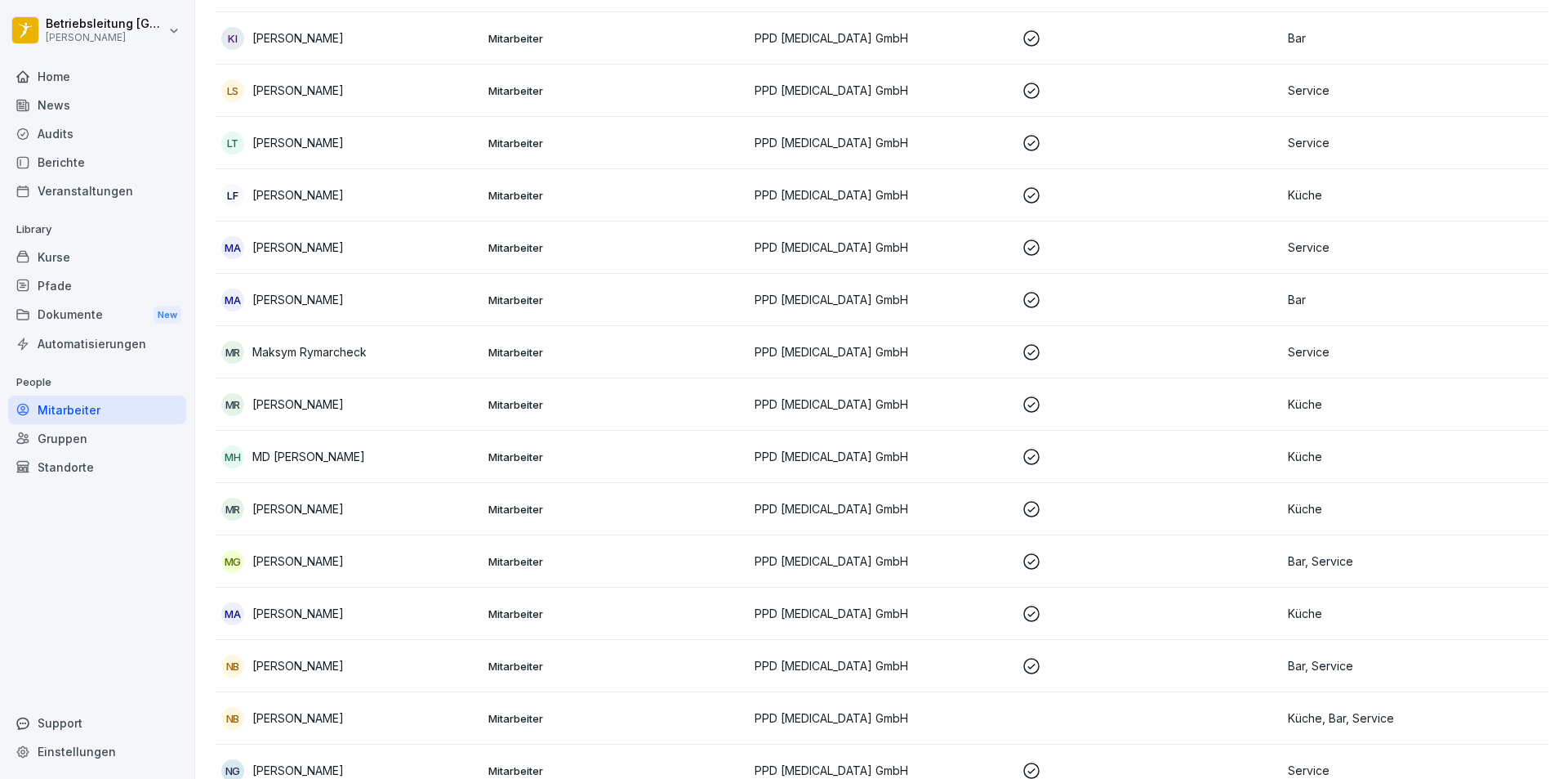
scroll to position [1307, 0]
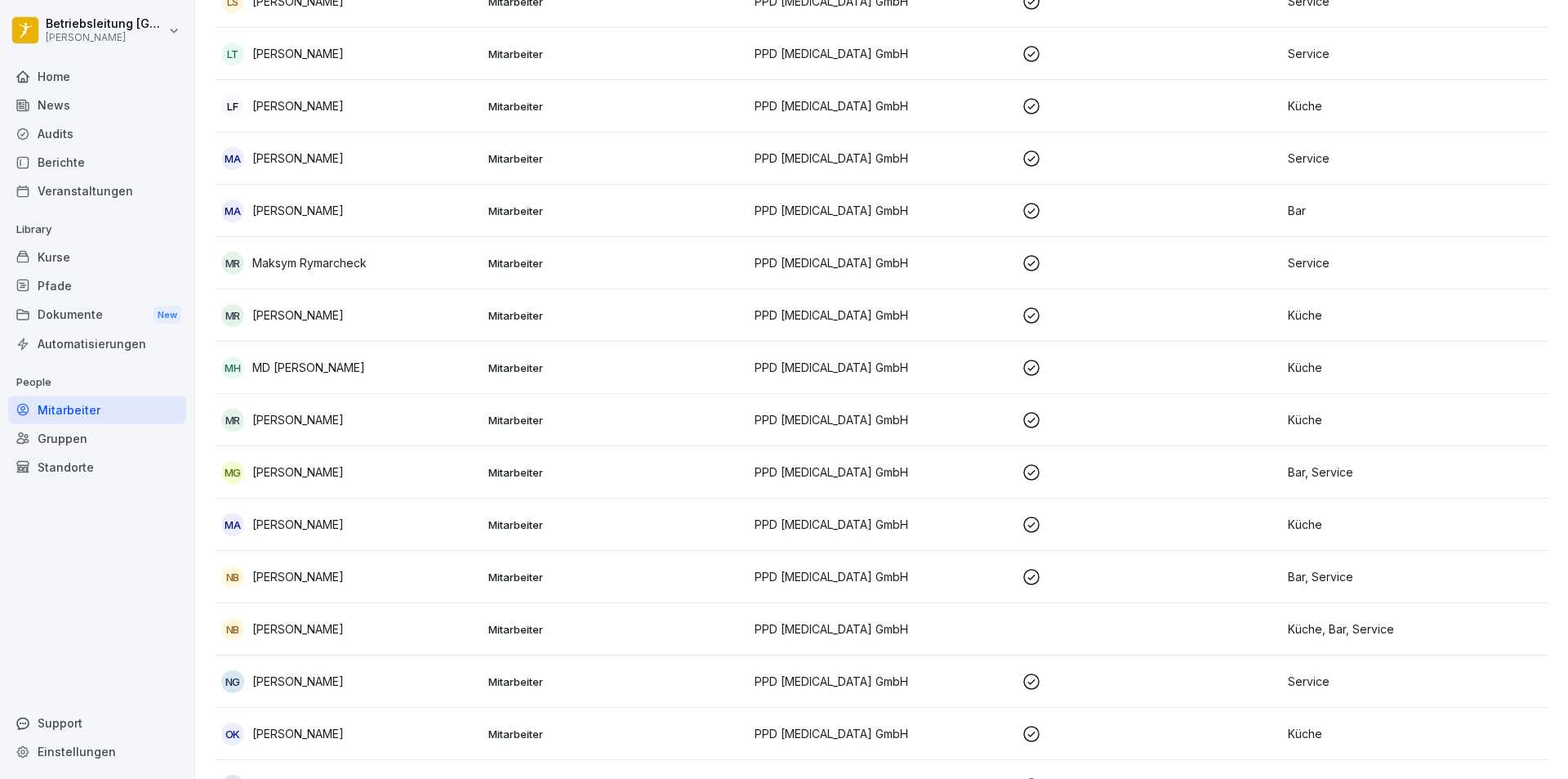
click at [271, 582] on p "[PERSON_NAME]" at bounding box center [298, 576] width 91 height 17
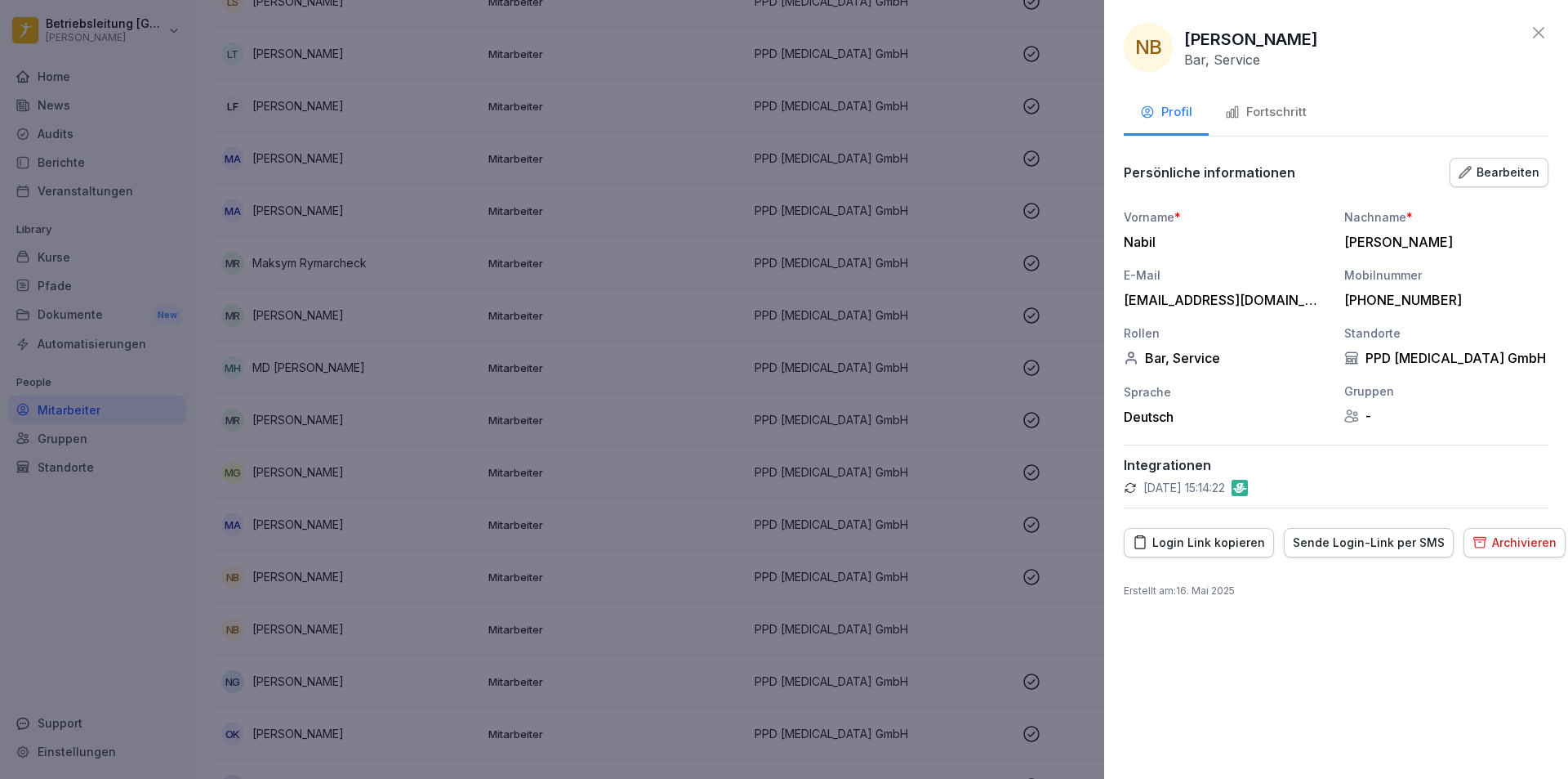
drag, startPoint x: 1280, startPoint y: 101, endPoint x: 1269, endPoint y: 112, distance: 15.6
click at [1272, 108] on button "Fortschritt" at bounding box center [1266, 113] width 114 height 44
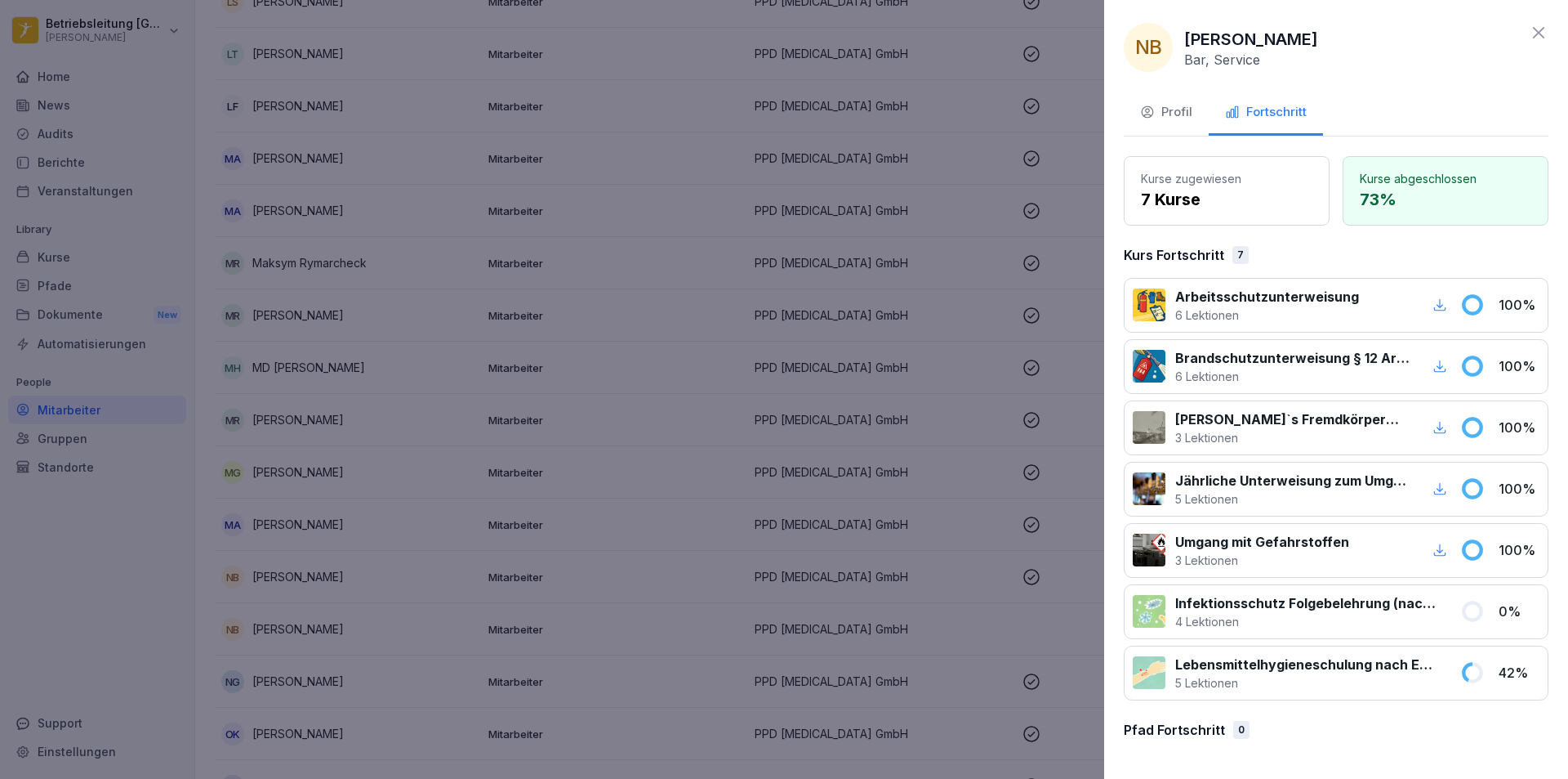
click at [830, 601] on div at bounding box center [784, 390] width 1568 height 779
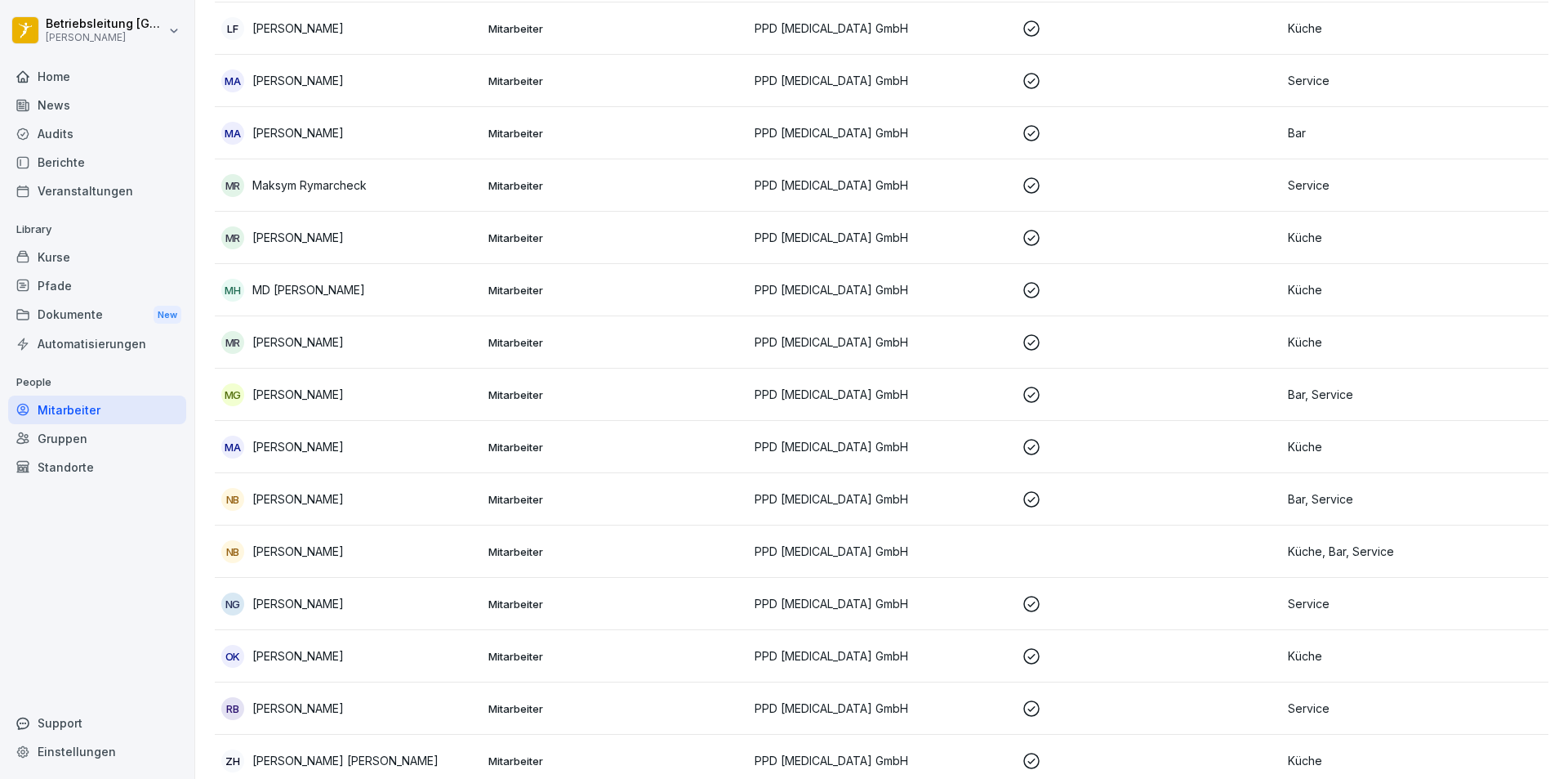
scroll to position [1471, 0]
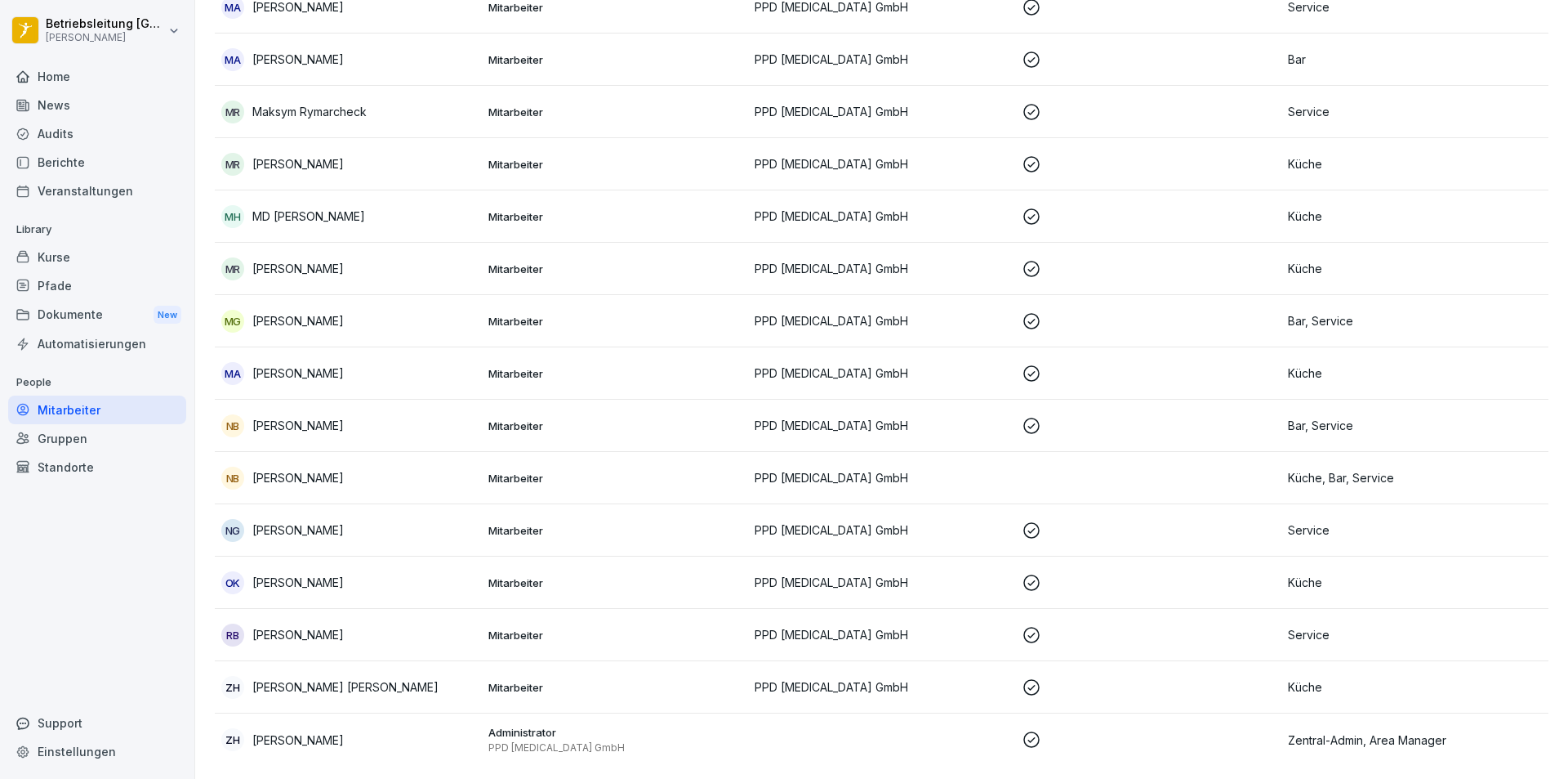
click at [339, 575] on p "[PERSON_NAME]" at bounding box center [298, 582] width 91 height 17
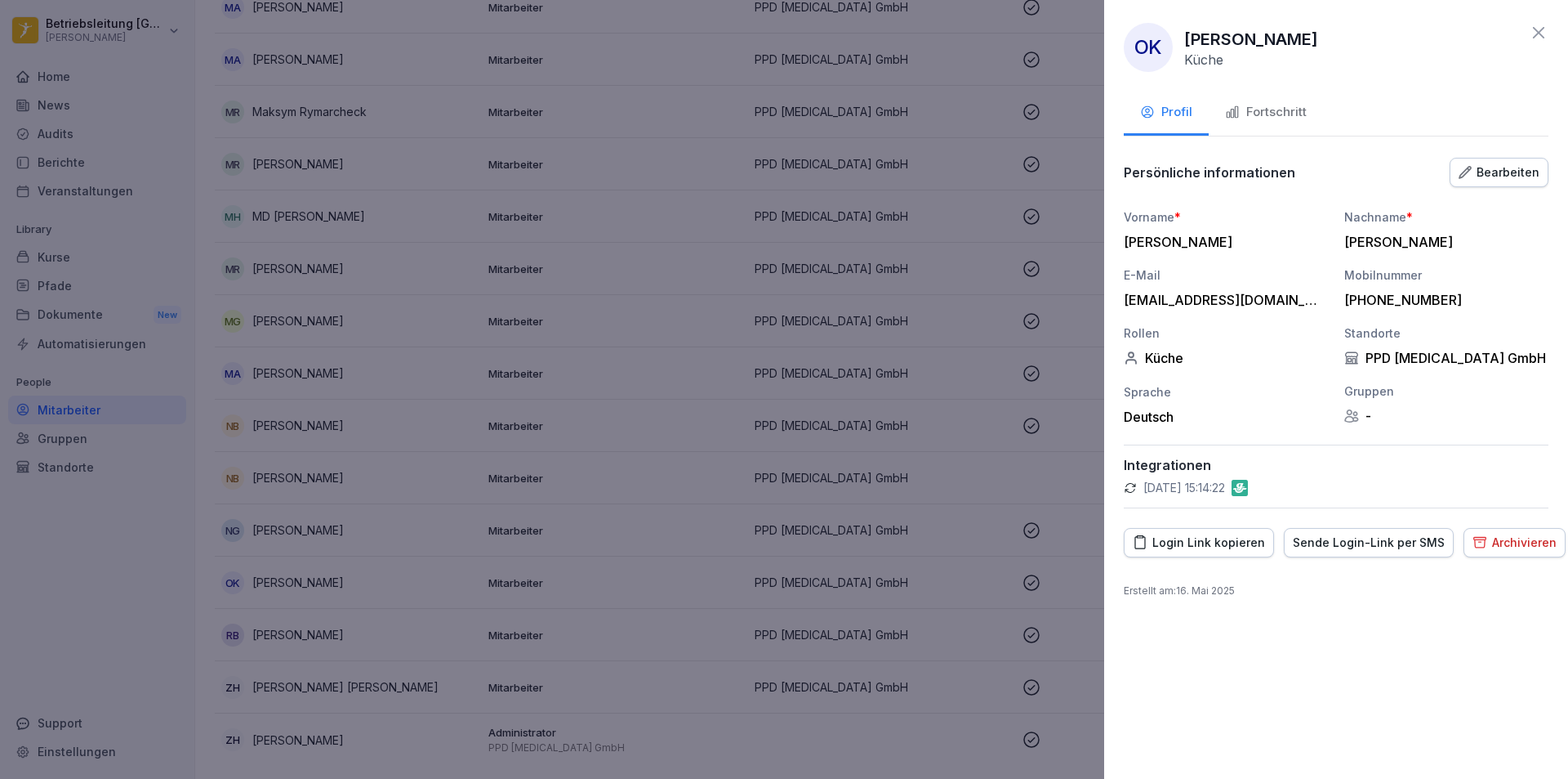
click at [1286, 116] on div "Fortschritt" at bounding box center [1266, 112] width 81 height 19
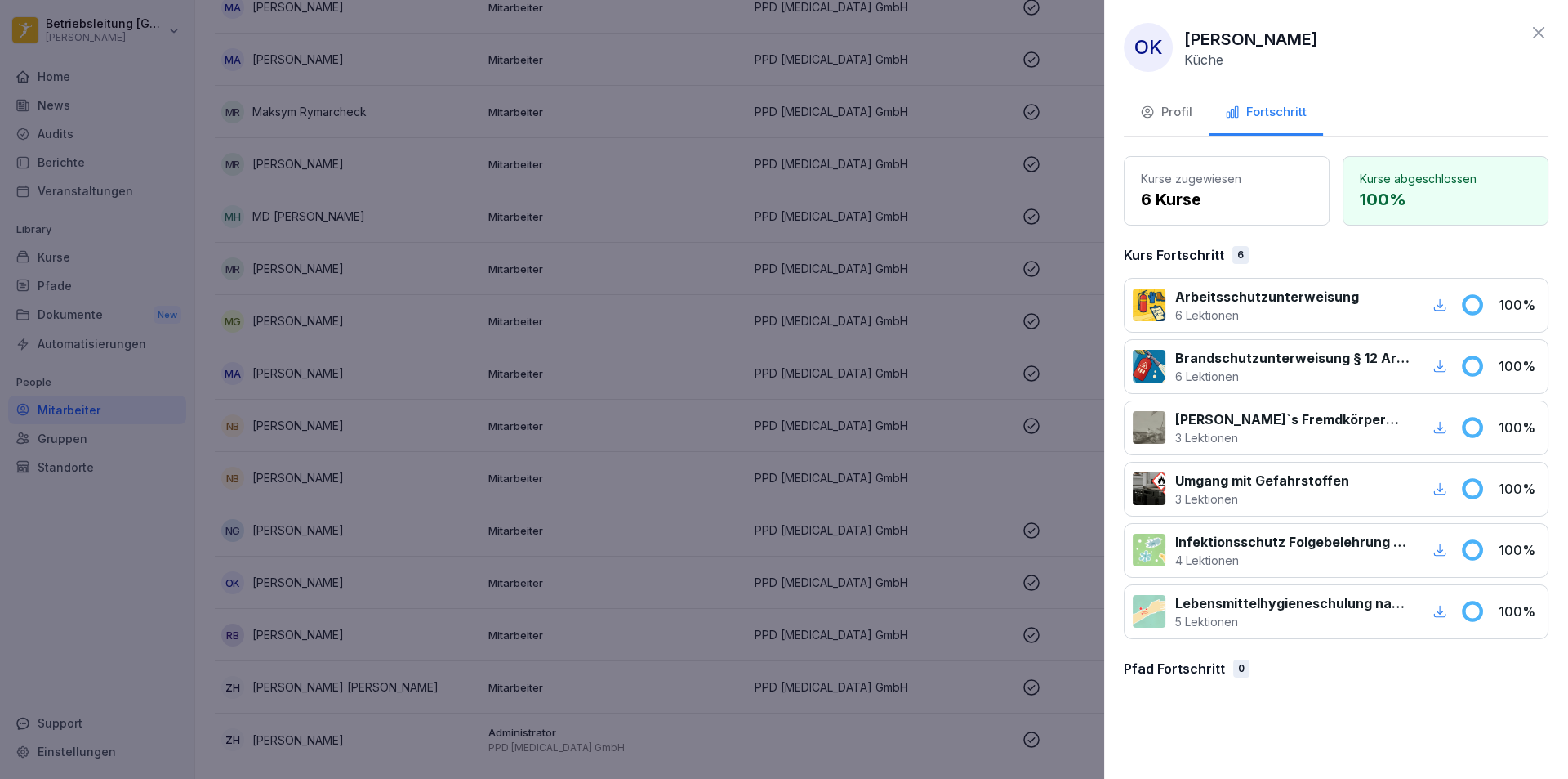
click at [464, 548] on div at bounding box center [784, 390] width 1568 height 779
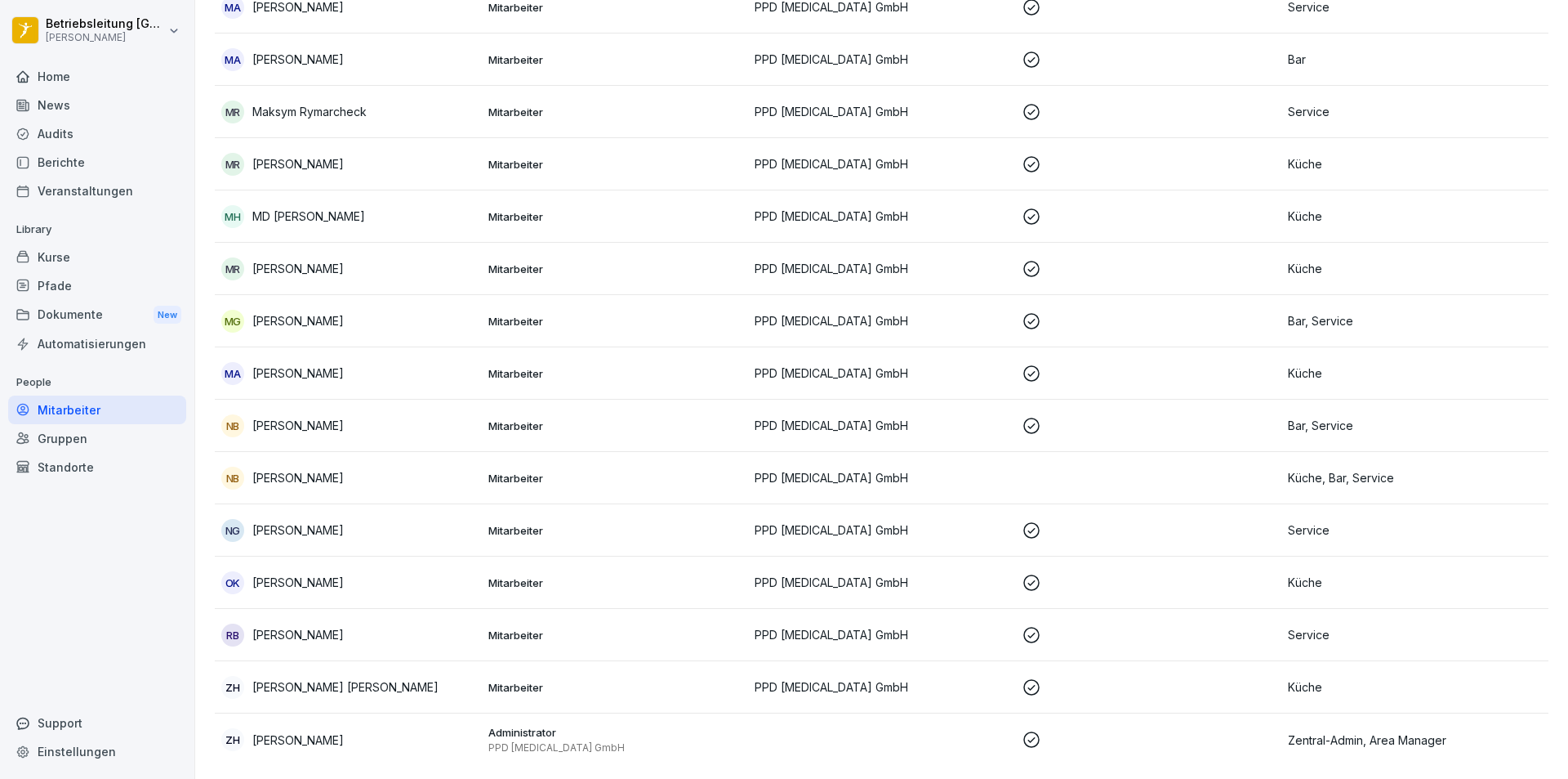
click at [320, 731] on p "[PERSON_NAME]" at bounding box center [298, 739] width 91 height 17
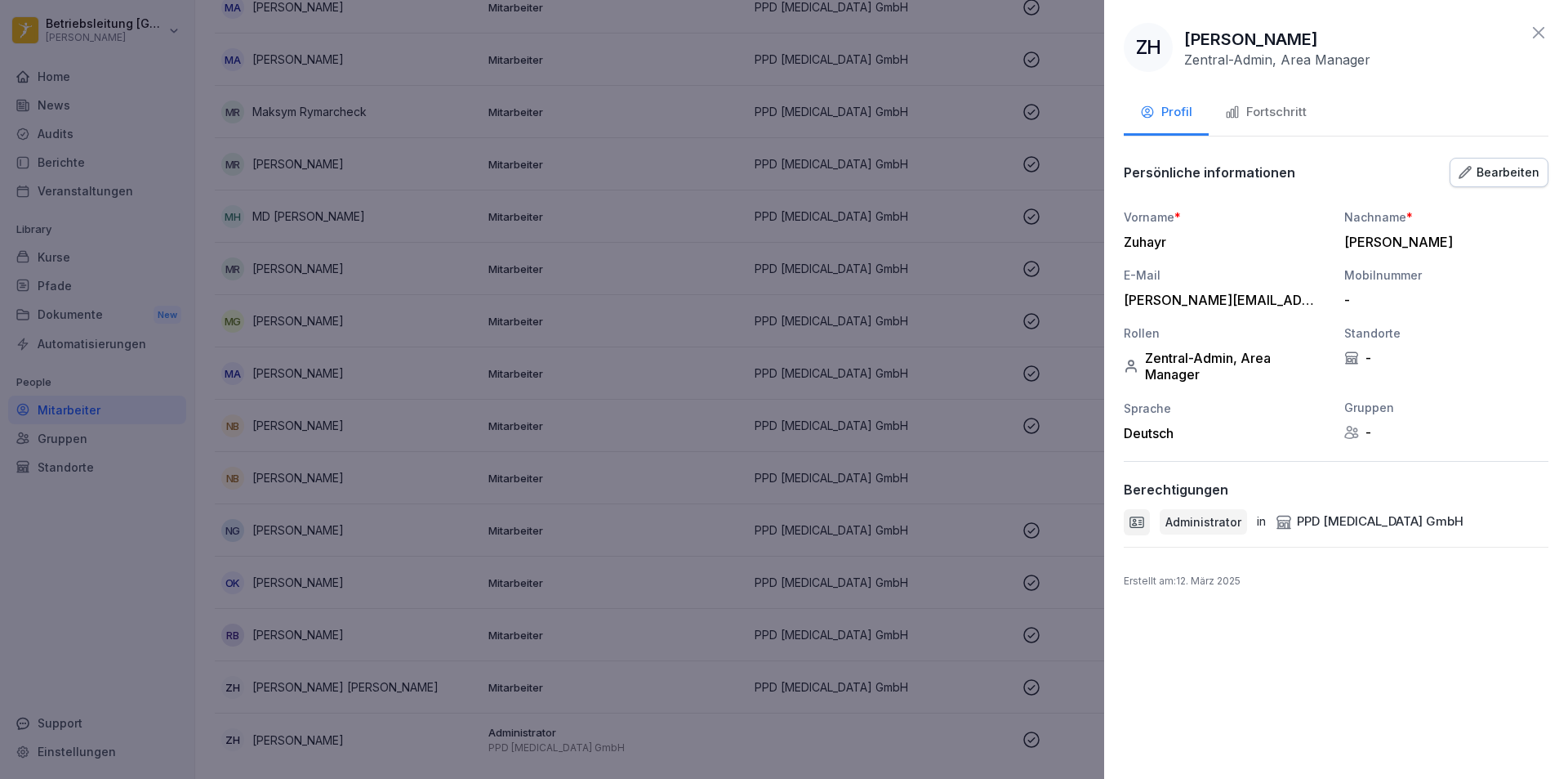
click at [1289, 106] on div "Fortschritt" at bounding box center [1266, 112] width 81 height 19
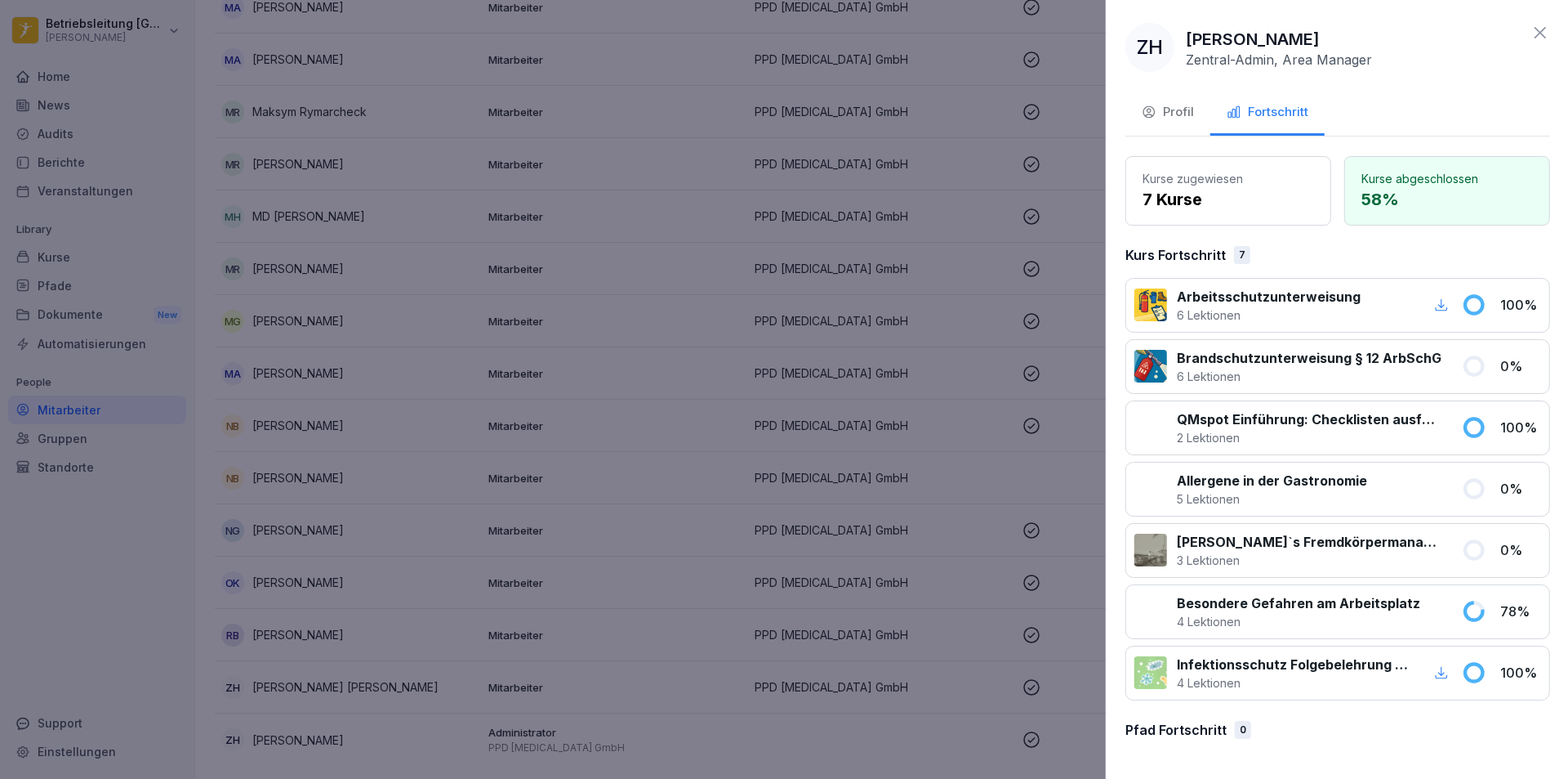
click at [668, 418] on div at bounding box center [784, 390] width 1568 height 779
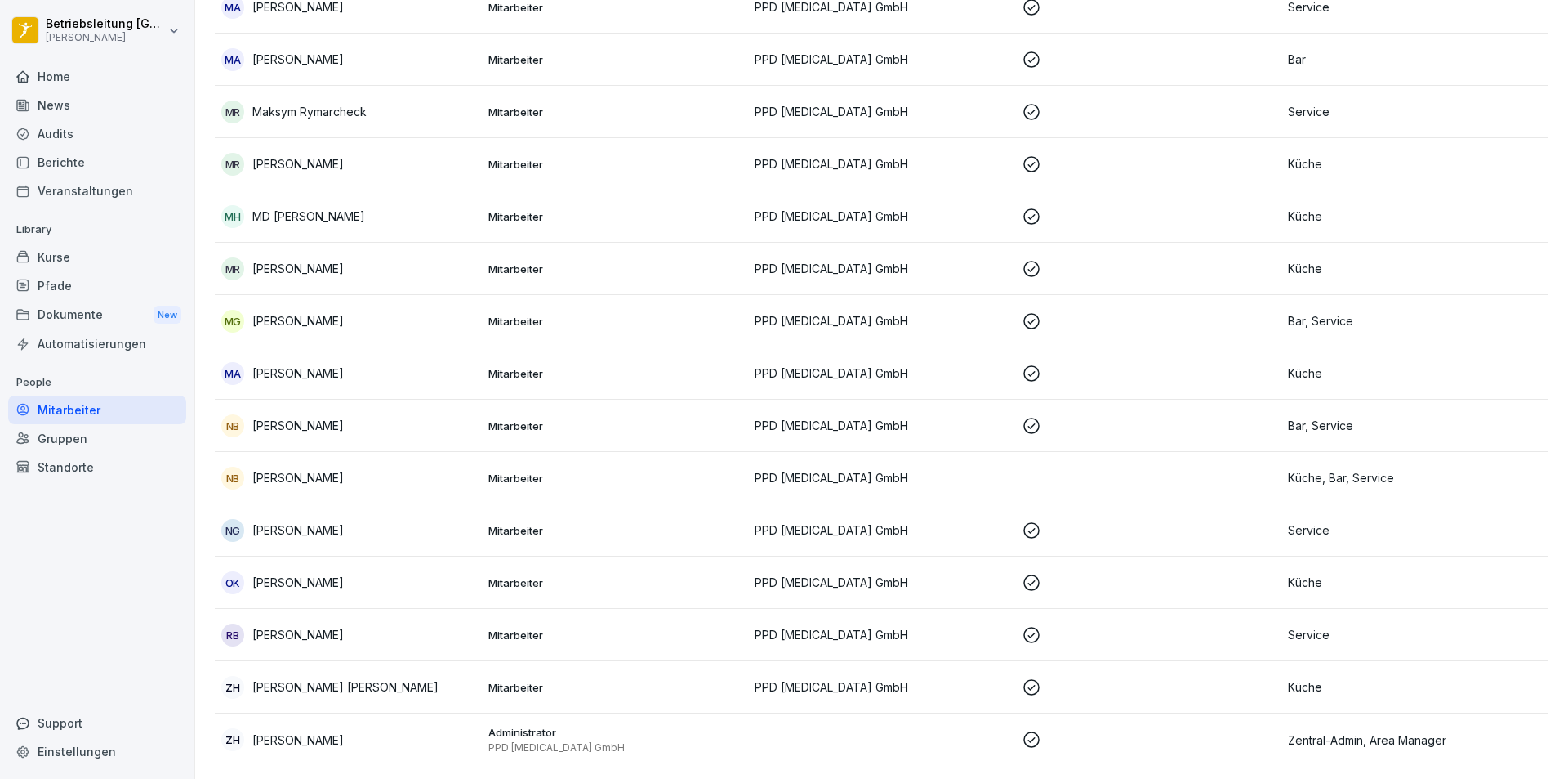
click at [325, 678] on p "[PERSON_NAME] [PERSON_NAME]" at bounding box center [346, 687] width 186 height 17
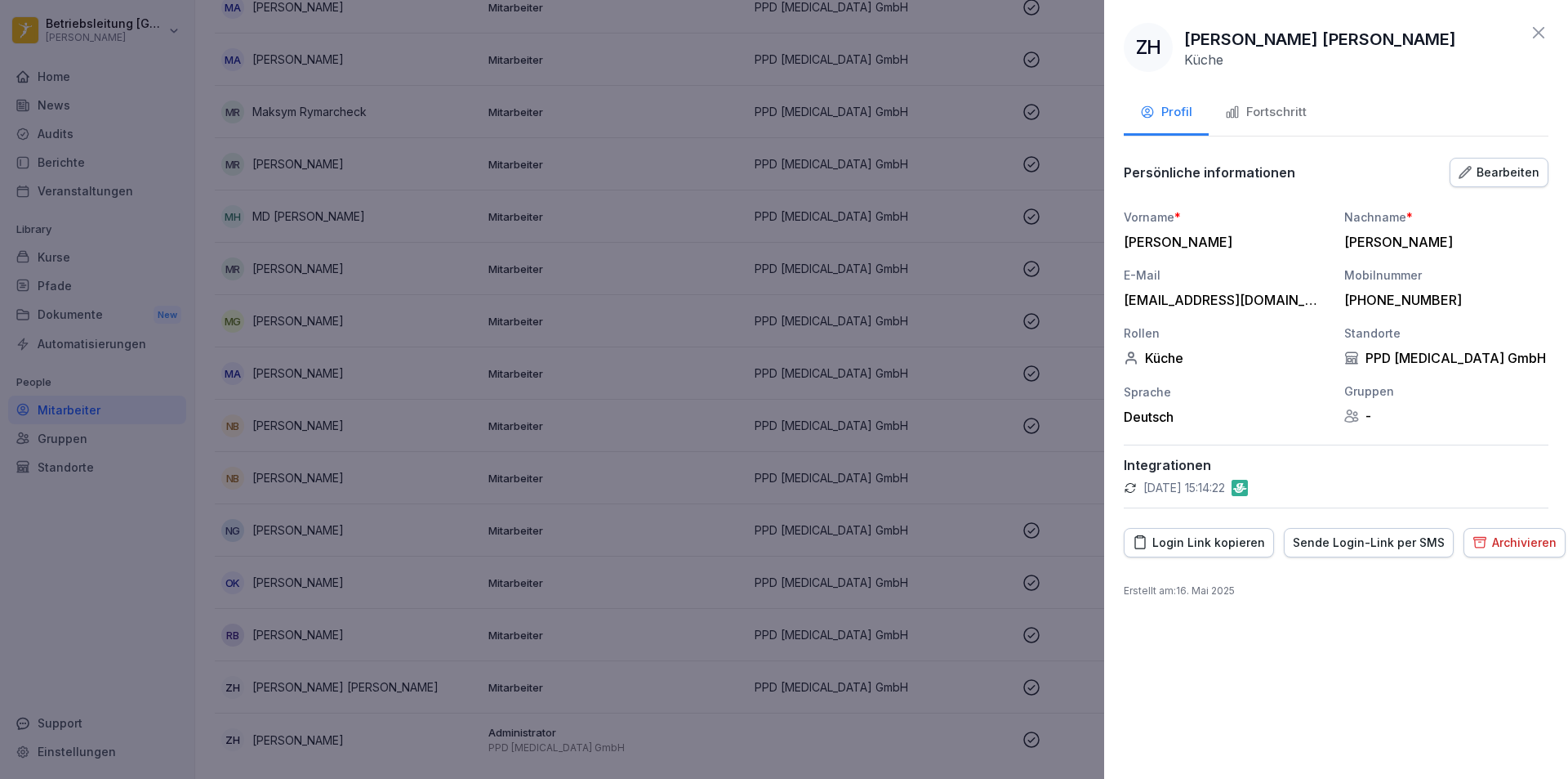
click at [1269, 111] on div "Fortschritt" at bounding box center [1266, 112] width 81 height 19
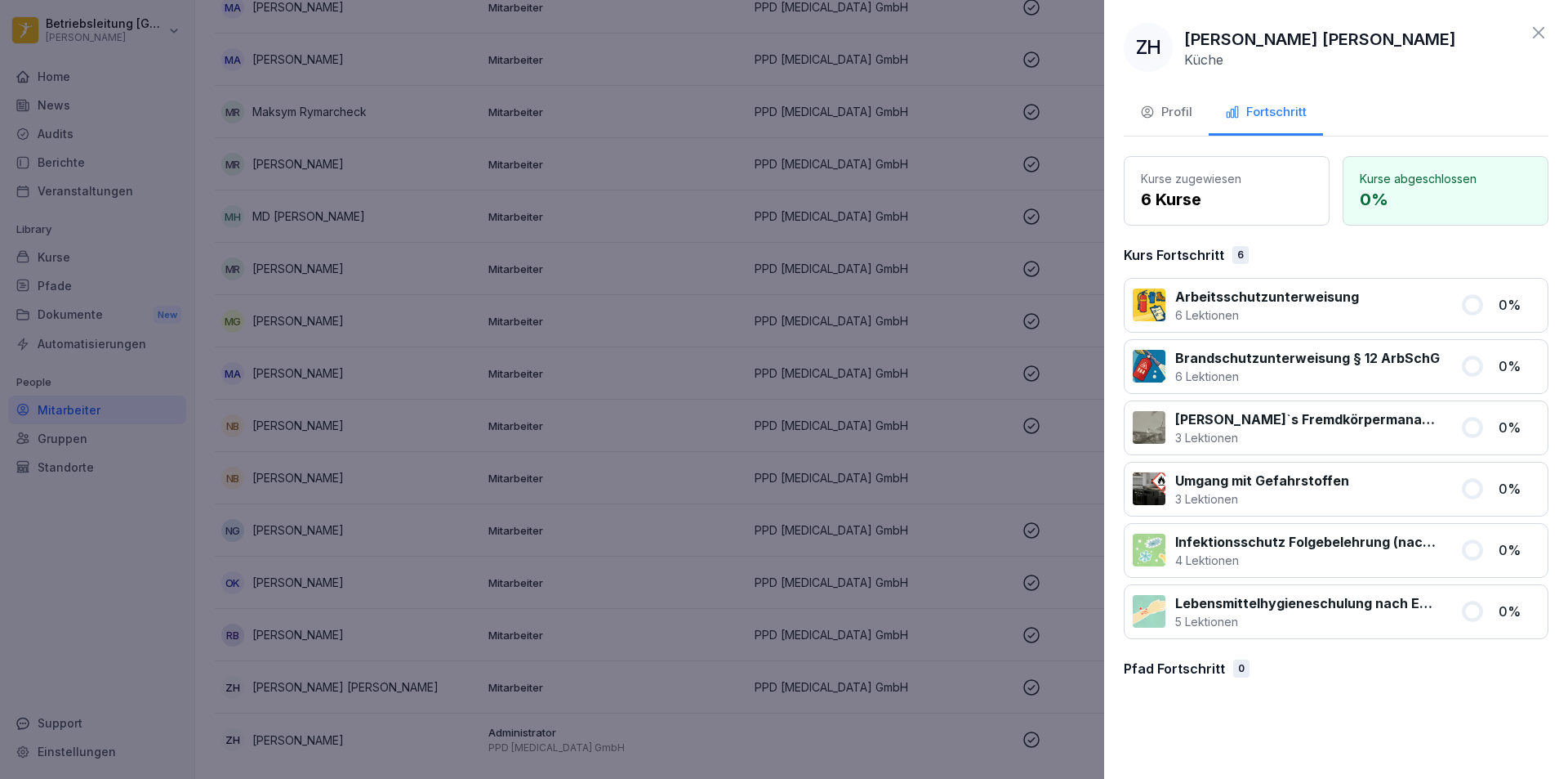
click at [384, 646] on div at bounding box center [784, 390] width 1568 height 779
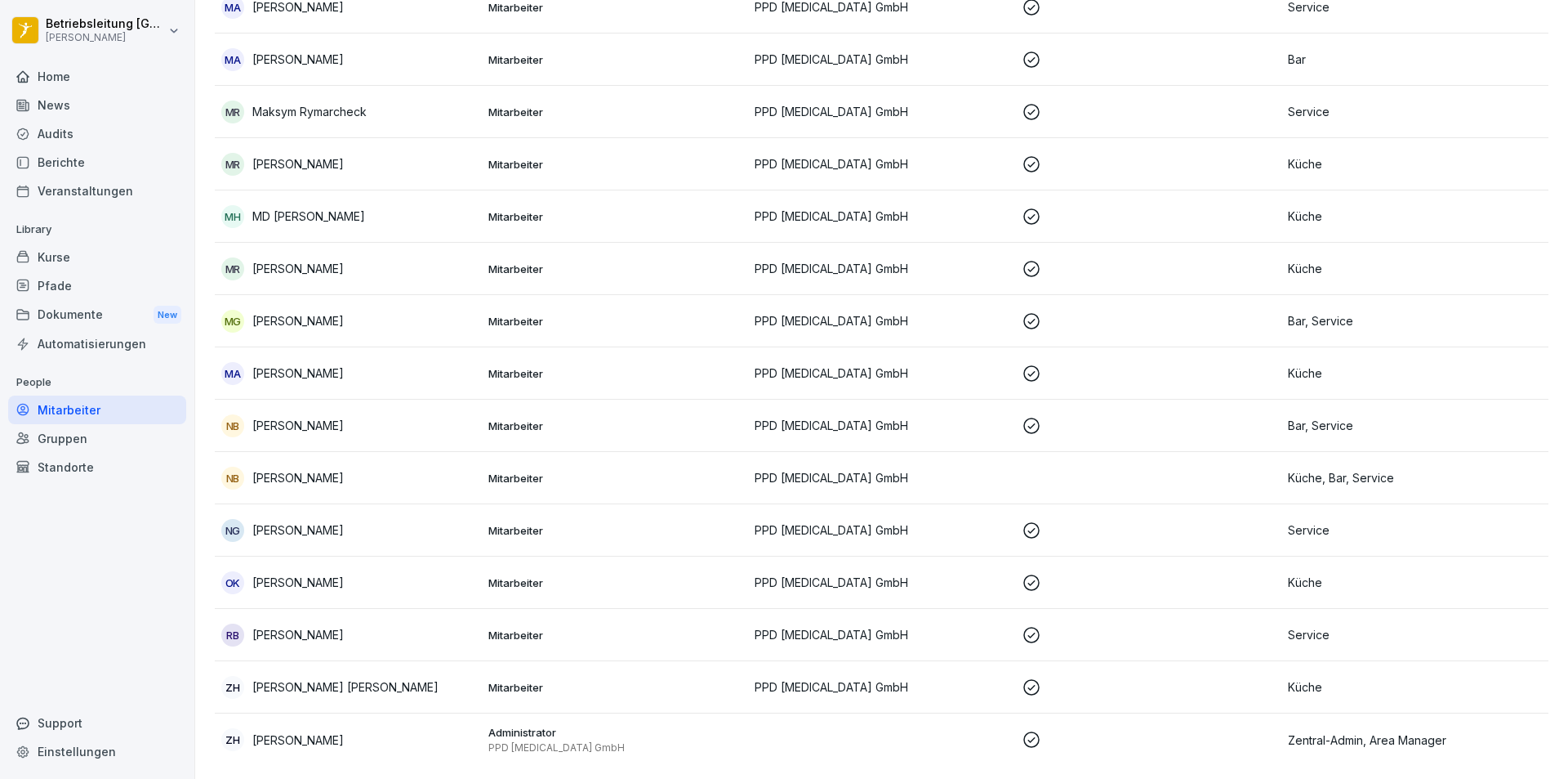
click at [294, 626] on p "[PERSON_NAME]" at bounding box center [298, 634] width 91 height 17
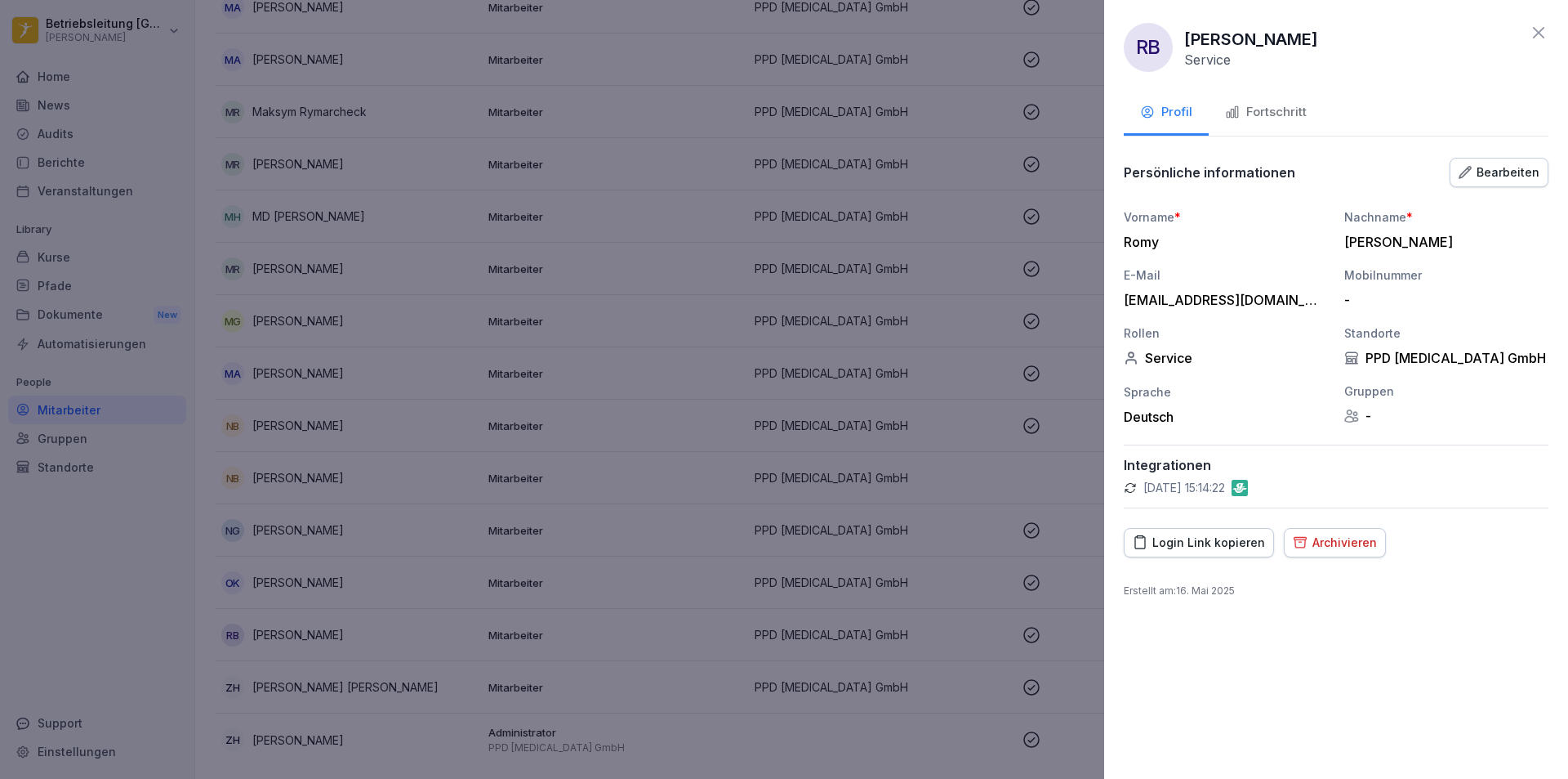
click at [1276, 108] on div "Fortschritt" at bounding box center [1266, 112] width 81 height 19
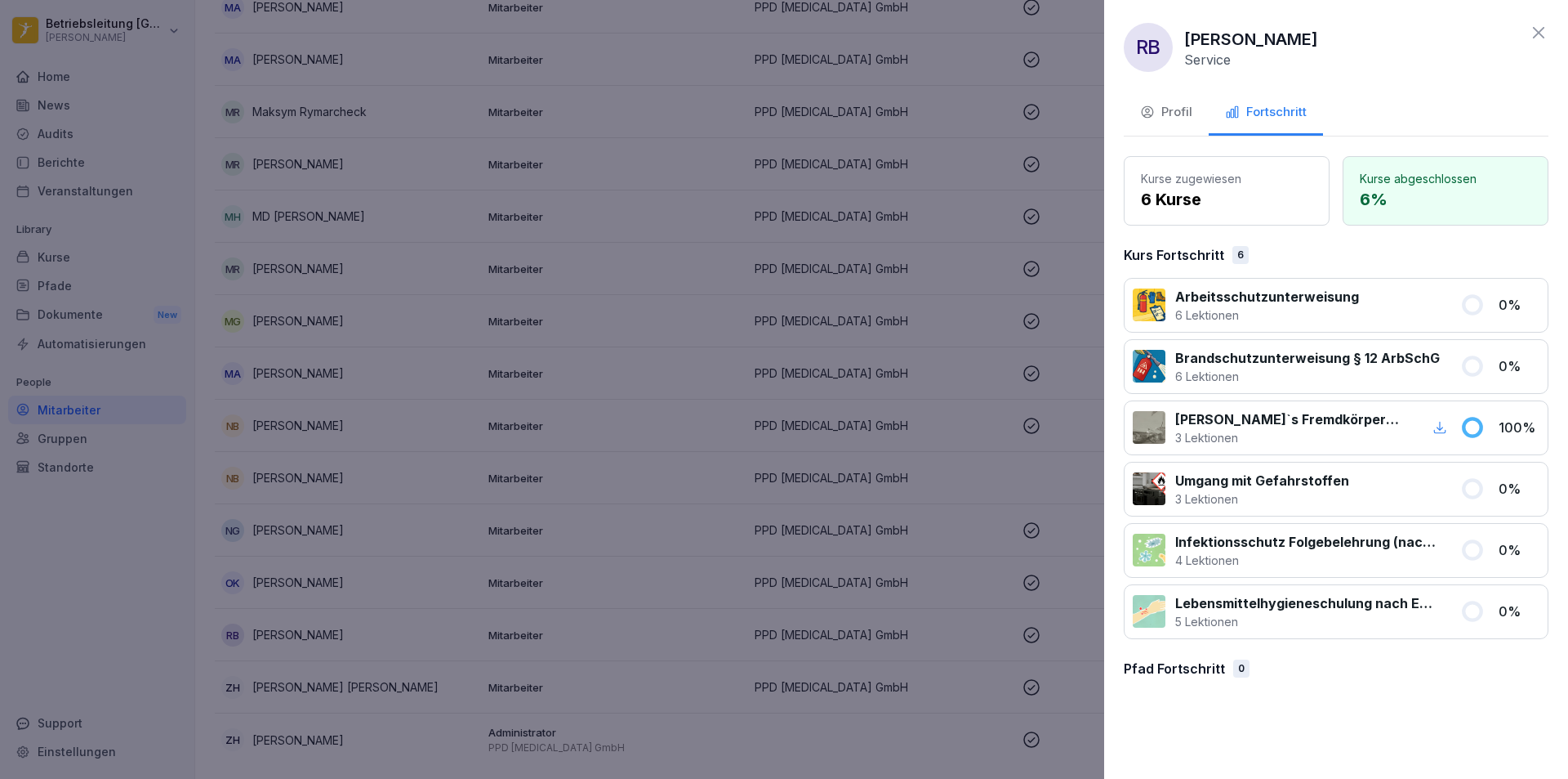
click at [485, 487] on div at bounding box center [784, 390] width 1568 height 779
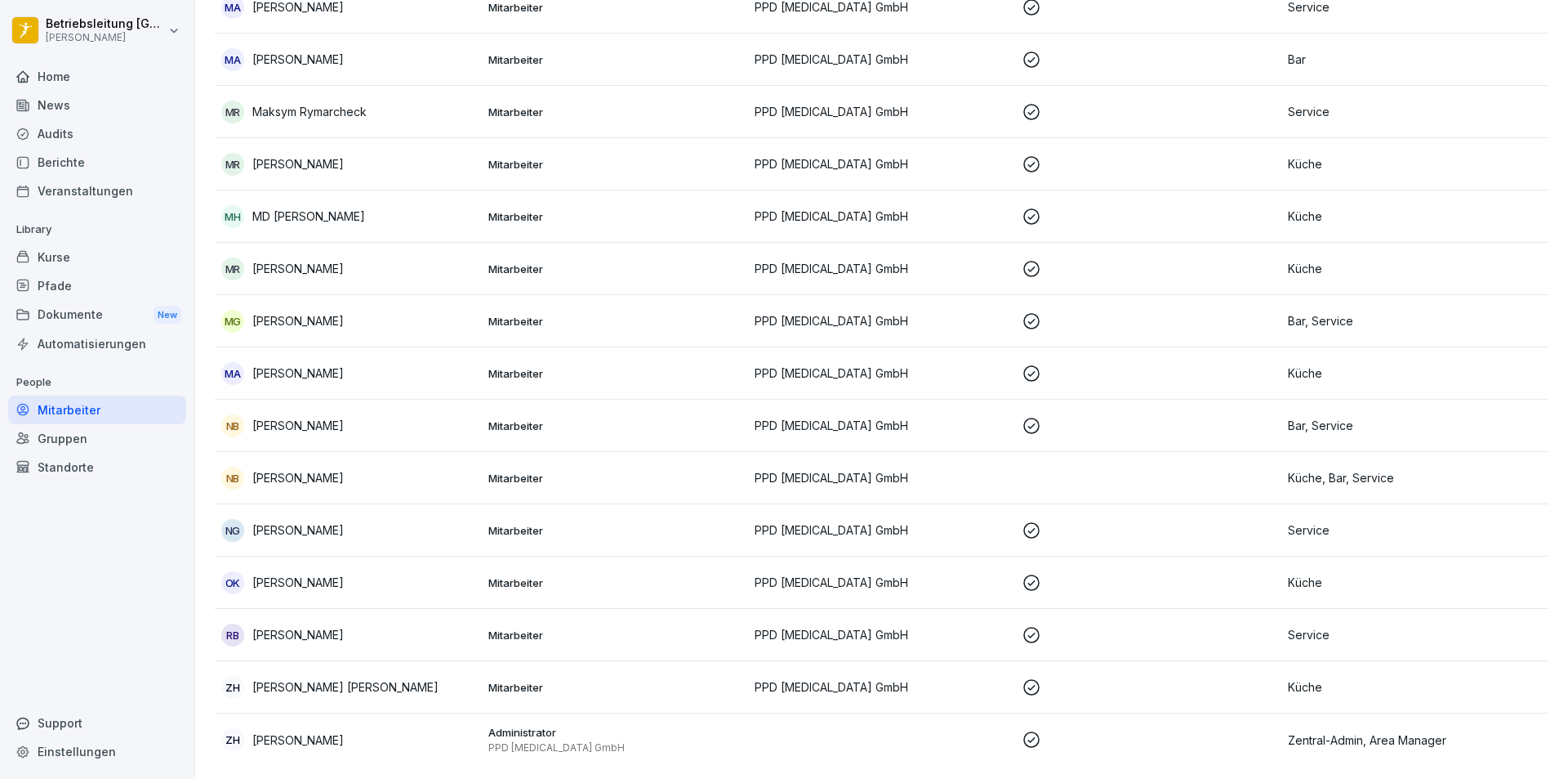
click at [278, 626] on p "[PERSON_NAME]" at bounding box center [298, 634] width 91 height 17
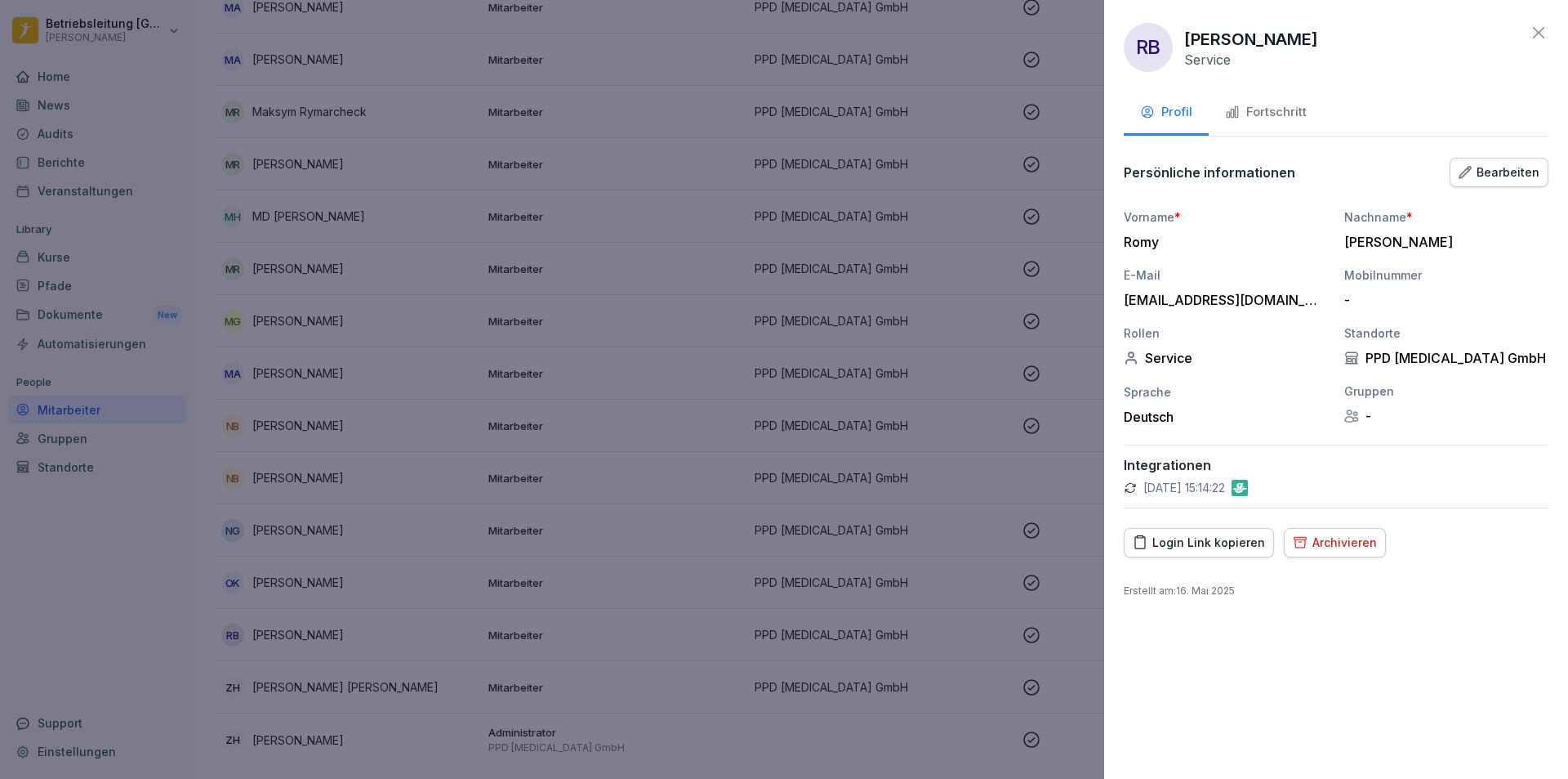
click at [1286, 117] on div "Fortschritt" at bounding box center [1266, 112] width 81 height 19
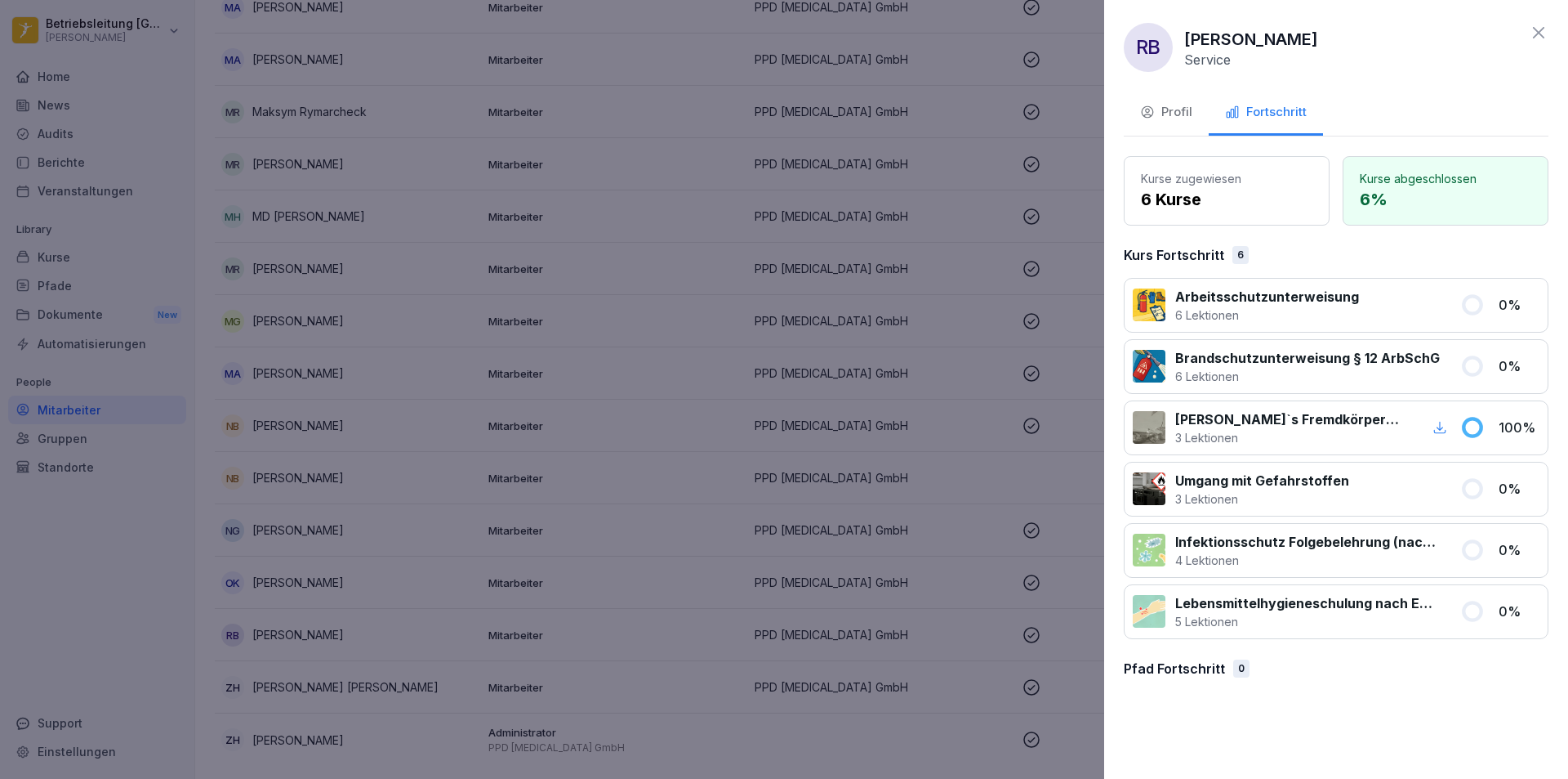
click at [520, 427] on div at bounding box center [784, 390] width 1568 height 779
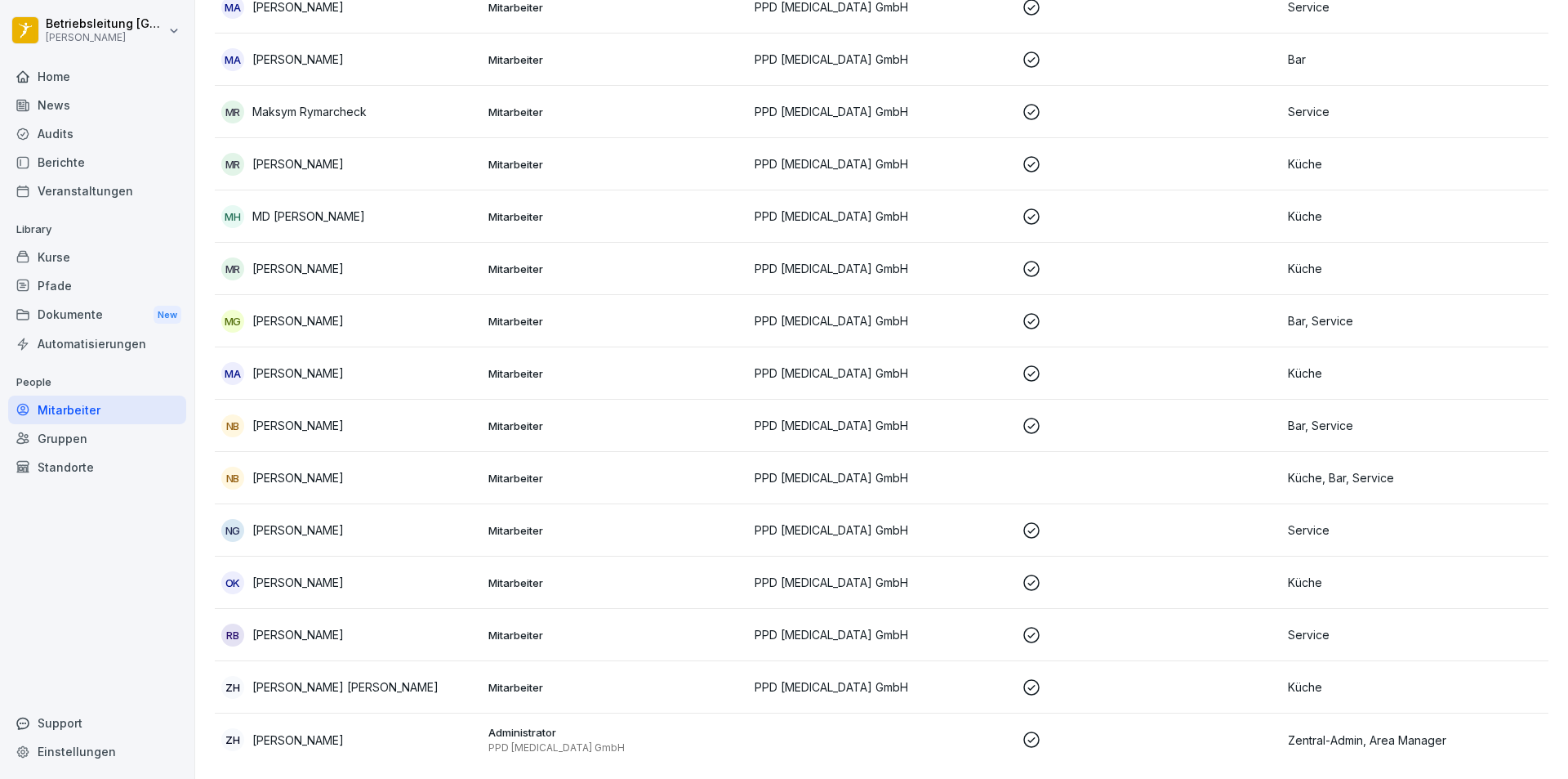
click at [268, 521] on p "[PERSON_NAME]" at bounding box center [298, 529] width 91 height 17
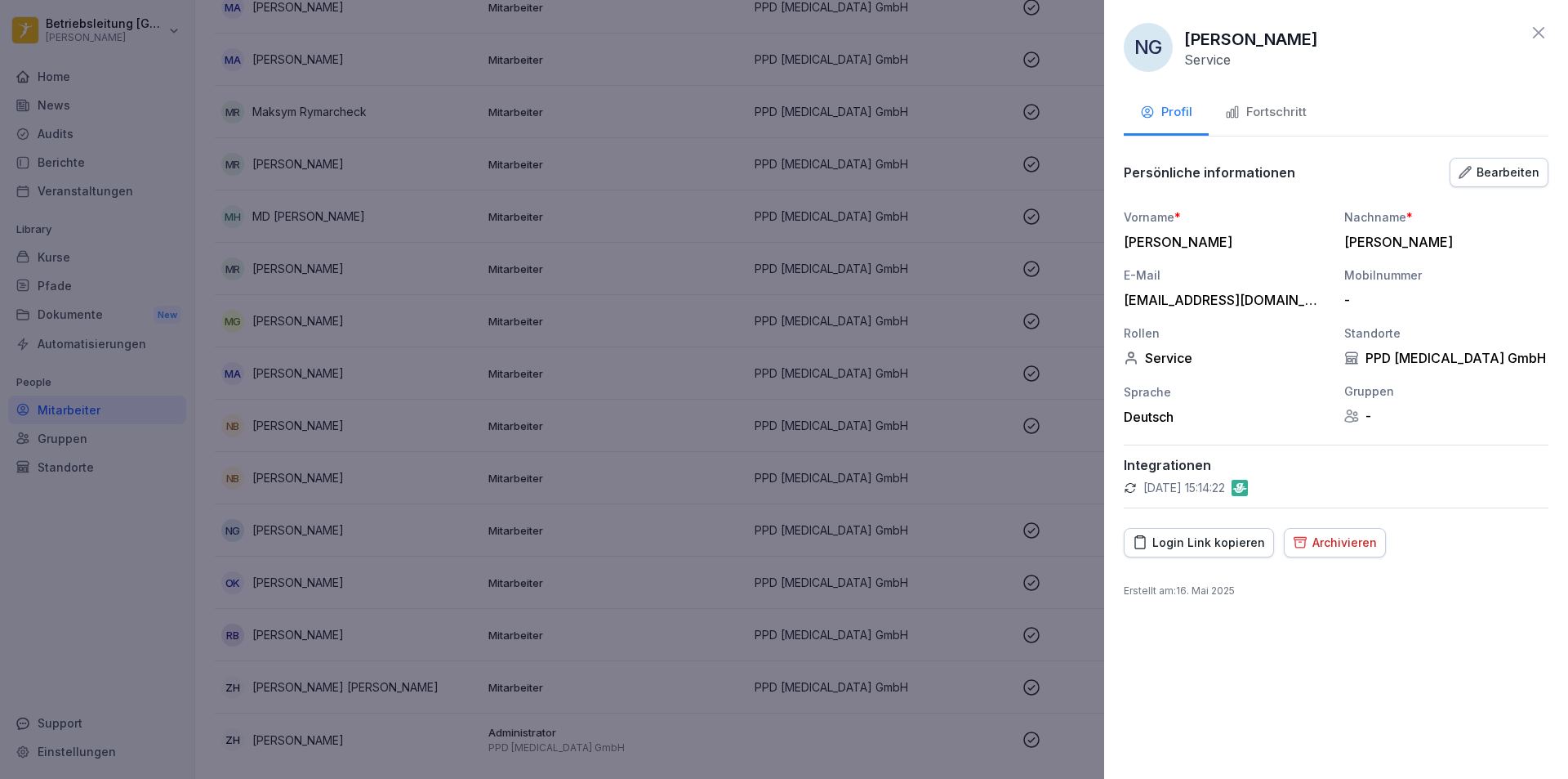
click at [1314, 98] on button "Fortschritt" at bounding box center [1266, 113] width 114 height 44
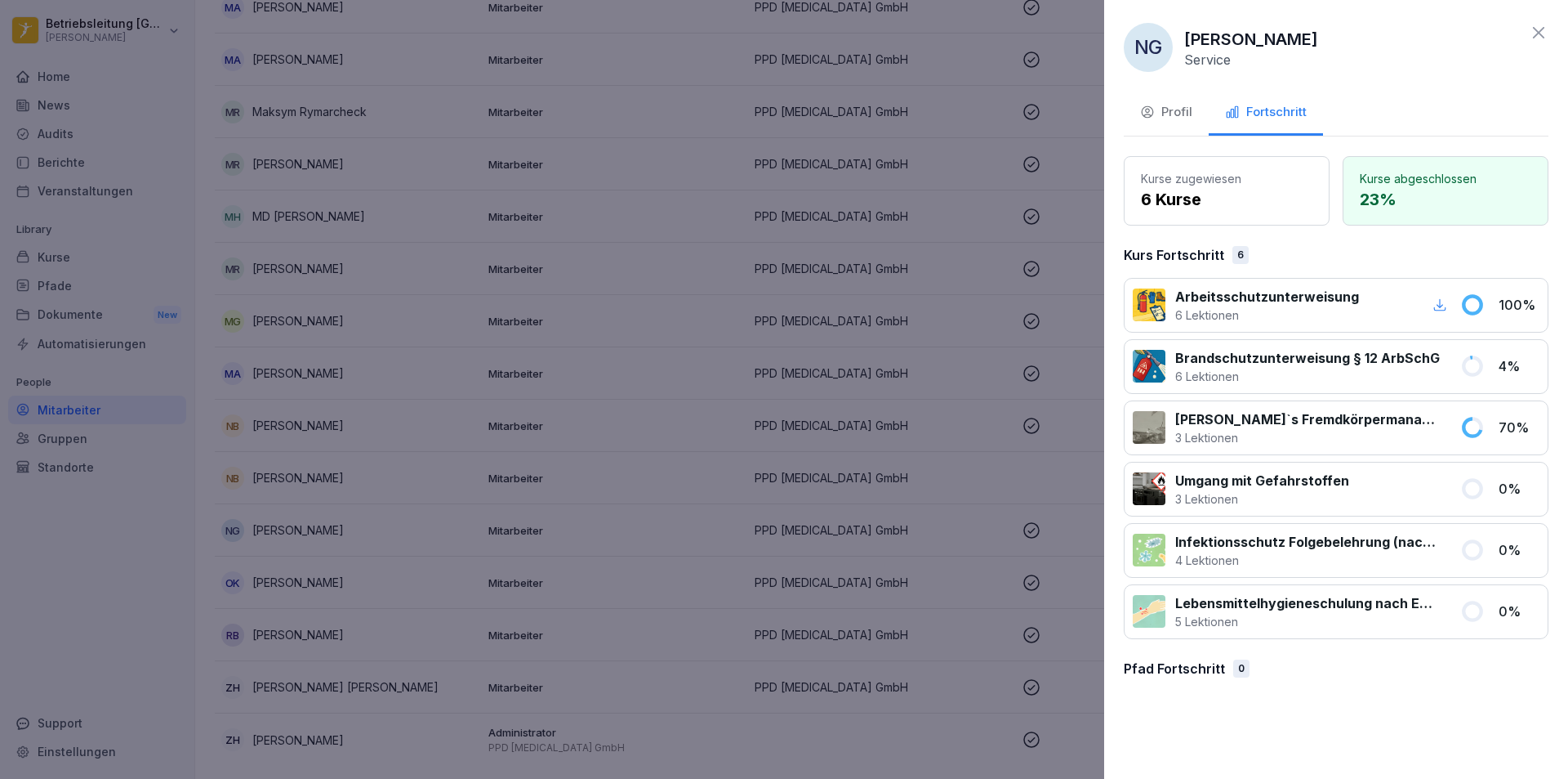
click at [660, 494] on div at bounding box center [784, 390] width 1568 height 779
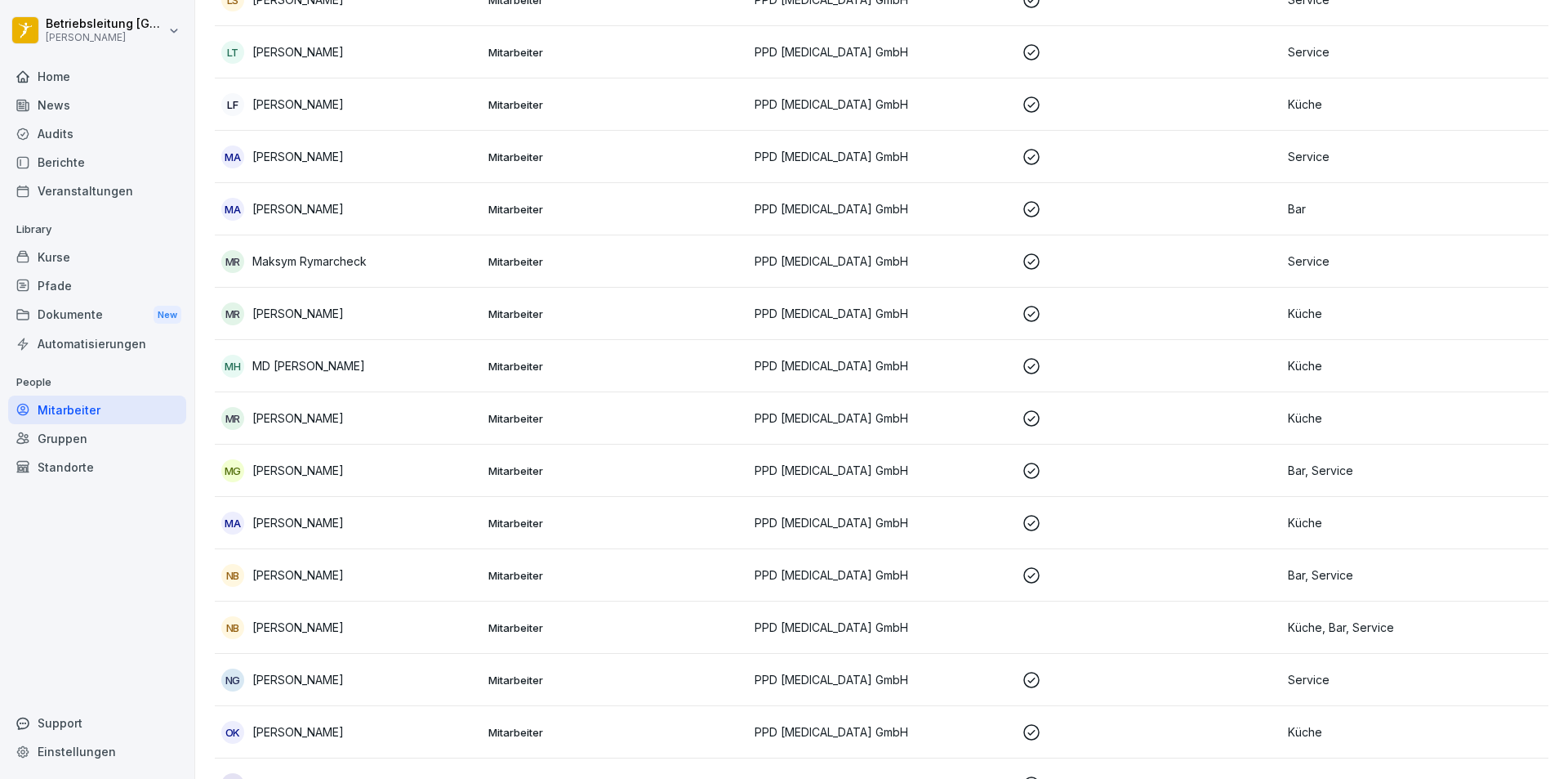
scroll to position [1307, 0]
click at [289, 314] on p "[PERSON_NAME]" at bounding box center [298, 314] width 91 height 17
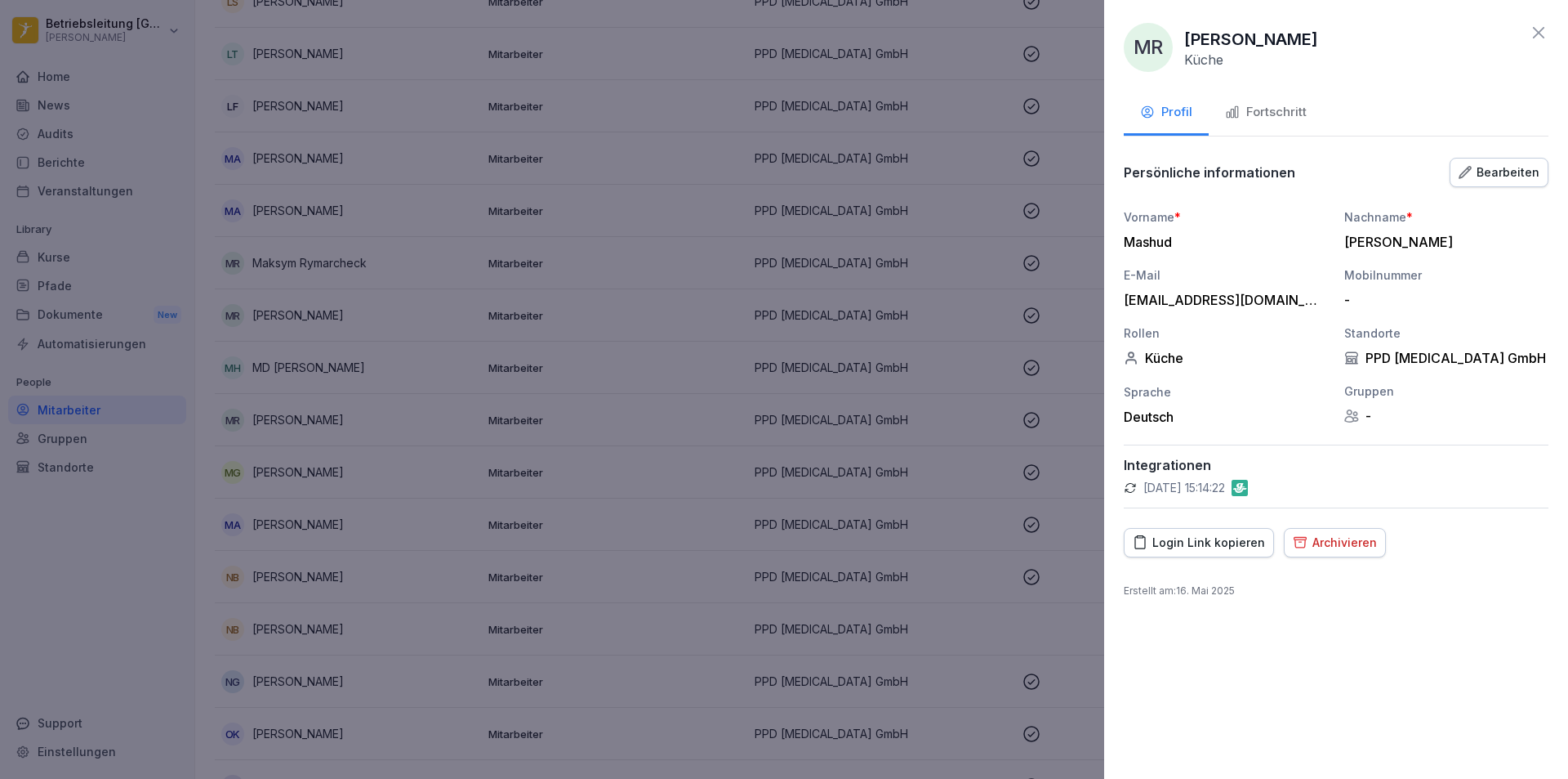
click at [1264, 112] on div "Fortschritt" at bounding box center [1266, 112] width 81 height 19
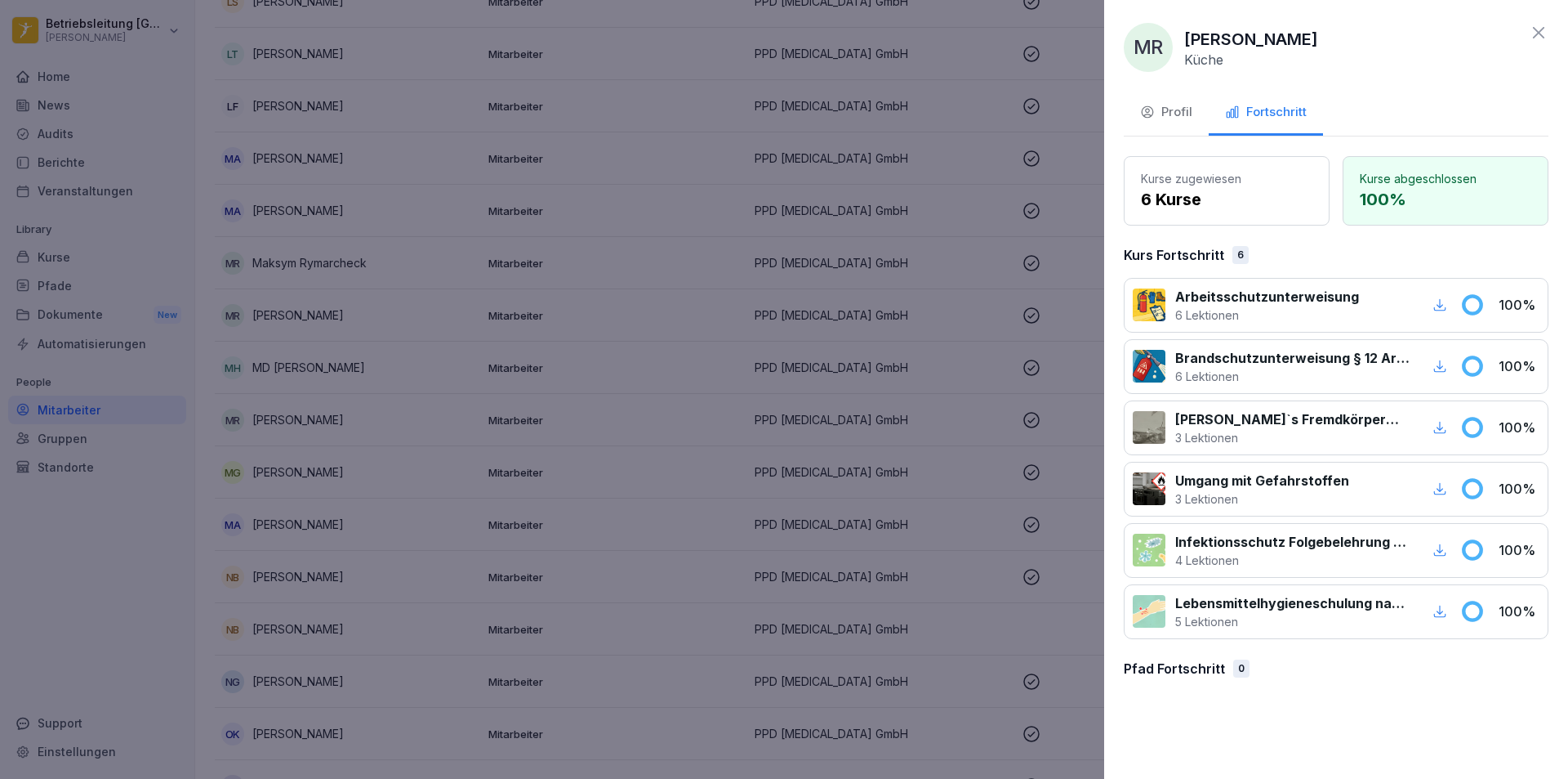
click at [679, 377] on div at bounding box center [784, 390] width 1568 height 779
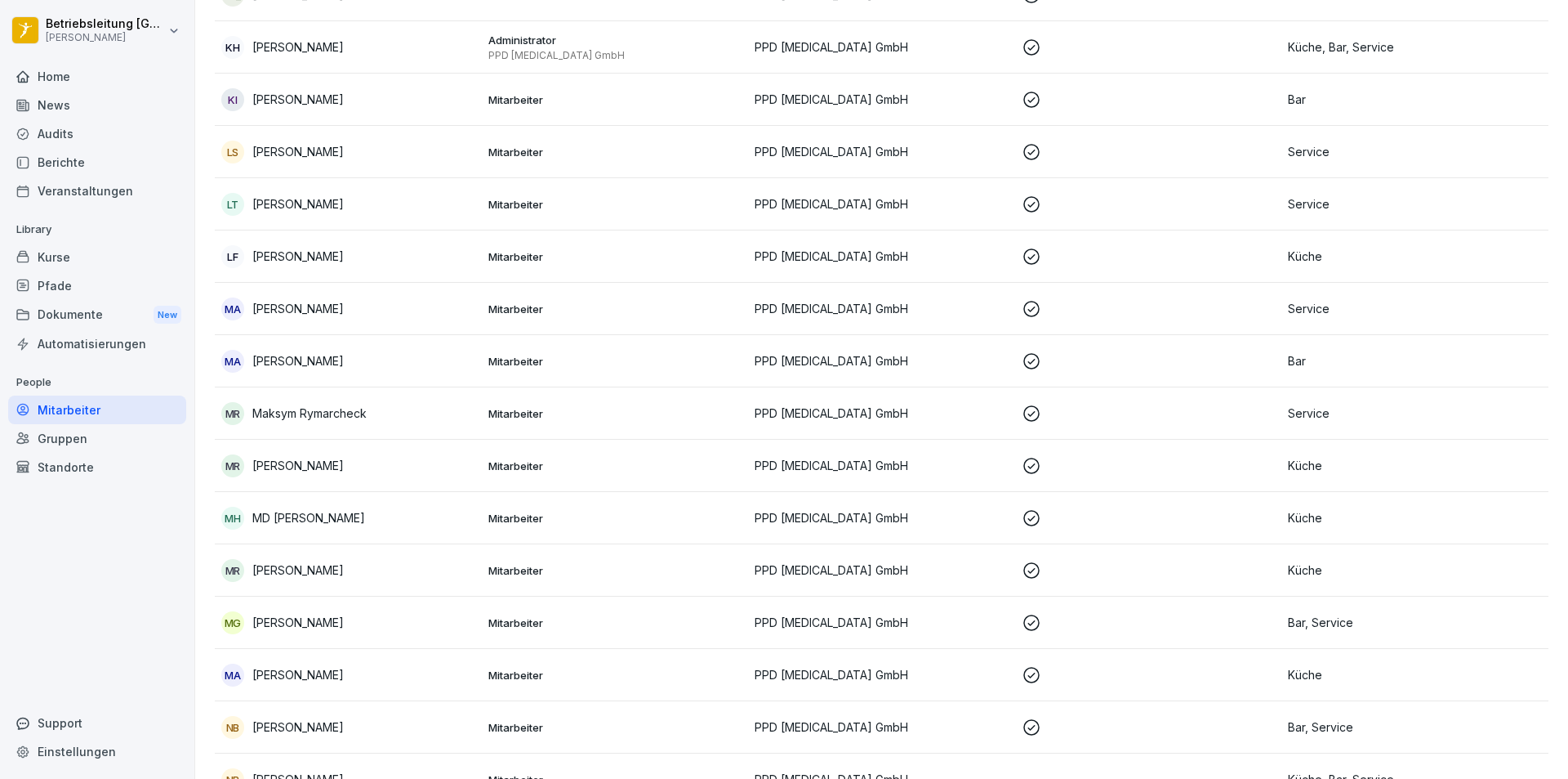
scroll to position [1063, 0]
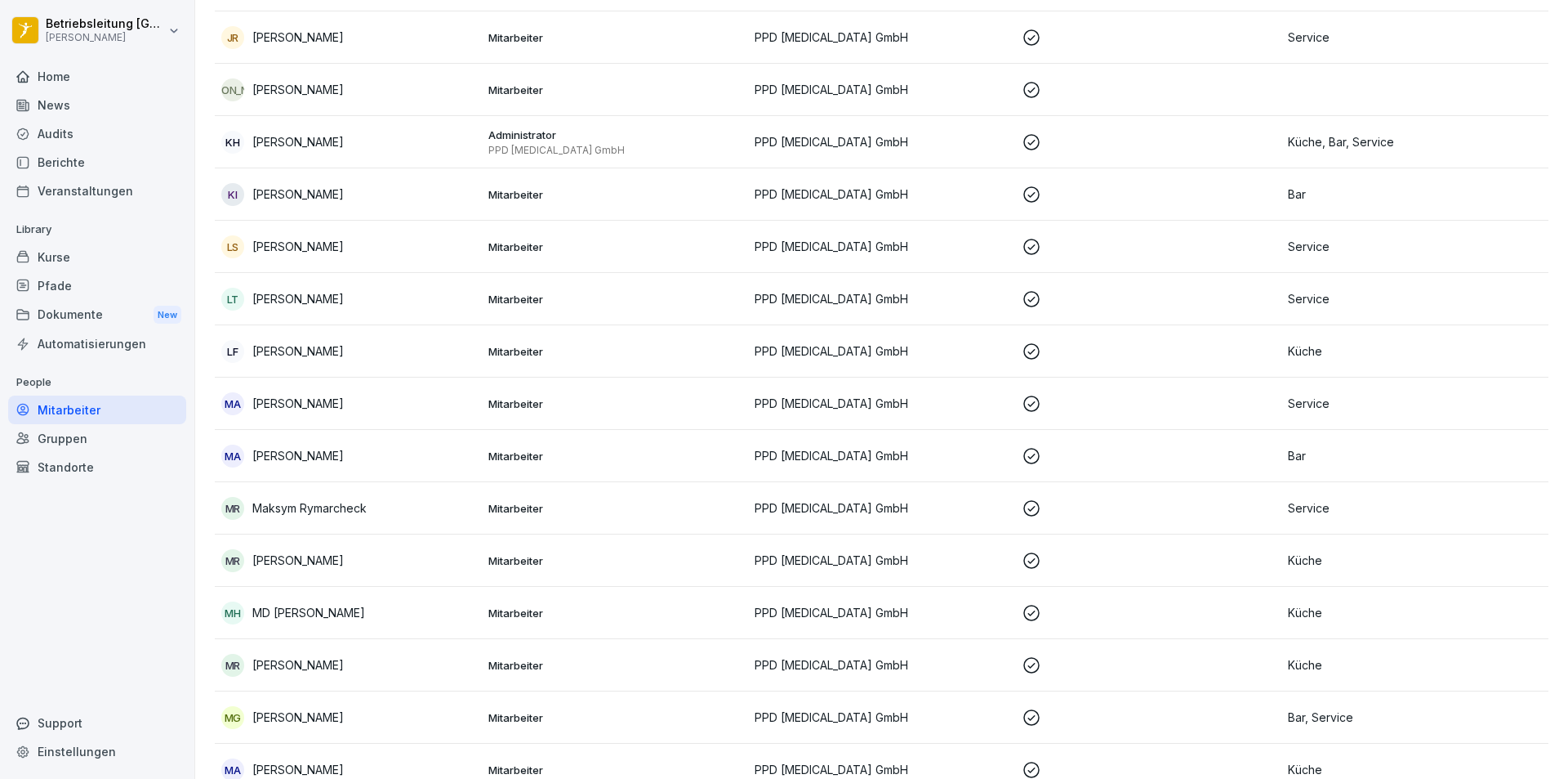
click at [344, 351] on p "[PERSON_NAME]" at bounding box center [298, 351] width 91 height 17
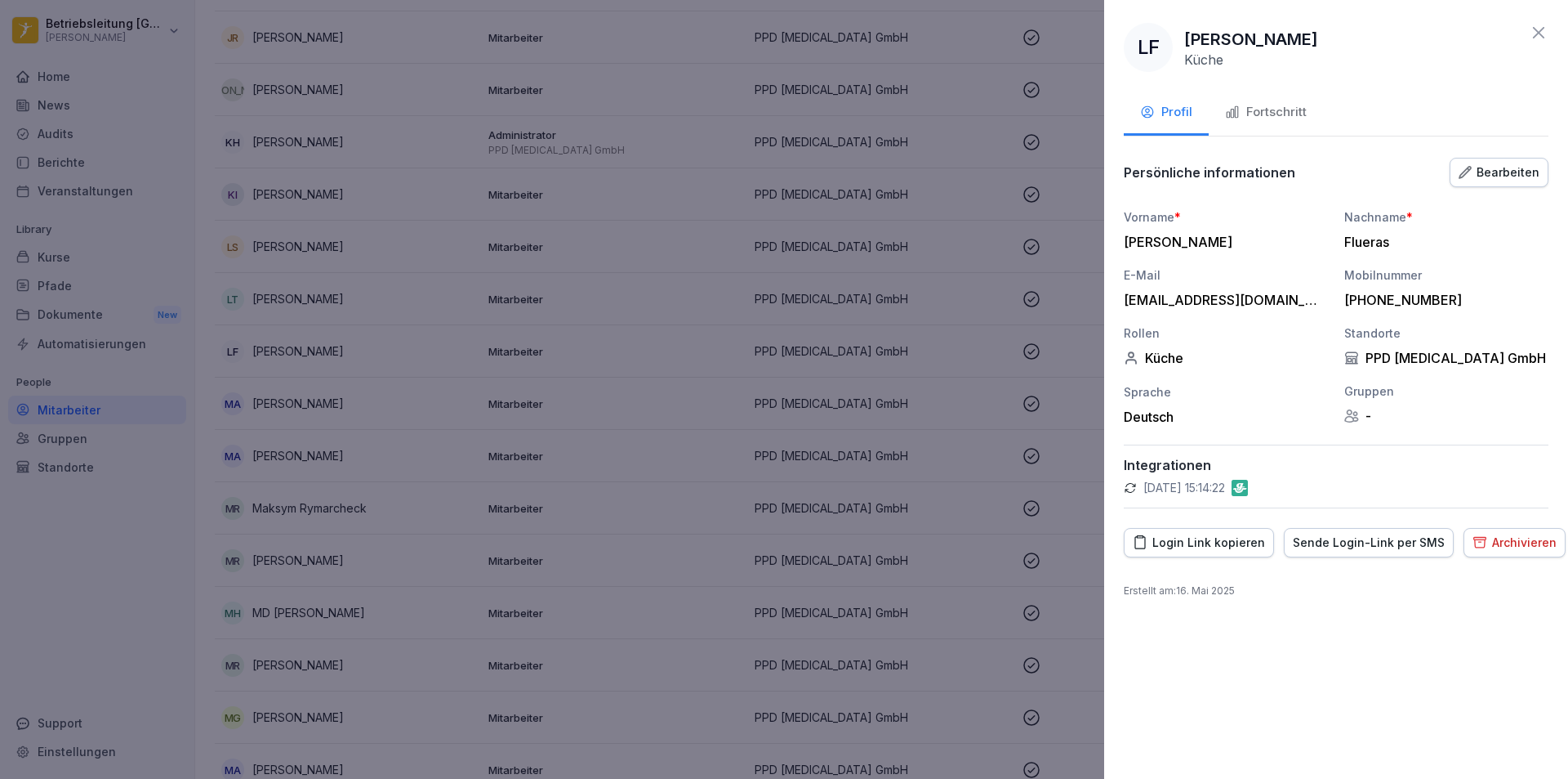
click at [1276, 109] on div "Fortschritt" at bounding box center [1266, 112] width 81 height 19
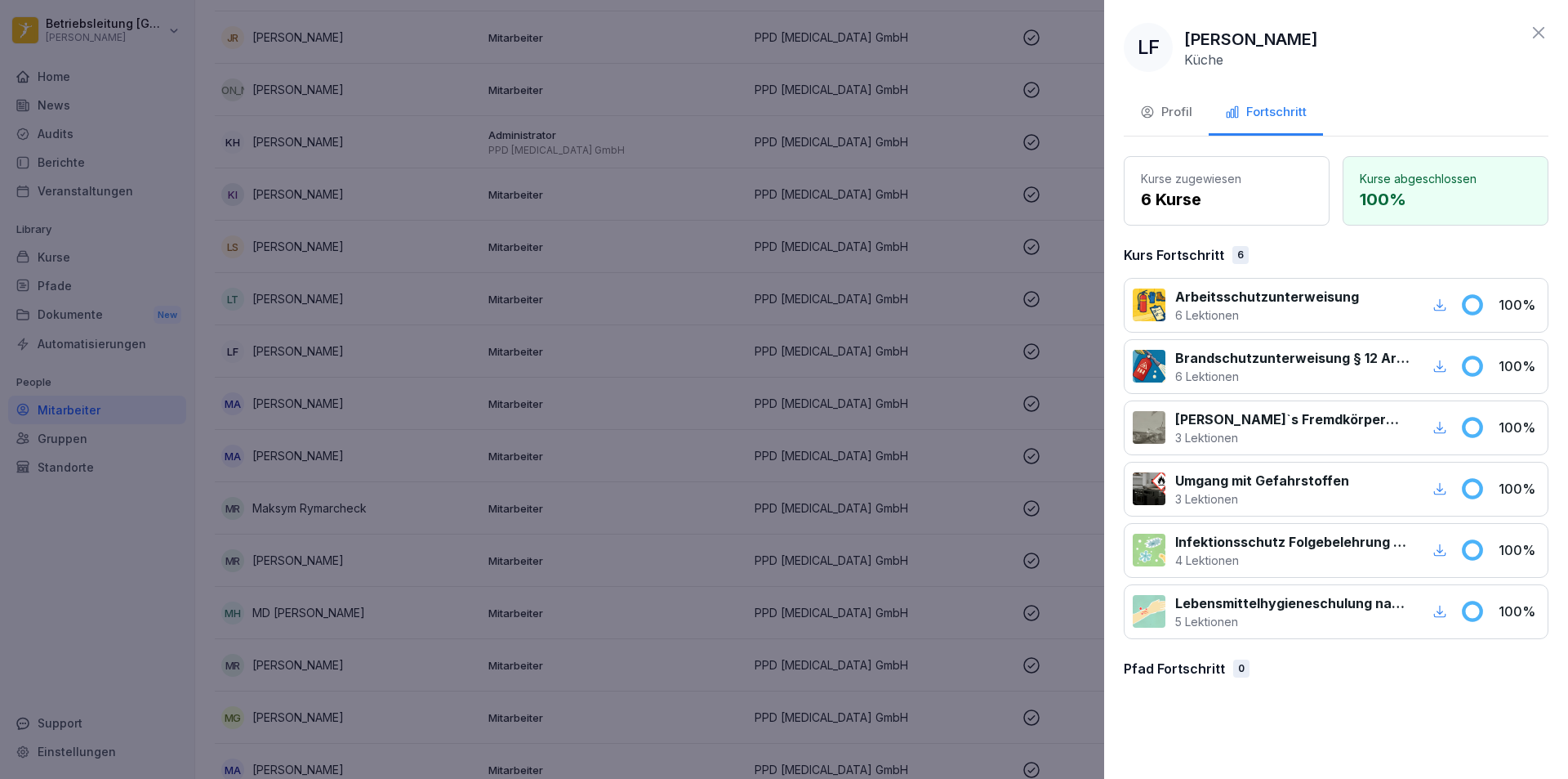
click at [550, 464] on div at bounding box center [784, 390] width 1568 height 779
